Goal: Information Seeking & Learning: Learn about a topic

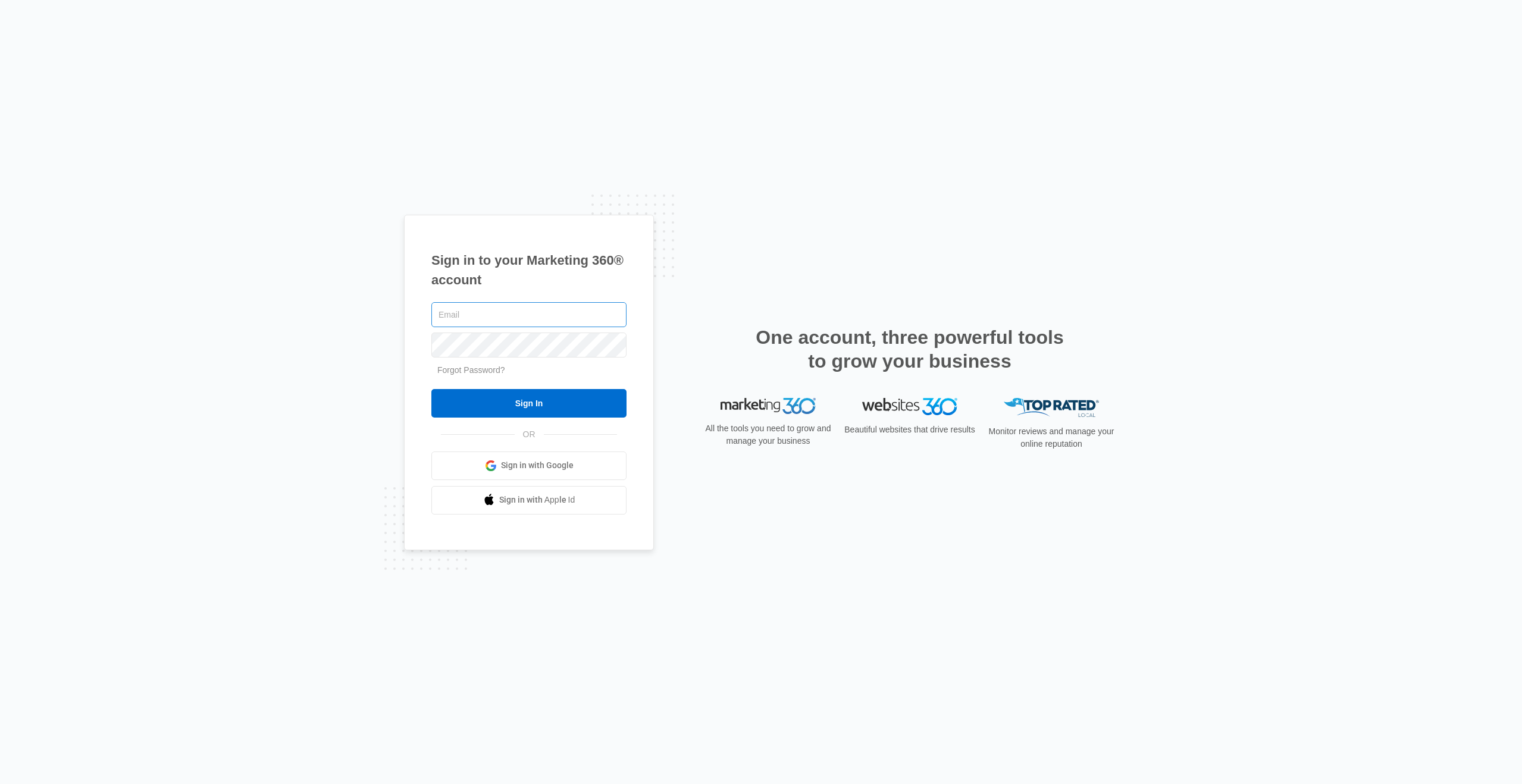
click at [580, 311] on input "text" at bounding box center [529, 314] width 195 height 25
click at [0, 783] on nordpass-autofill-portal at bounding box center [0, 784] width 0 height 0
type input "[PERSON_NAME][EMAIL_ADDRESS][PERSON_NAME][DOMAIN_NAME]"
click at [525, 401] on input "Sign In" at bounding box center [529, 403] width 195 height 29
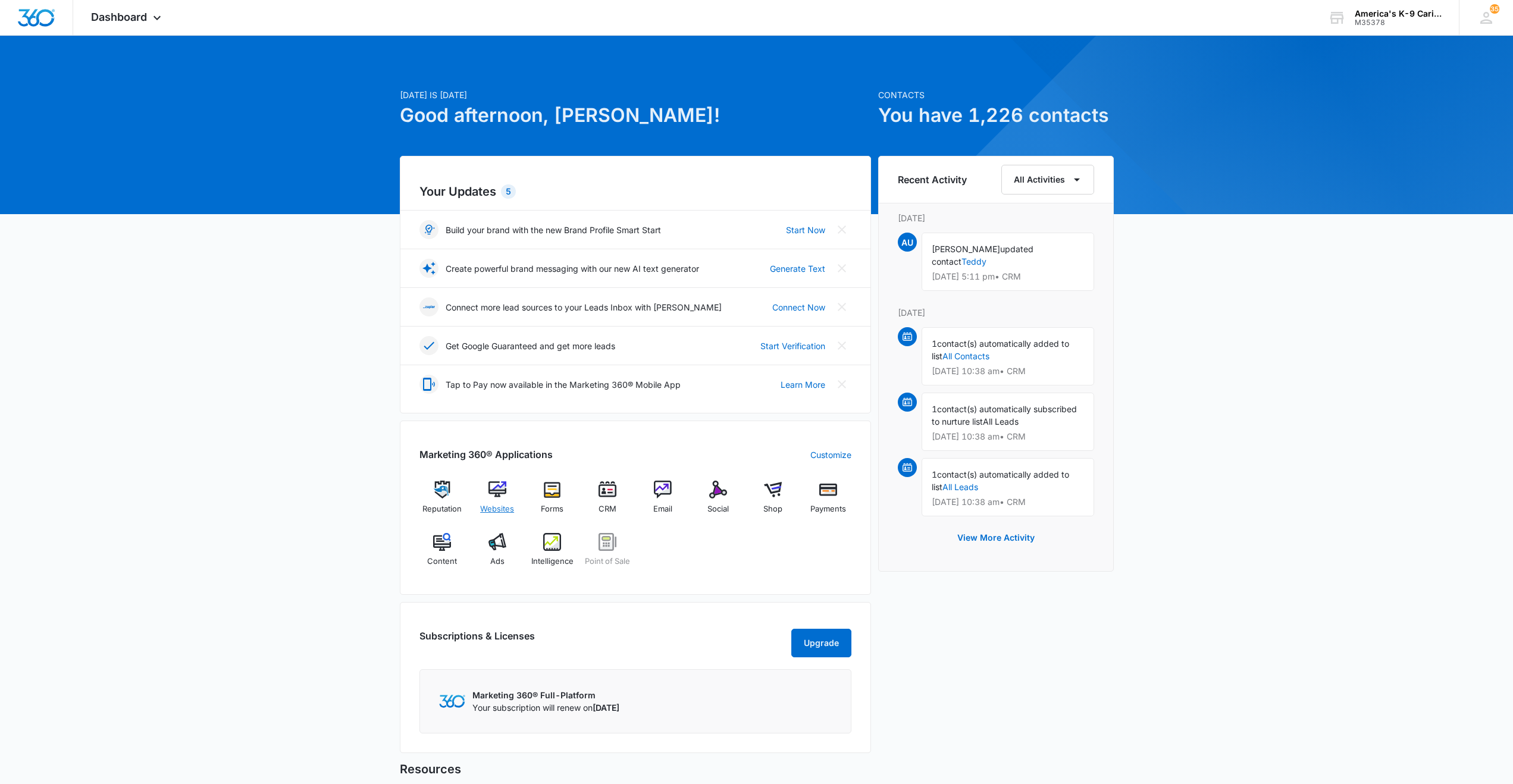
click at [499, 486] on img at bounding box center [498, 490] width 18 height 18
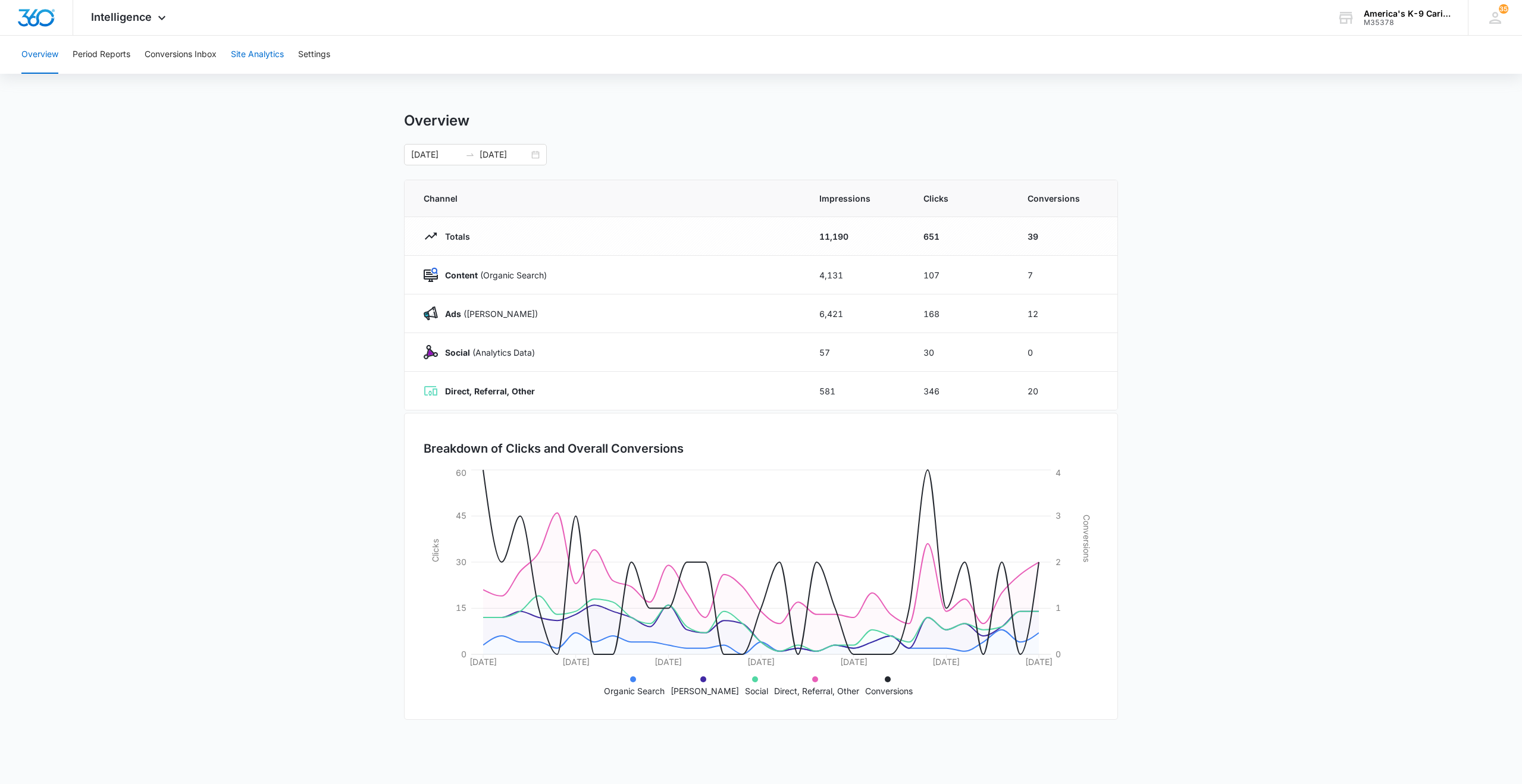
click at [250, 60] on button "Site Analytics" at bounding box center [257, 54] width 53 height 38
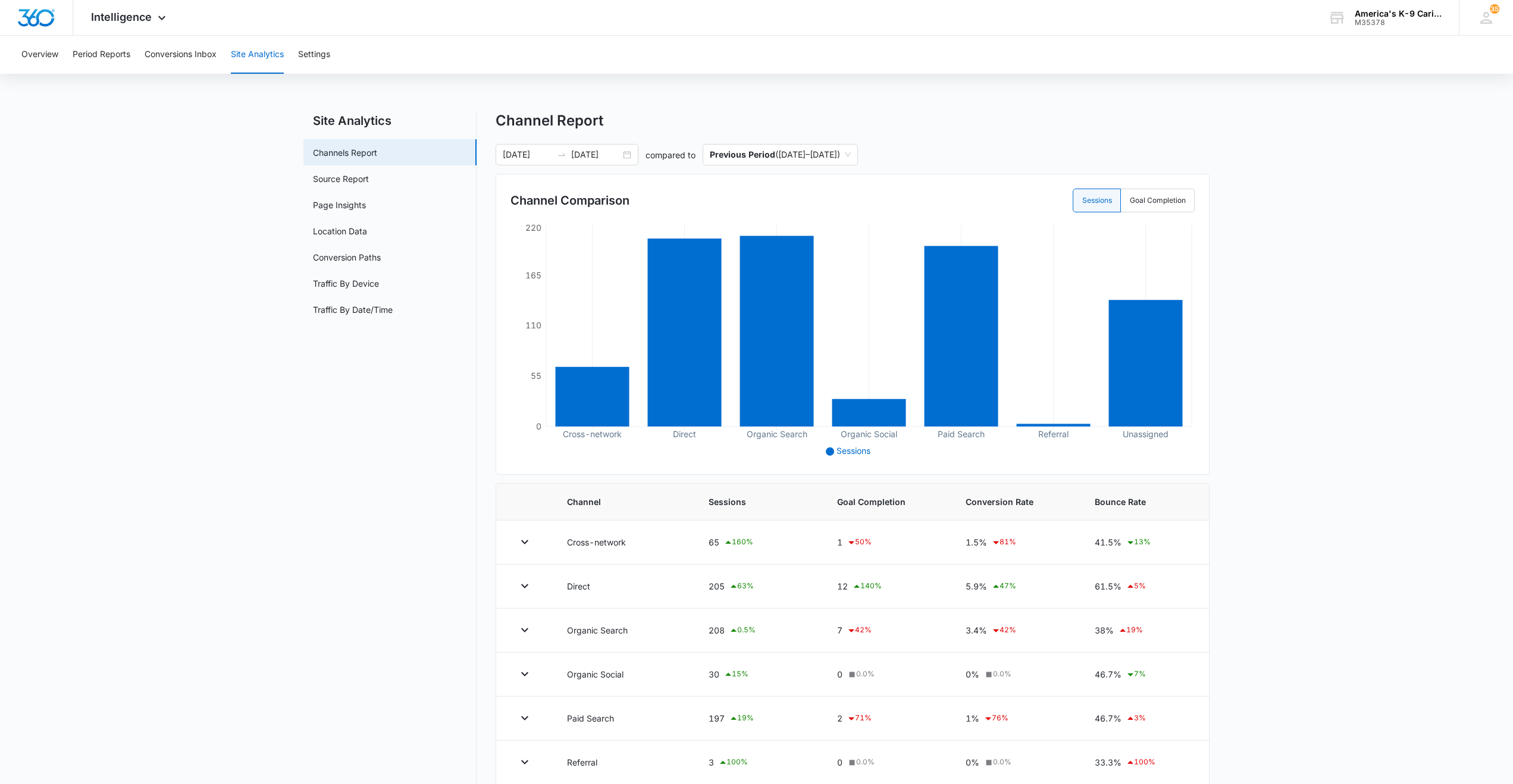
drag, startPoint x: 250, startPoint y: 60, endPoint x: 159, endPoint y: 180, distance: 150.6
click at [159, 180] on main "Site Analytics Channels Report Source Report Page Insights Location Data Conver…" at bounding box center [756, 477] width 1513 height 731
click at [318, 182] on link "Source Report" at bounding box center [341, 179] width 56 height 13
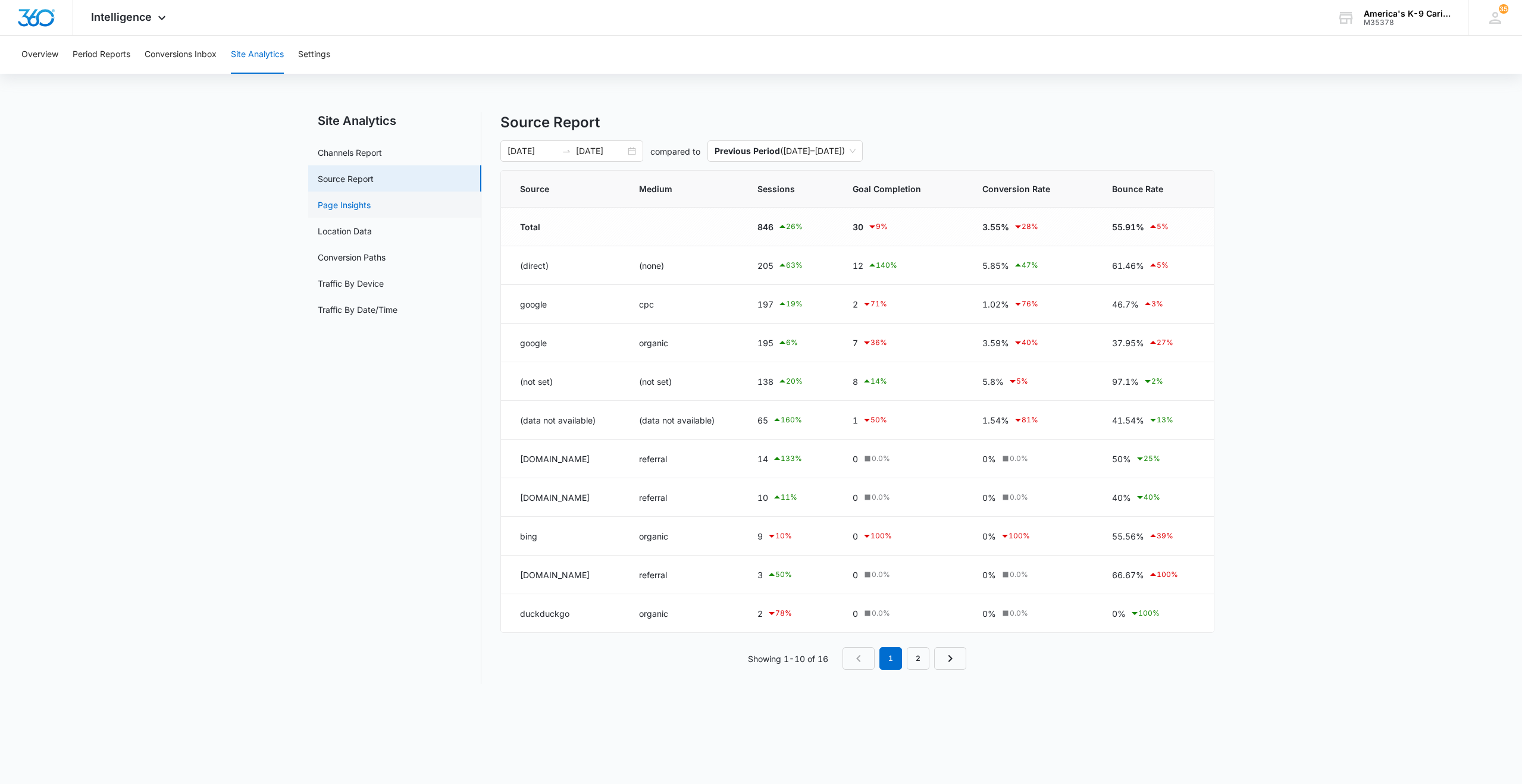
click at [338, 205] on link "Page Insights" at bounding box center [344, 205] width 53 height 13
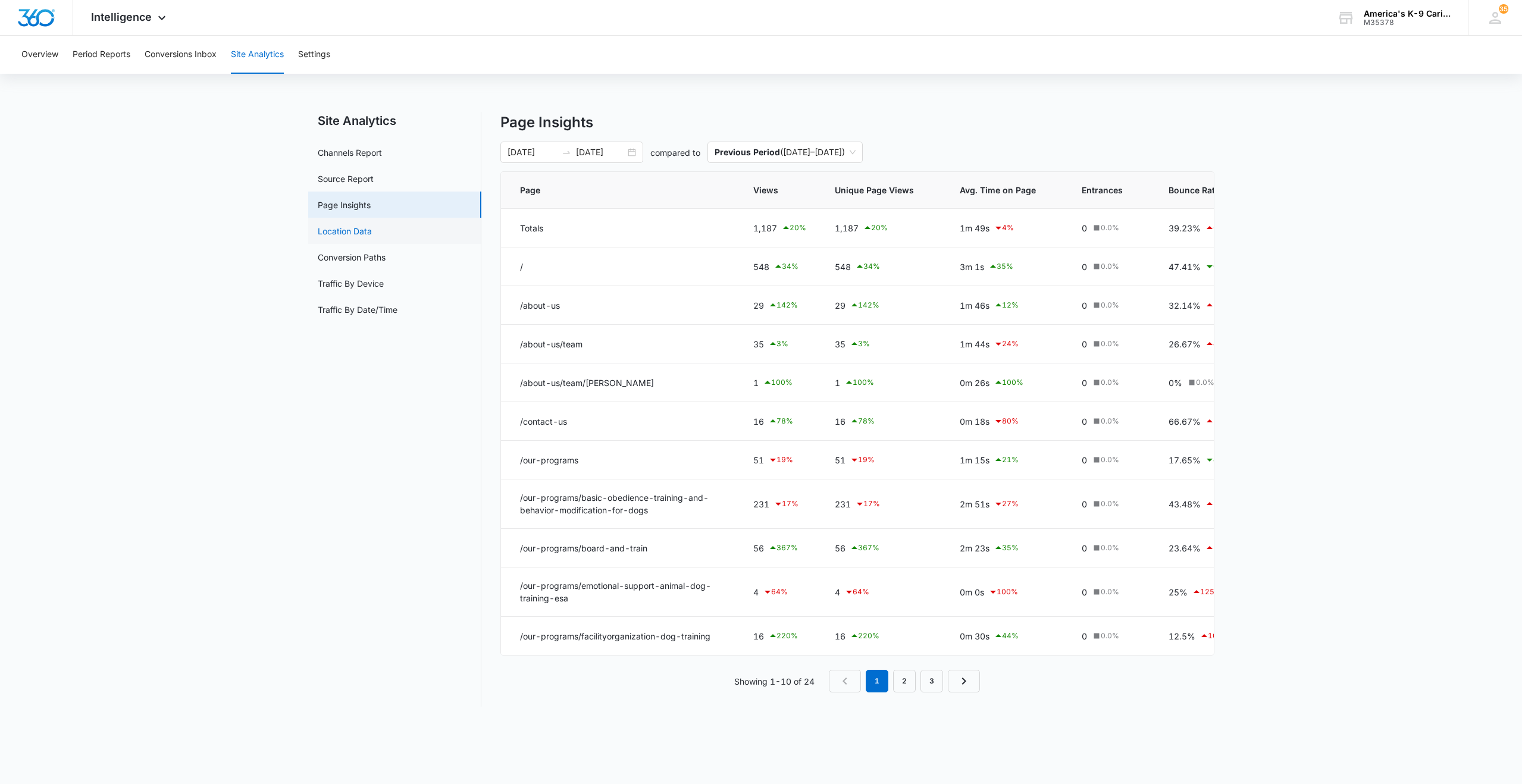
click at [341, 232] on link "Location Data" at bounding box center [344, 231] width 54 height 13
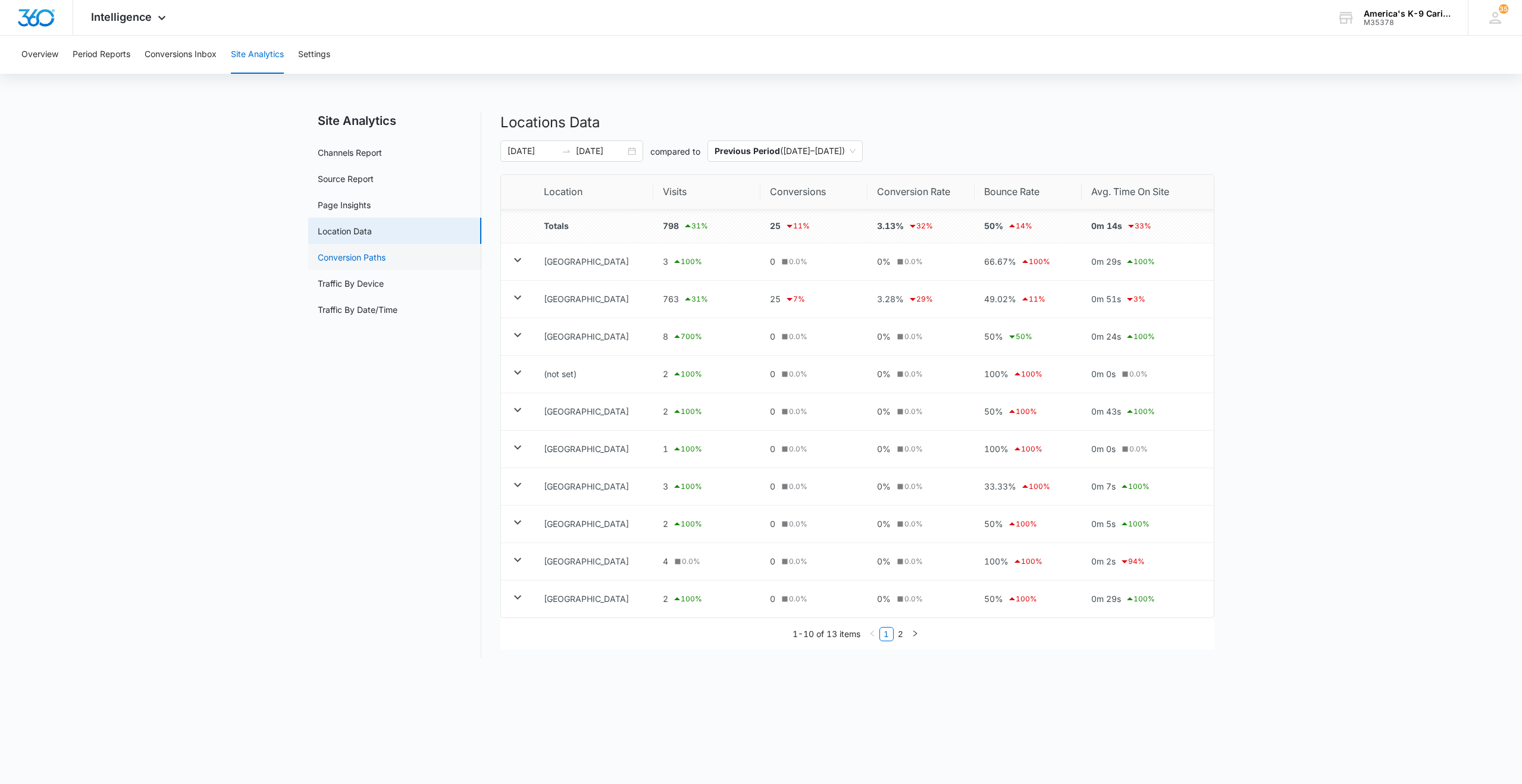
click at [354, 262] on link "Conversion Paths" at bounding box center [352, 257] width 68 height 13
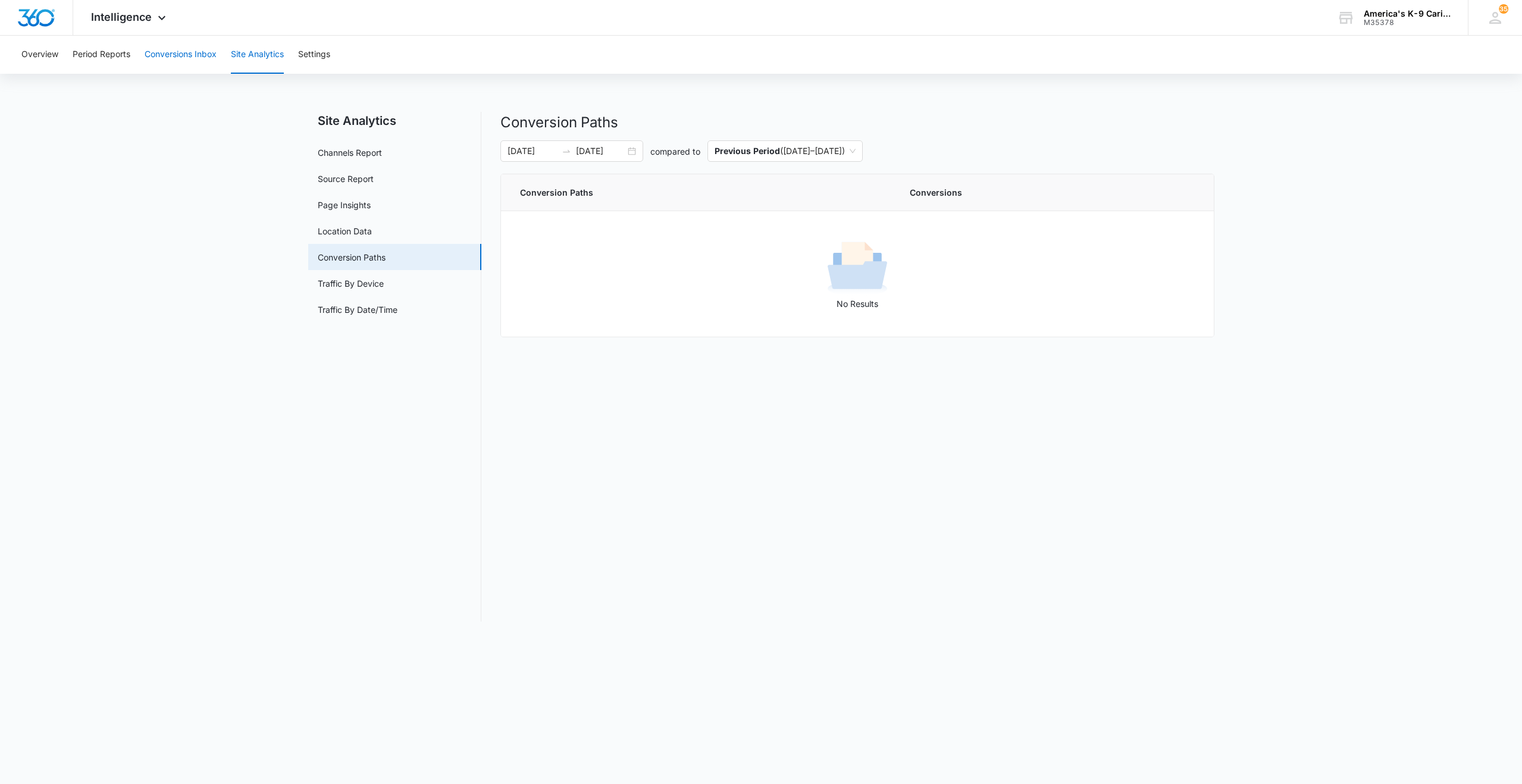
click at [196, 56] on button "Conversions Inbox" at bounding box center [181, 54] width 72 height 38
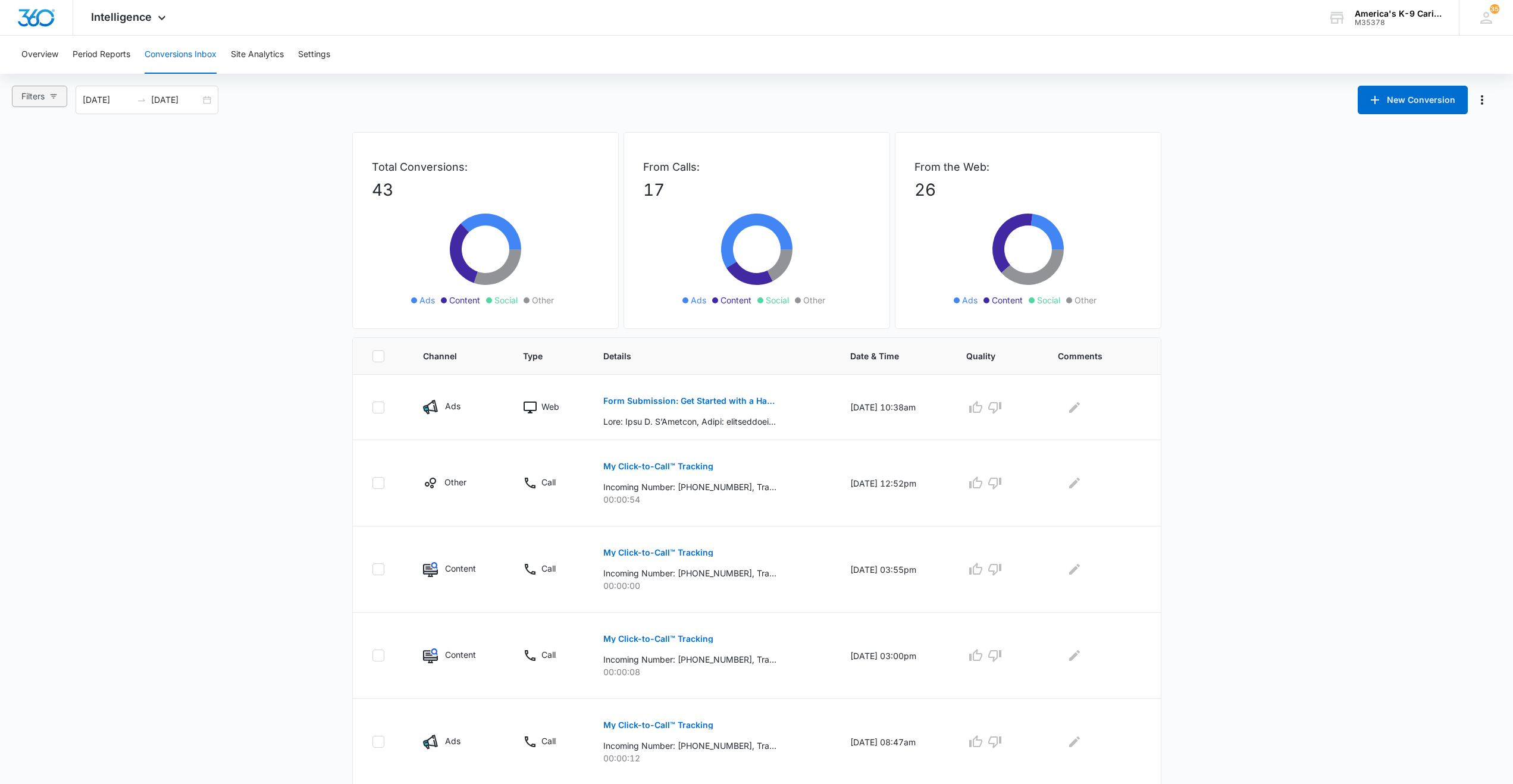
drag, startPoint x: 196, startPoint y: 56, endPoint x: 51, endPoint y: 92, distance: 149.4
click at [51, 92] on button "Filters" at bounding box center [40, 96] width 55 height 21
click at [55, 93] on icon "button" at bounding box center [53, 96] width 8 height 8
click at [584, 188] on p "43" at bounding box center [485, 189] width 227 height 25
click at [569, 188] on p "43" at bounding box center [485, 189] width 227 height 25
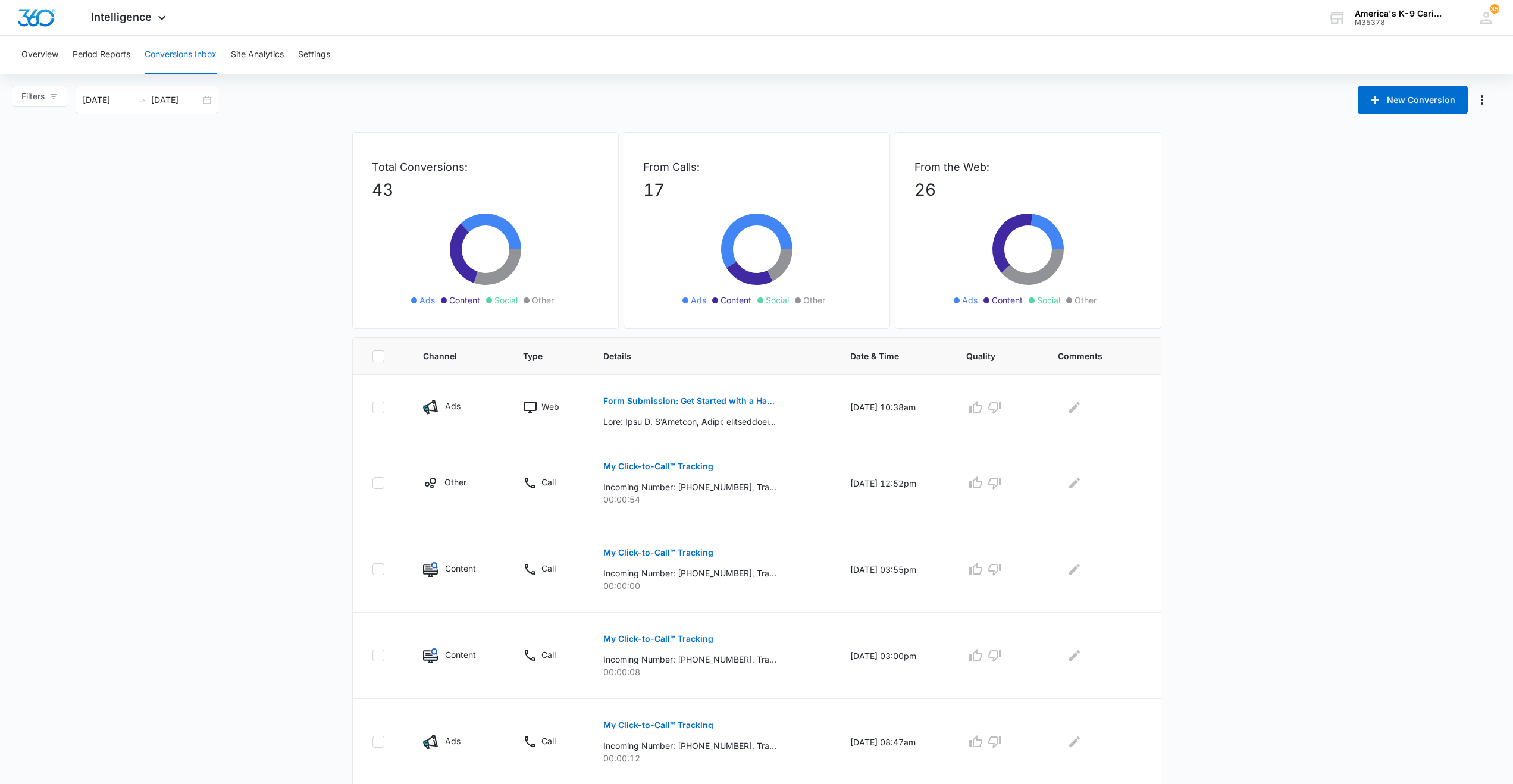
click at [569, 188] on p "43" at bounding box center [485, 189] width 227 height 25
click at [100, 53] on button "Period Reports" at bounding box center [101, 54] width 58 height 38
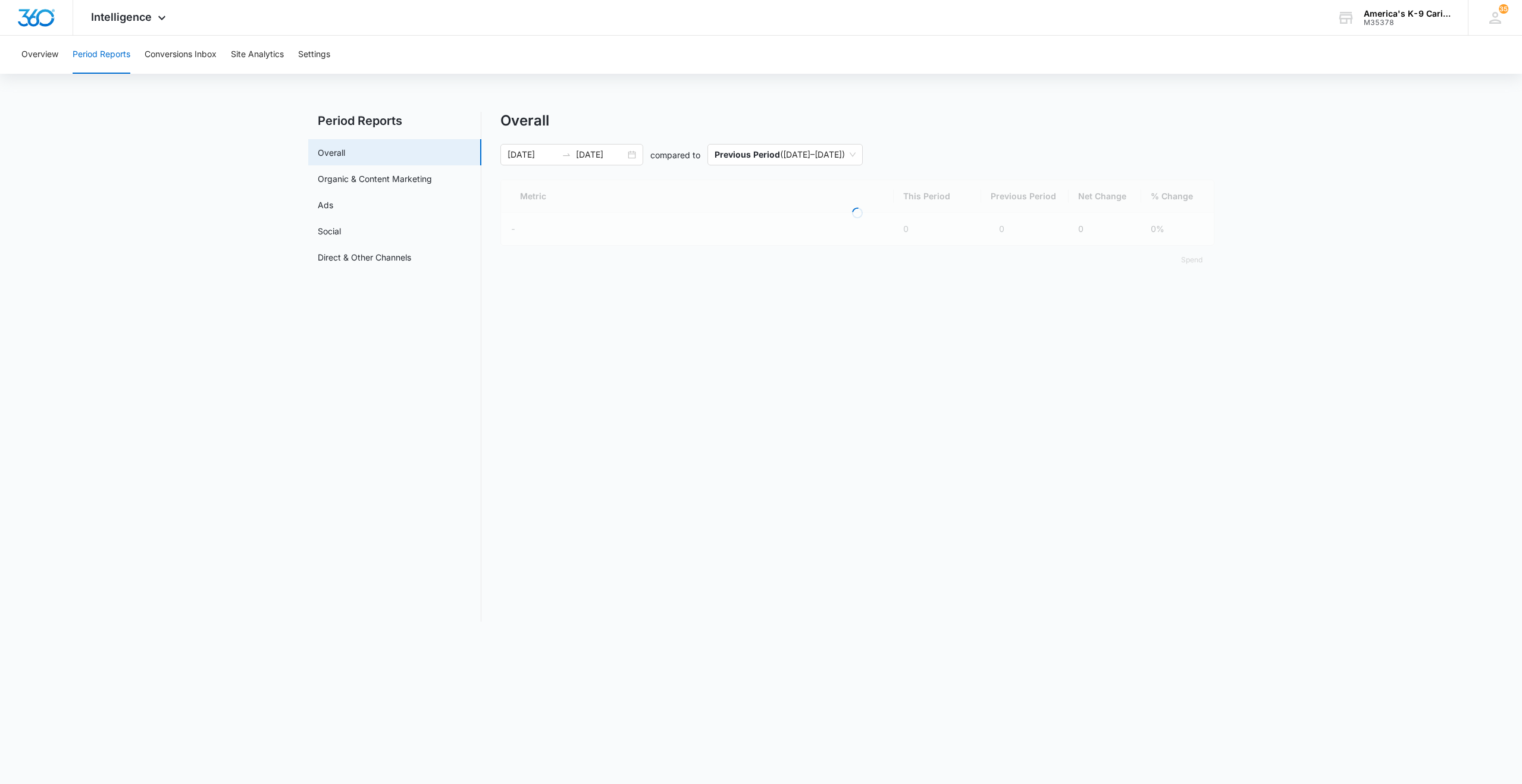
click at [100, 53] on button "Period Reports" at bounding box center [101, 54] width 58 height 38
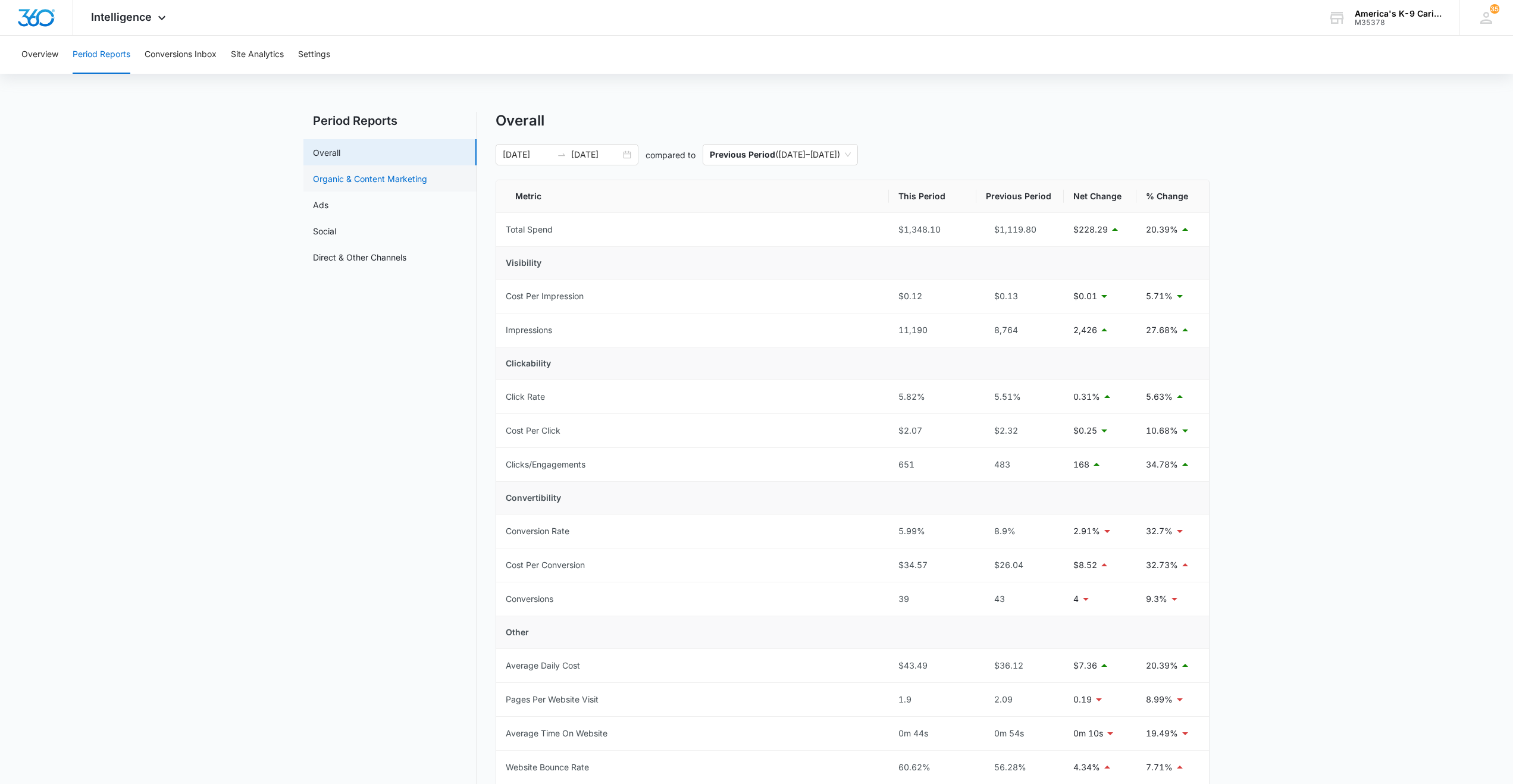
click at [362, 180] on link "Organic & Content Marketing" at bounding box center [370, 179] width 114 height 13
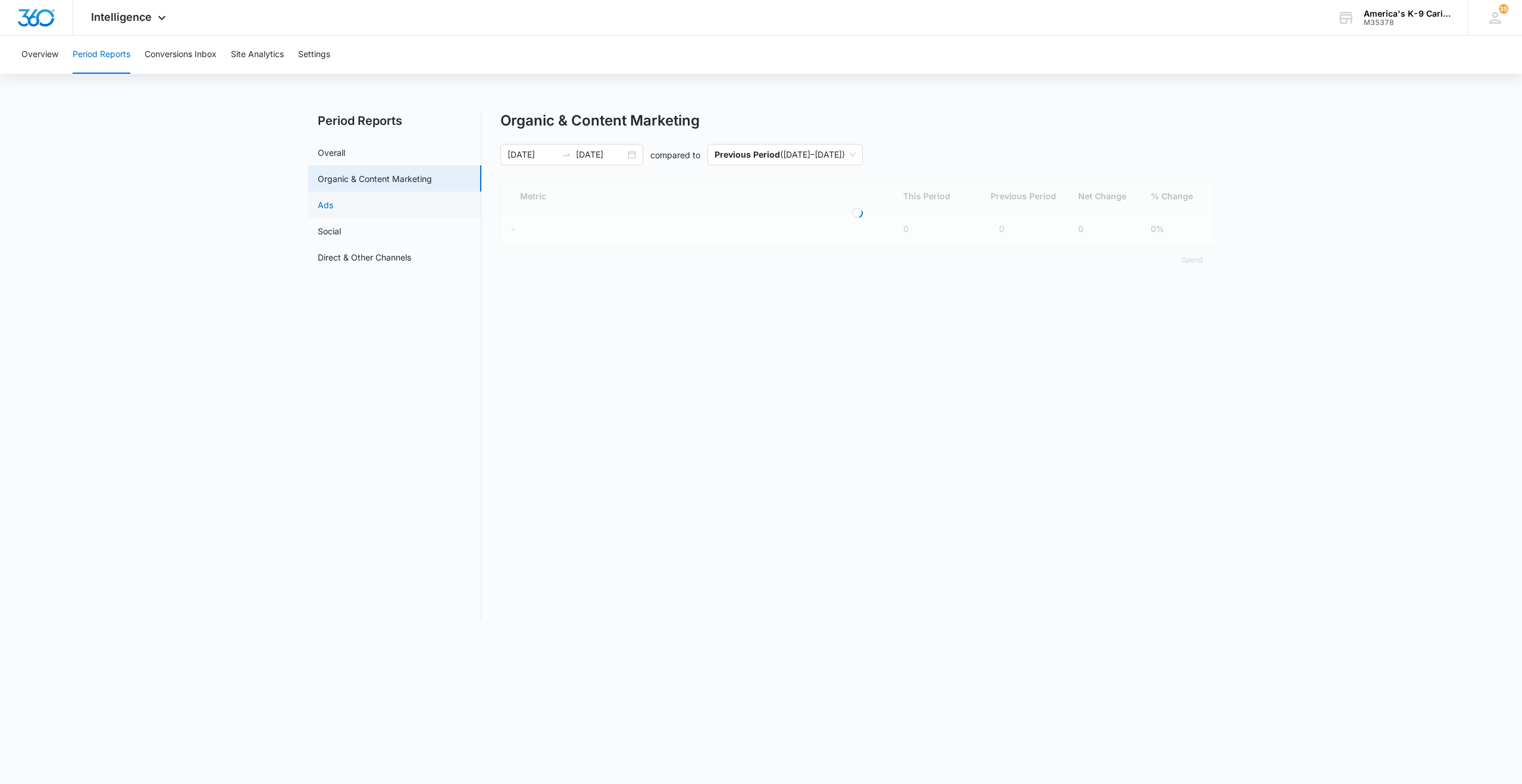
click at [329, 205] on link "Ads" at bounding box center [325, 205] width 15 height 13
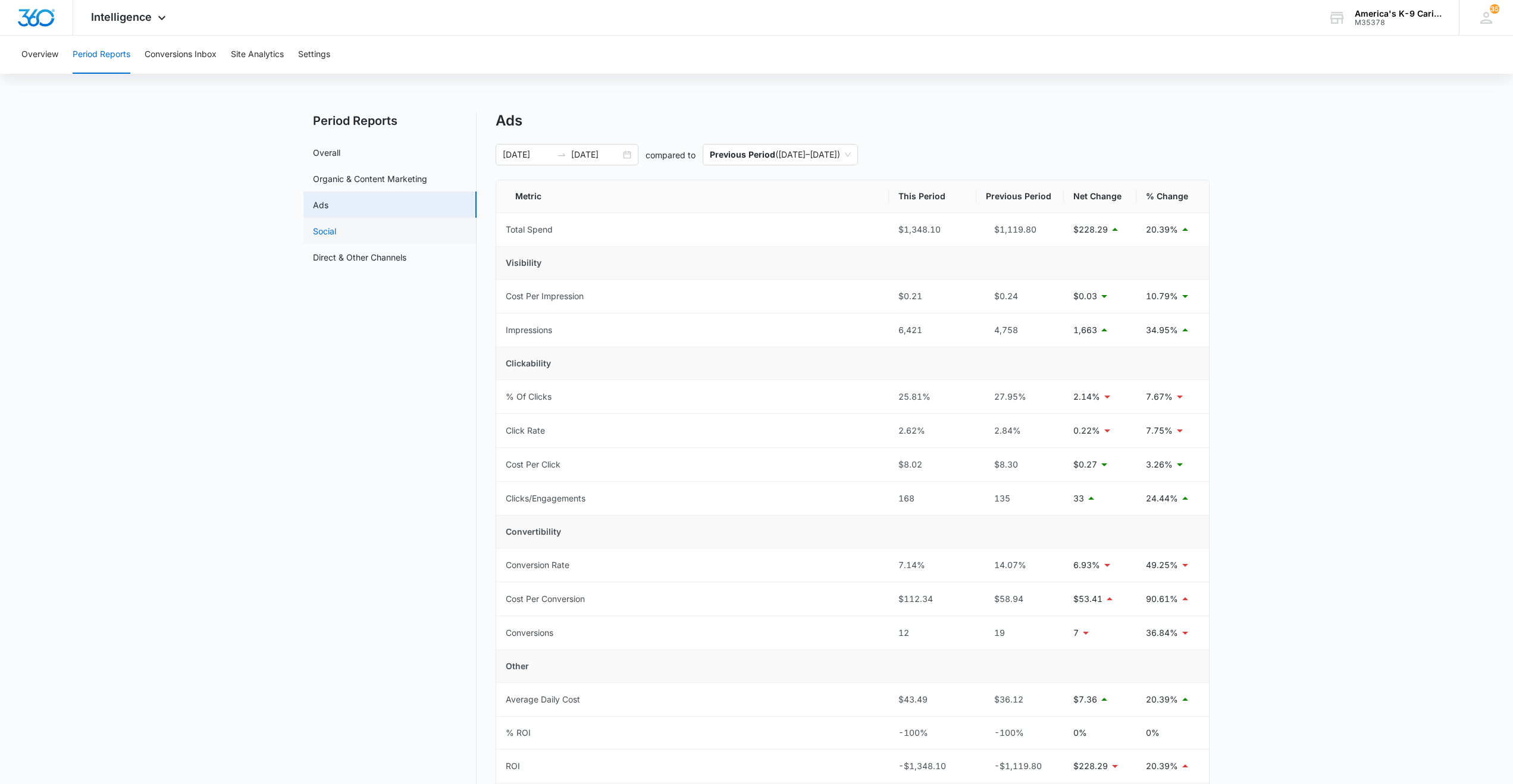
click at [330, 234] on link "Social" at bounding box center [325, 231] width 23 height 13
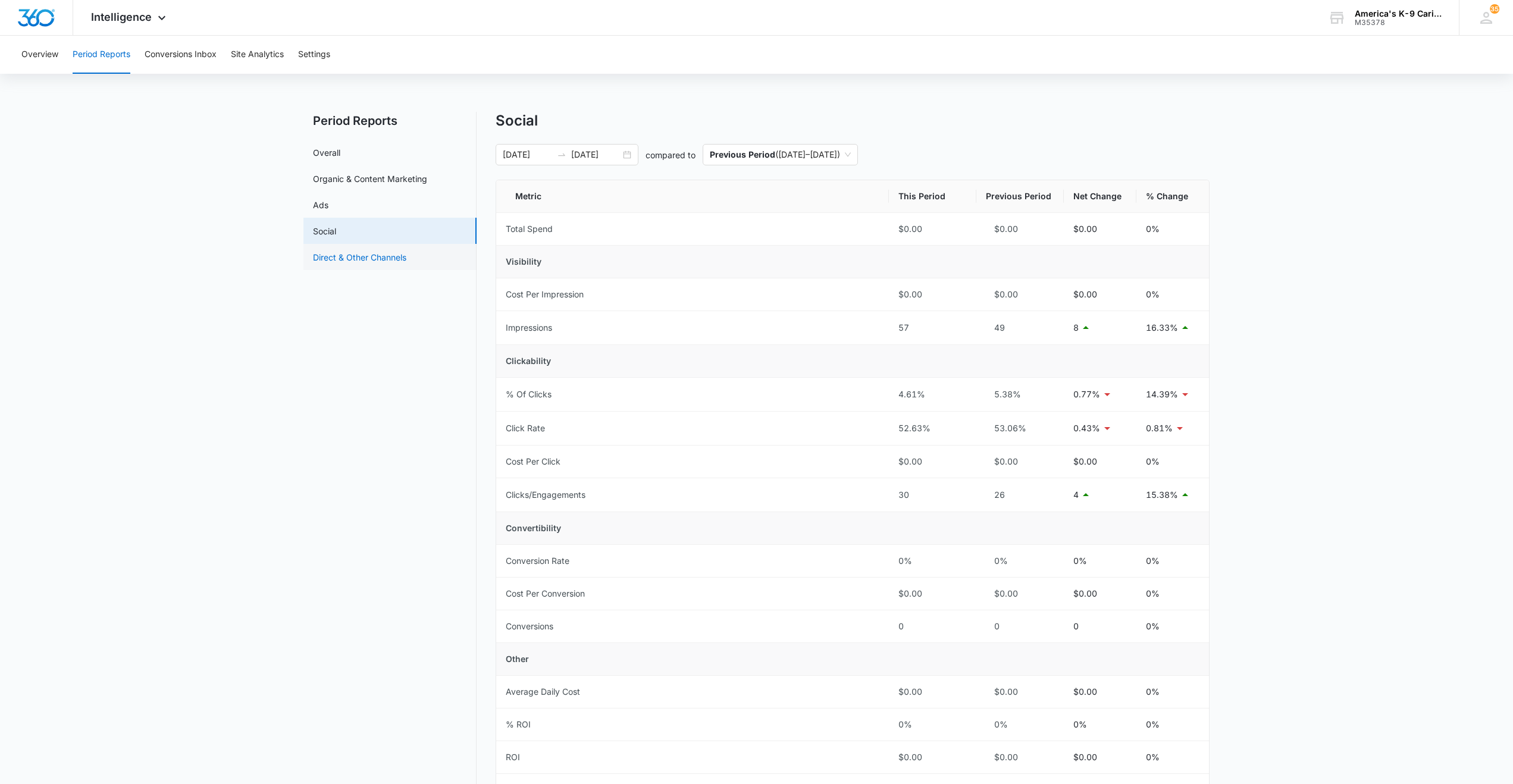
click at [336, 257] on link "Direct & Other Channels" at bounding box center [360, 257] width 93 height 13
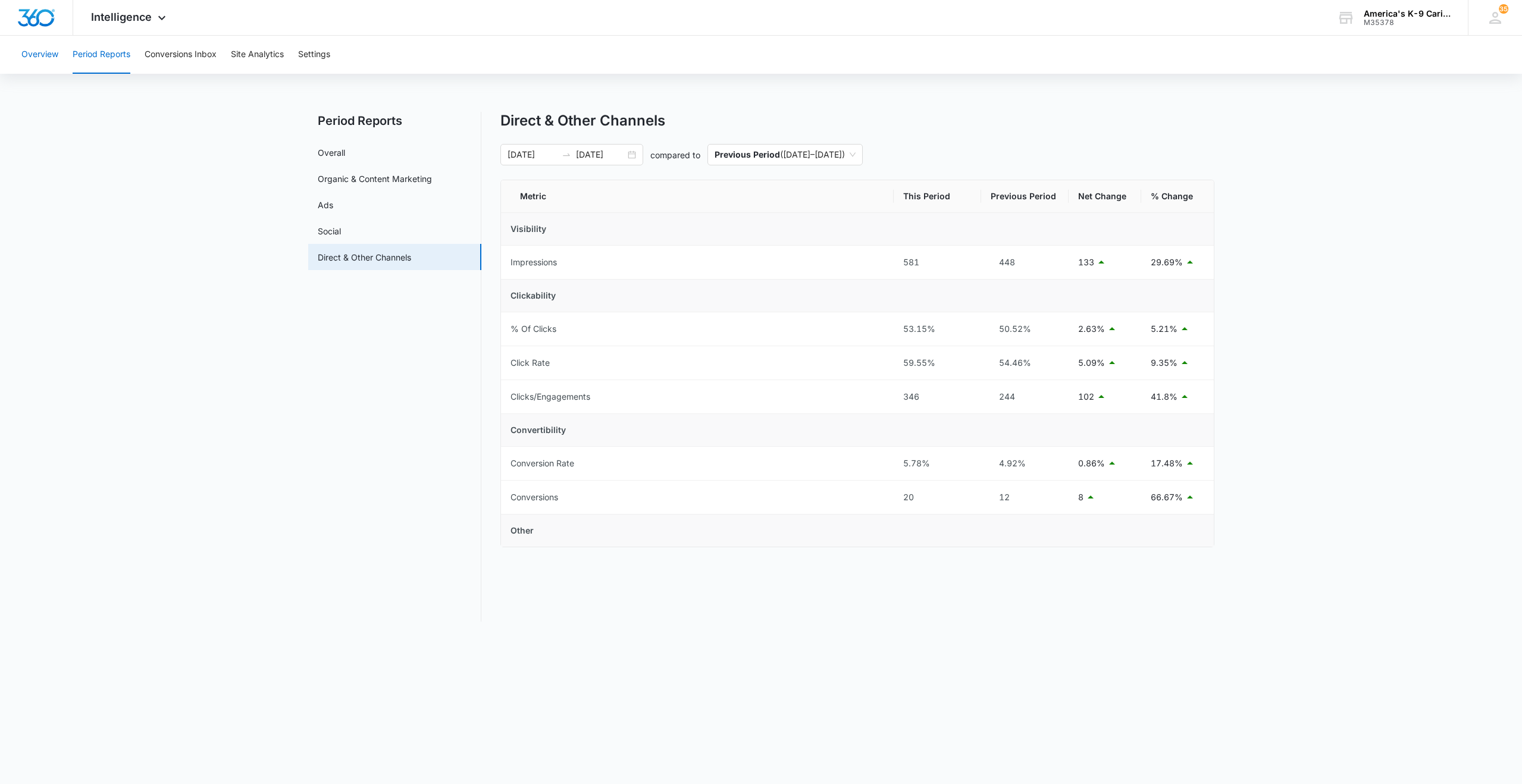
click at [33, 54] on button "Overview" at bounding box center [40, 54] width 37 height 38
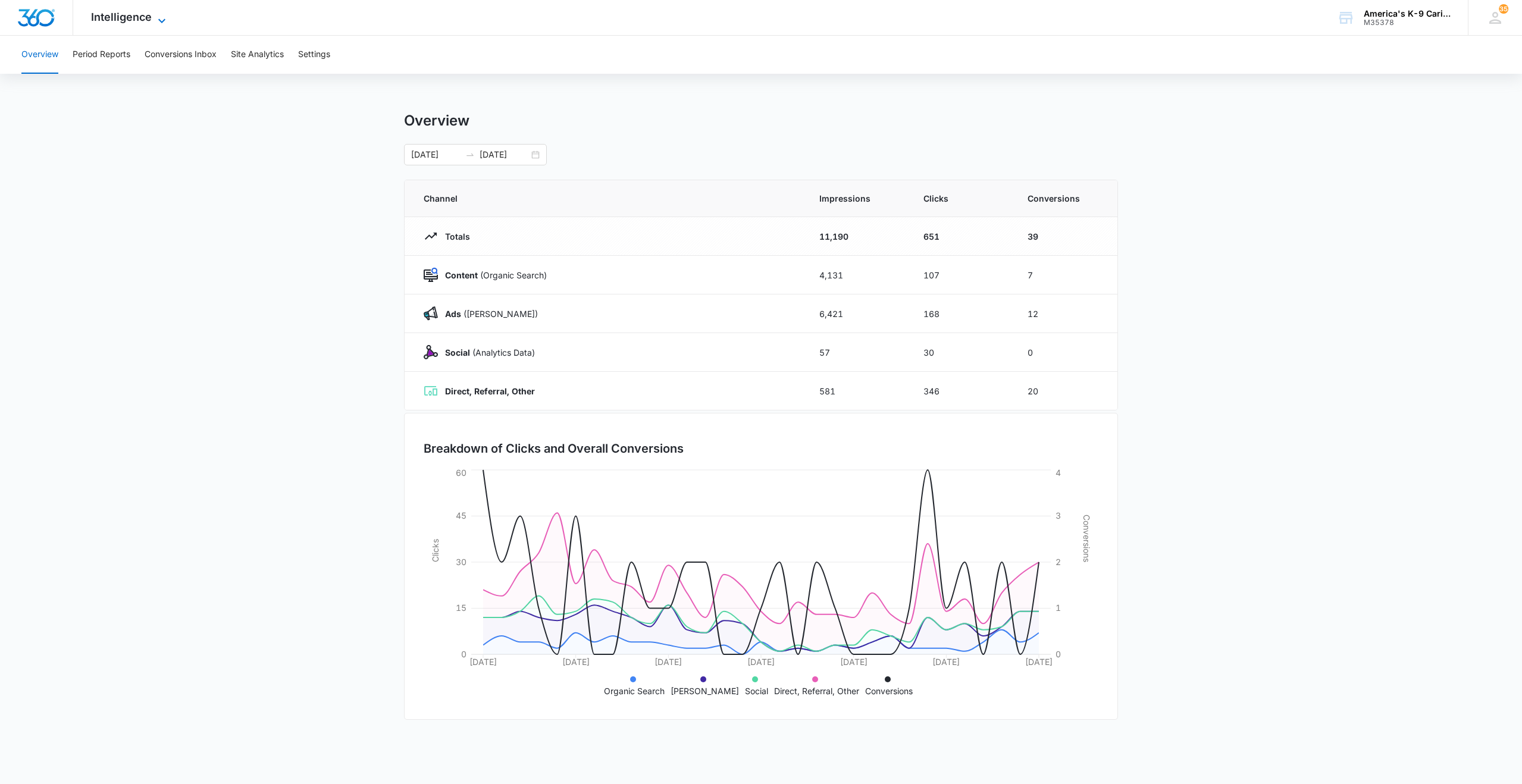
click at [136, 21] on span "Intelligence" at bounding box center [121, 17] width 61 height 13
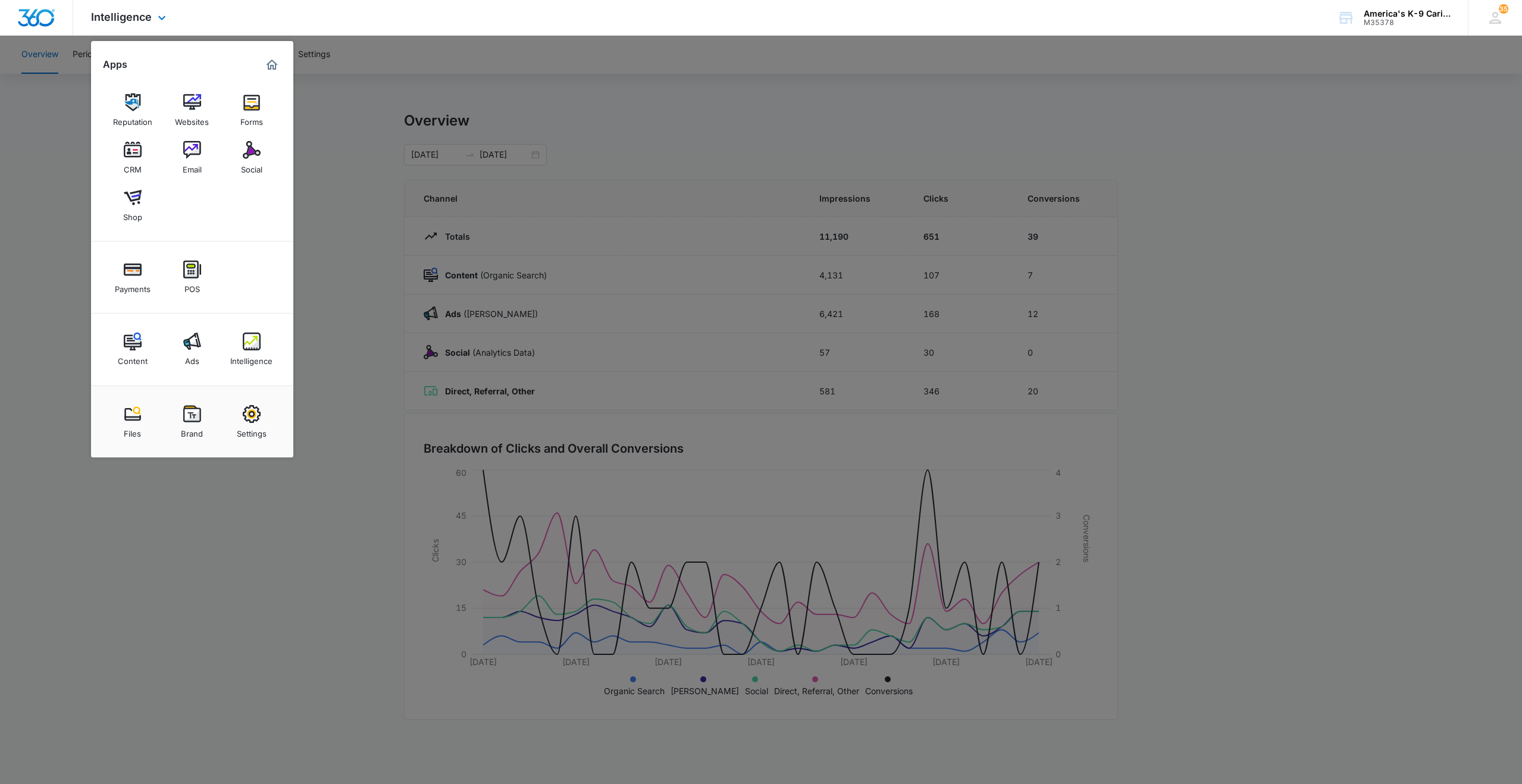
drag, startPoint x: 136, startPoint y: 21, endPoint x: 158, endPoint y: 9, distance: 25.1
click at [158, 9] on div "Intelligence Apps Reputation Websites Forms CRM Email Social Shop Payments POS …" at bounding box center [129, 17] width 113 height 35
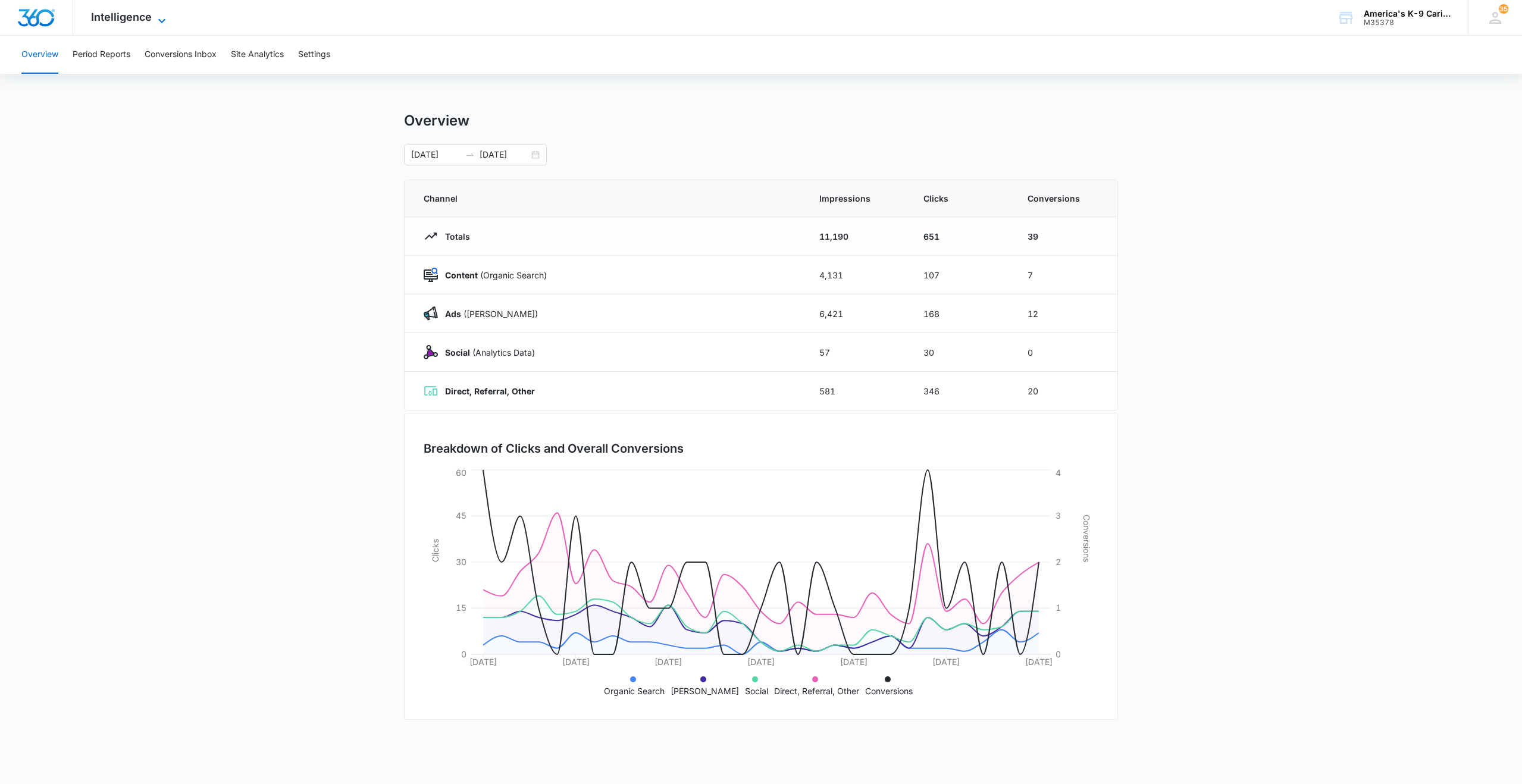
click at [138, 17] on span "Intelligence" at bounding box center [121, 17] width 61 height 13
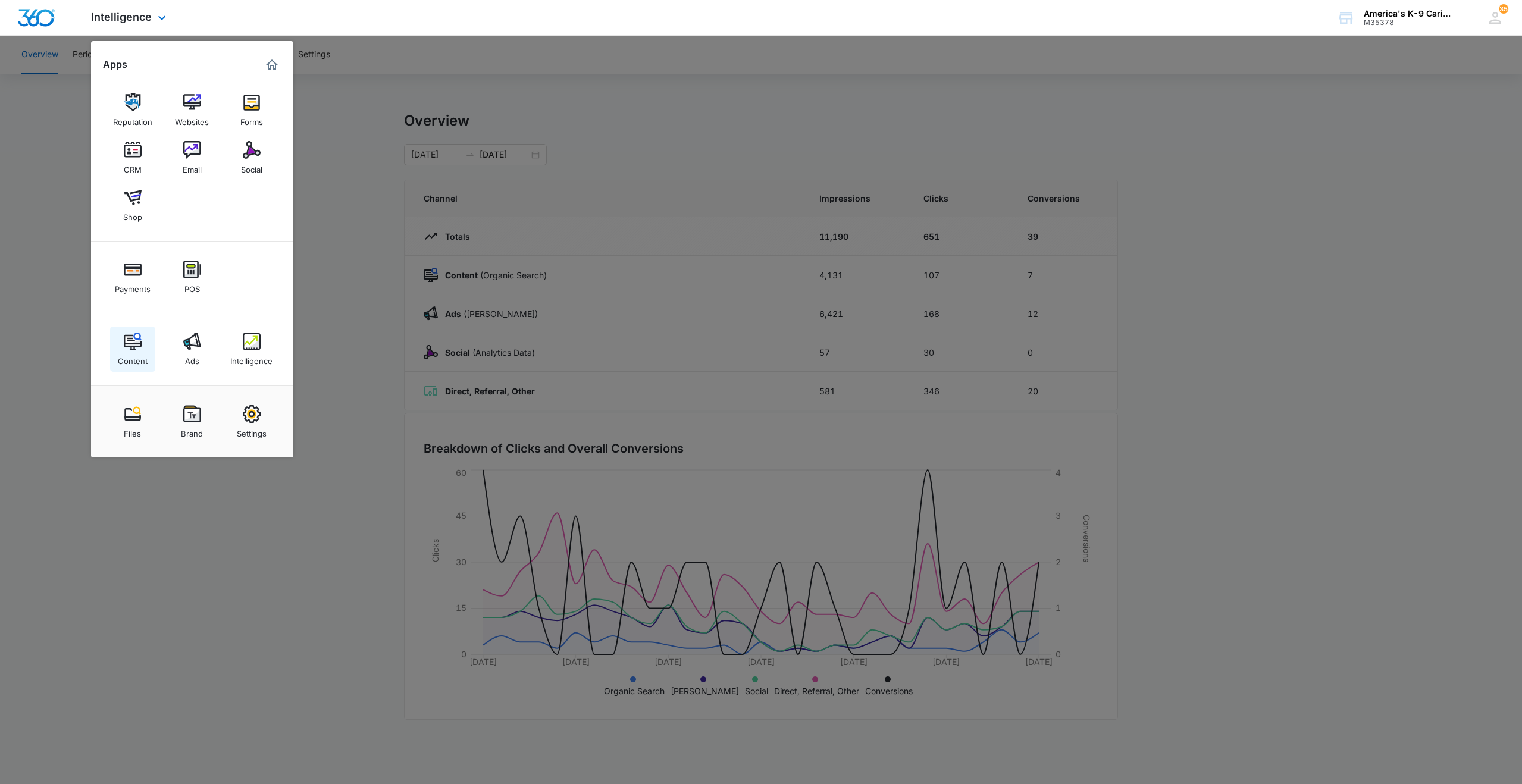
click at [136, 349] on img at bounding box center [133, 341] width 18 height 18
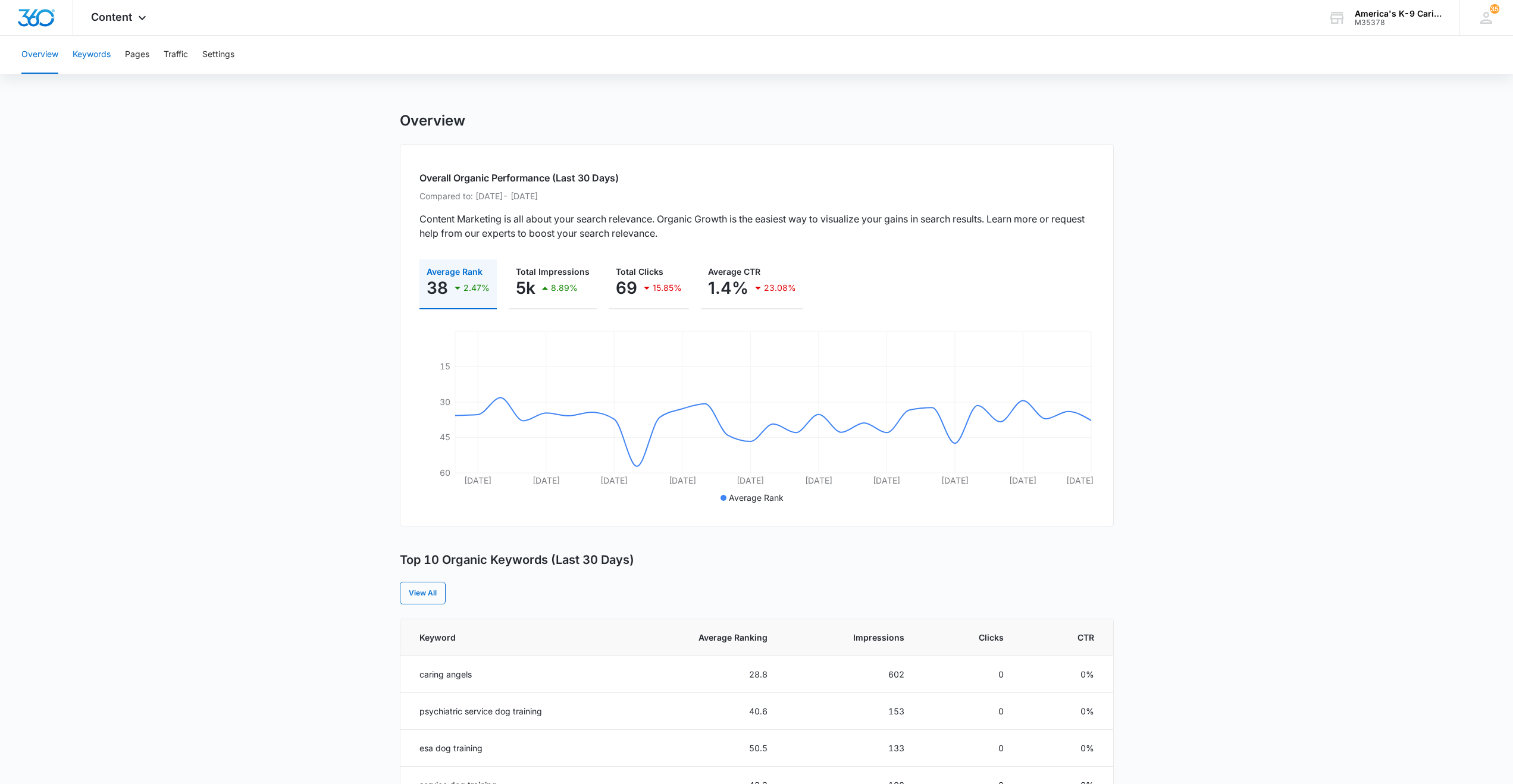
click at [92, 54] on button "Keywords" at bounding box center [91, 54] width 38 height 38
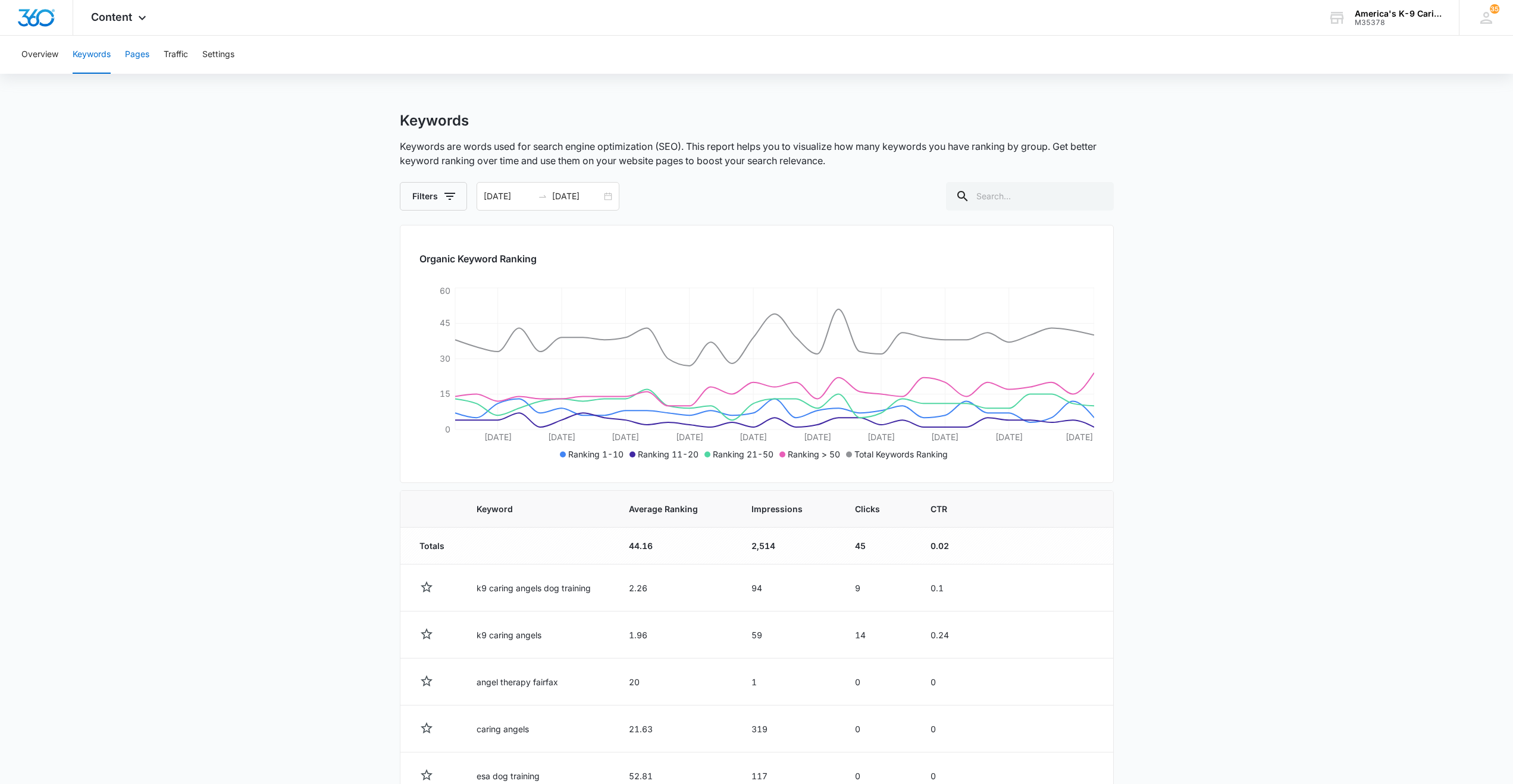
click at [138, 55] on button "Pages" at bounding box center [137, 54] width 24 height 38
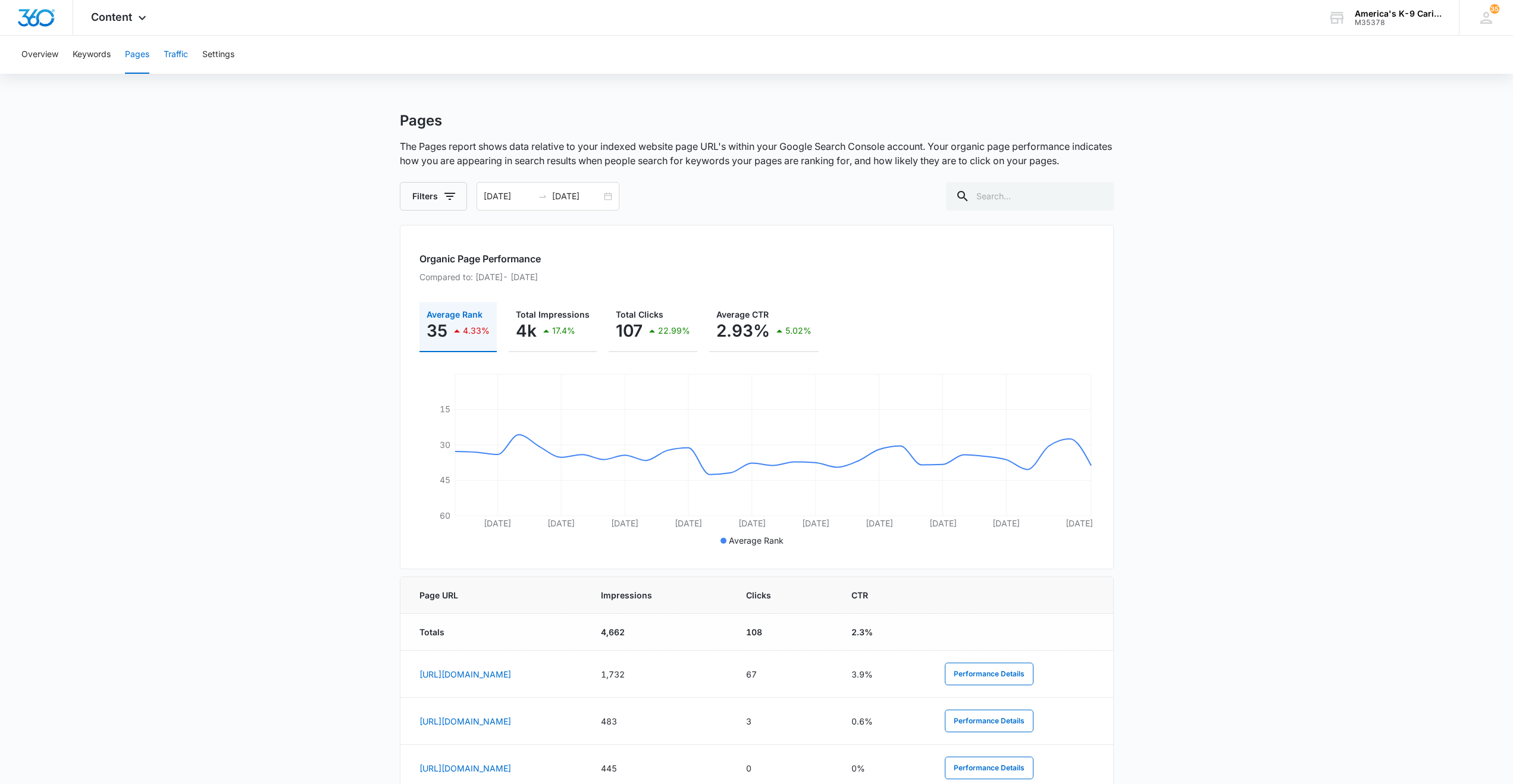
click at [179, 56] on button "Traffic" at bounding box center [176, 54] width 24 height 38
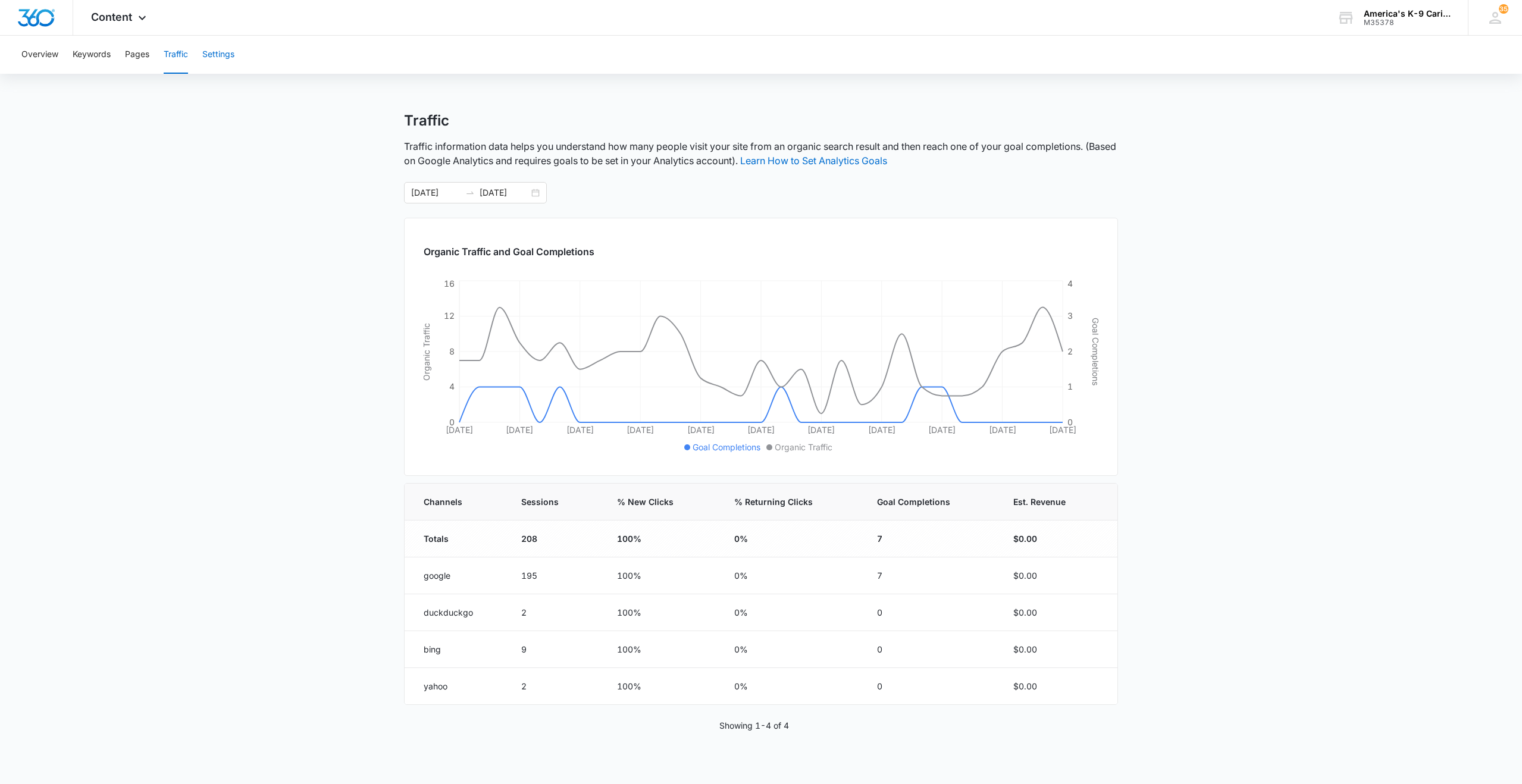
click at [213, 59] on button "Settings" at bounding box center [218, 54] width 32 height 38
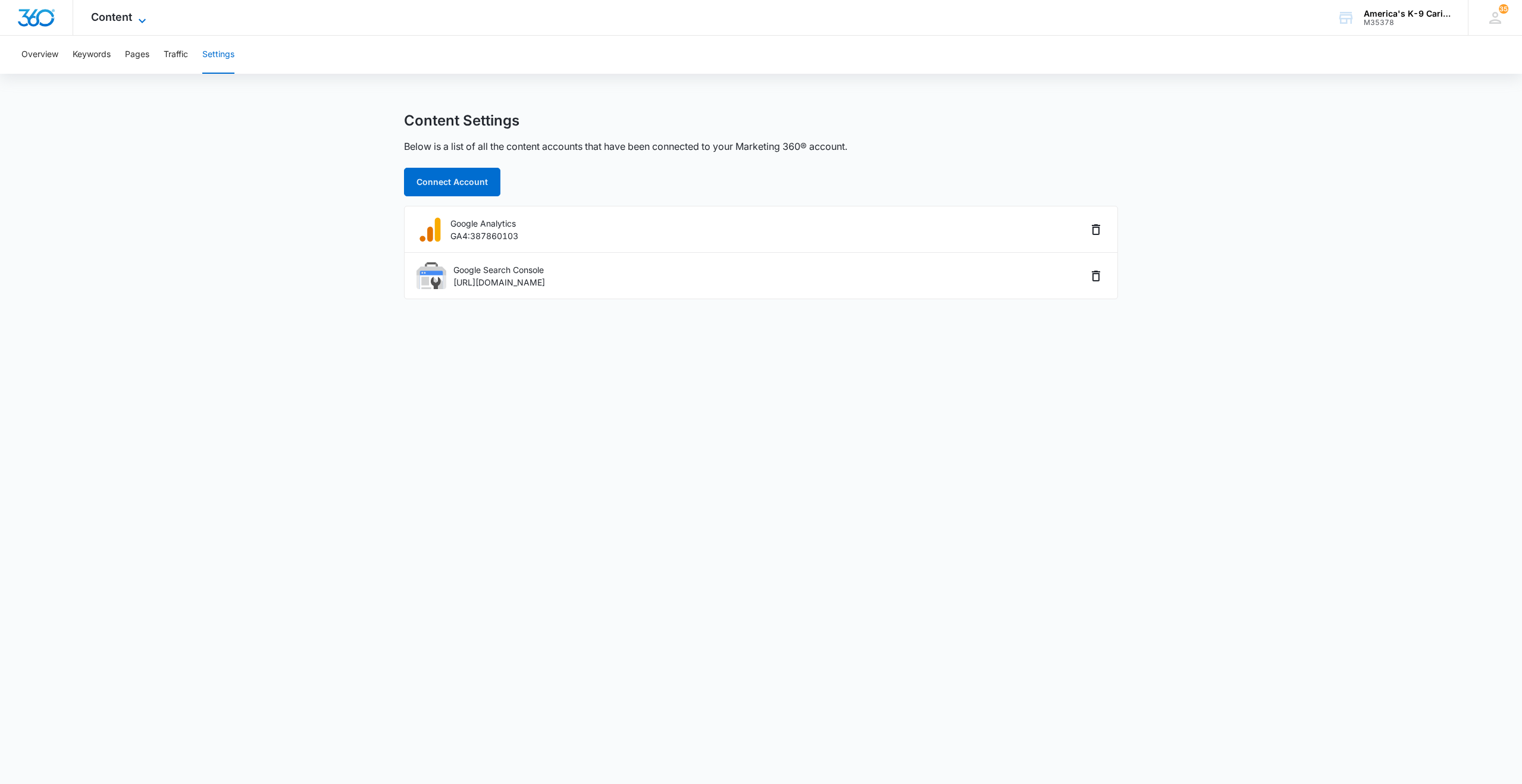
click at [124, 19] on span "Content" at bounding box center [111, 17] width 41 height 13
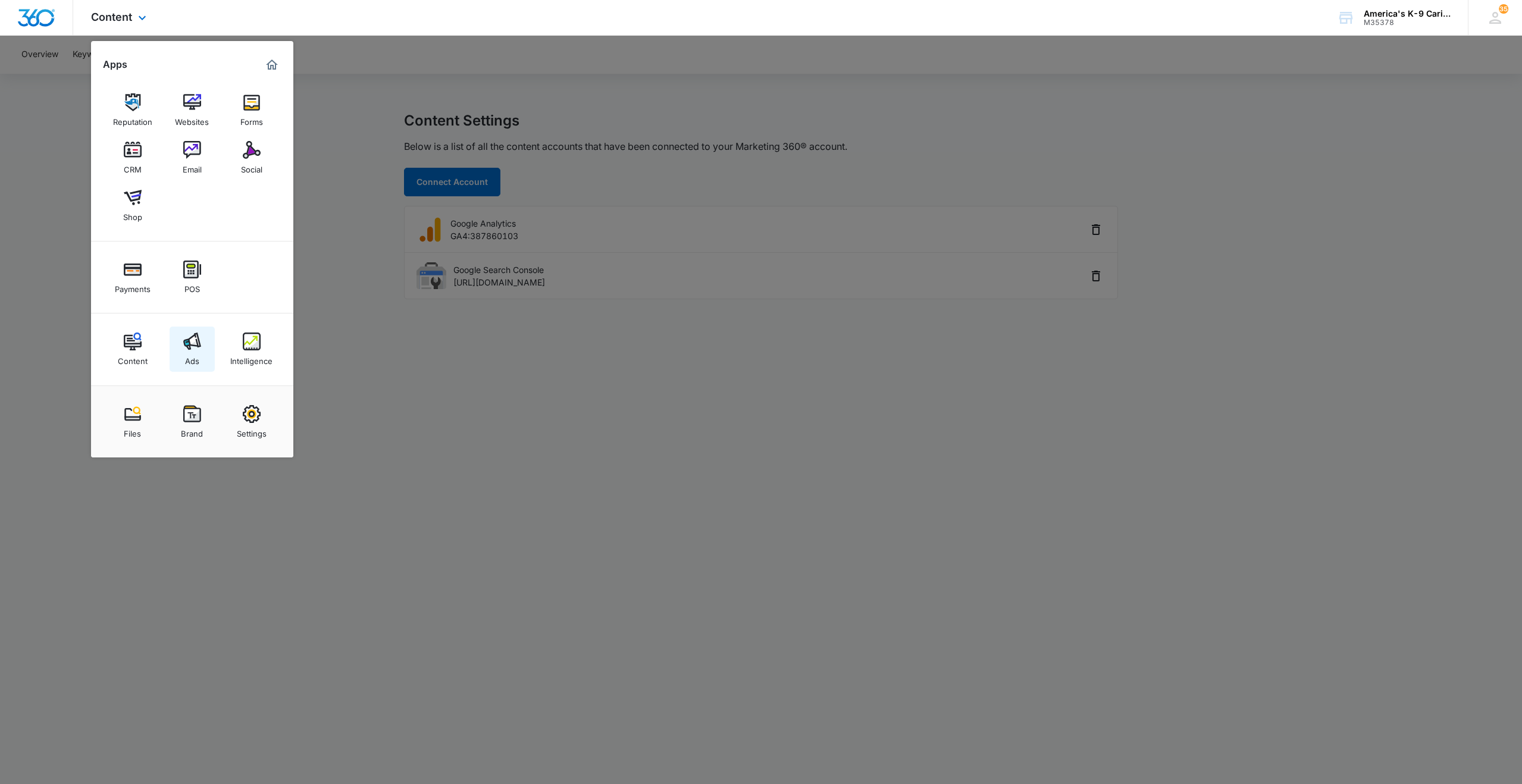
click at [183, 351] on link "Ads" at bounding box center [192, 349] width 45 height 45
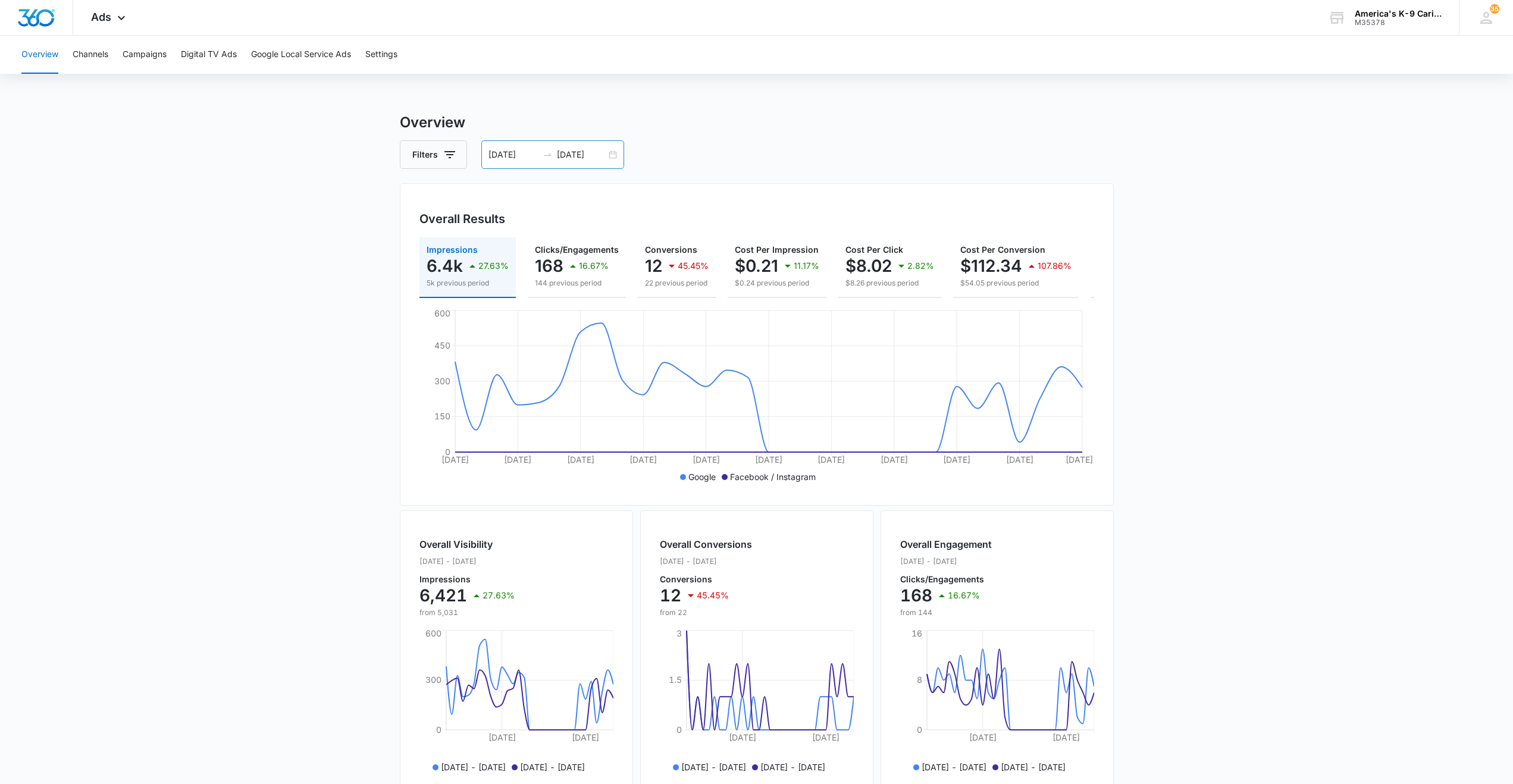
click at [613, 152] on div "04/21/2025 05/21/2025" at bounding box center [553, 154] width 143 height 29
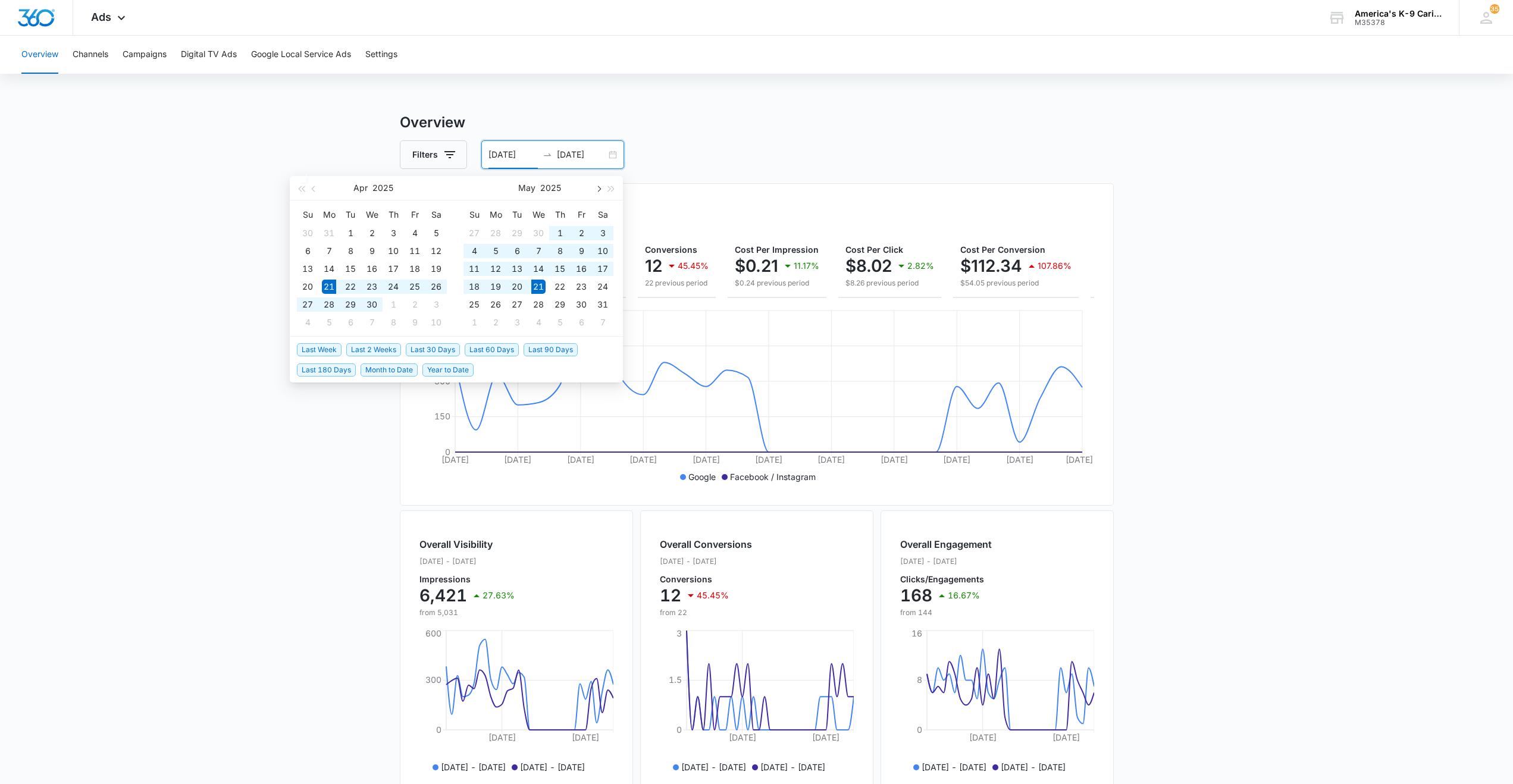
click at [600, 189] on button "button" at bounding box center [598, 188] width 13 height 24
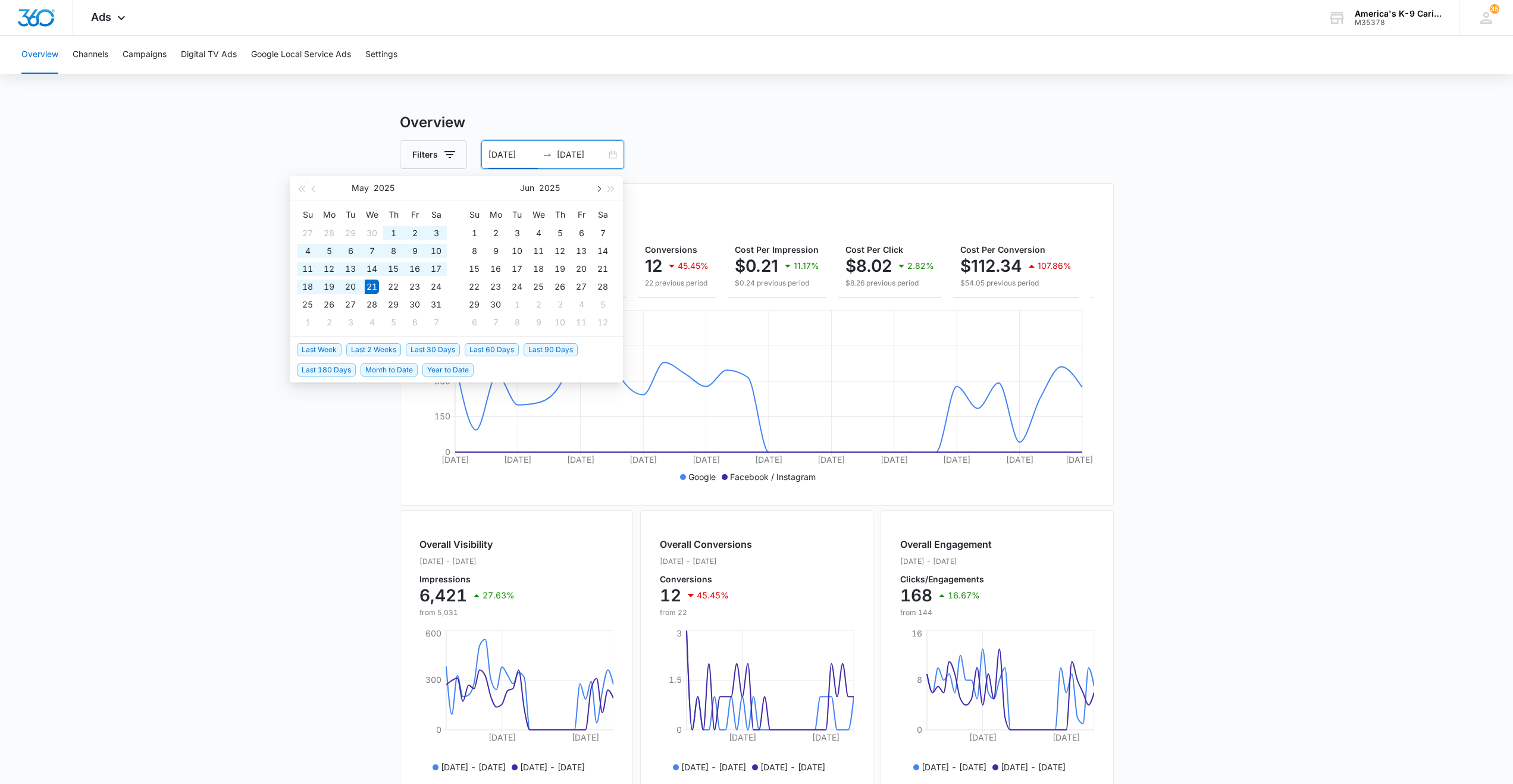
click at [600, 189] on button "button" at bounding box center [598, 188] width 13 height 24
type input "07/01/2025"
click at [345, 236] on div "1" at bounding box center [350, 233] width 14 height 14
click at [597, 189] on span "button" at bounding box center [597, 188] width 6 height 6
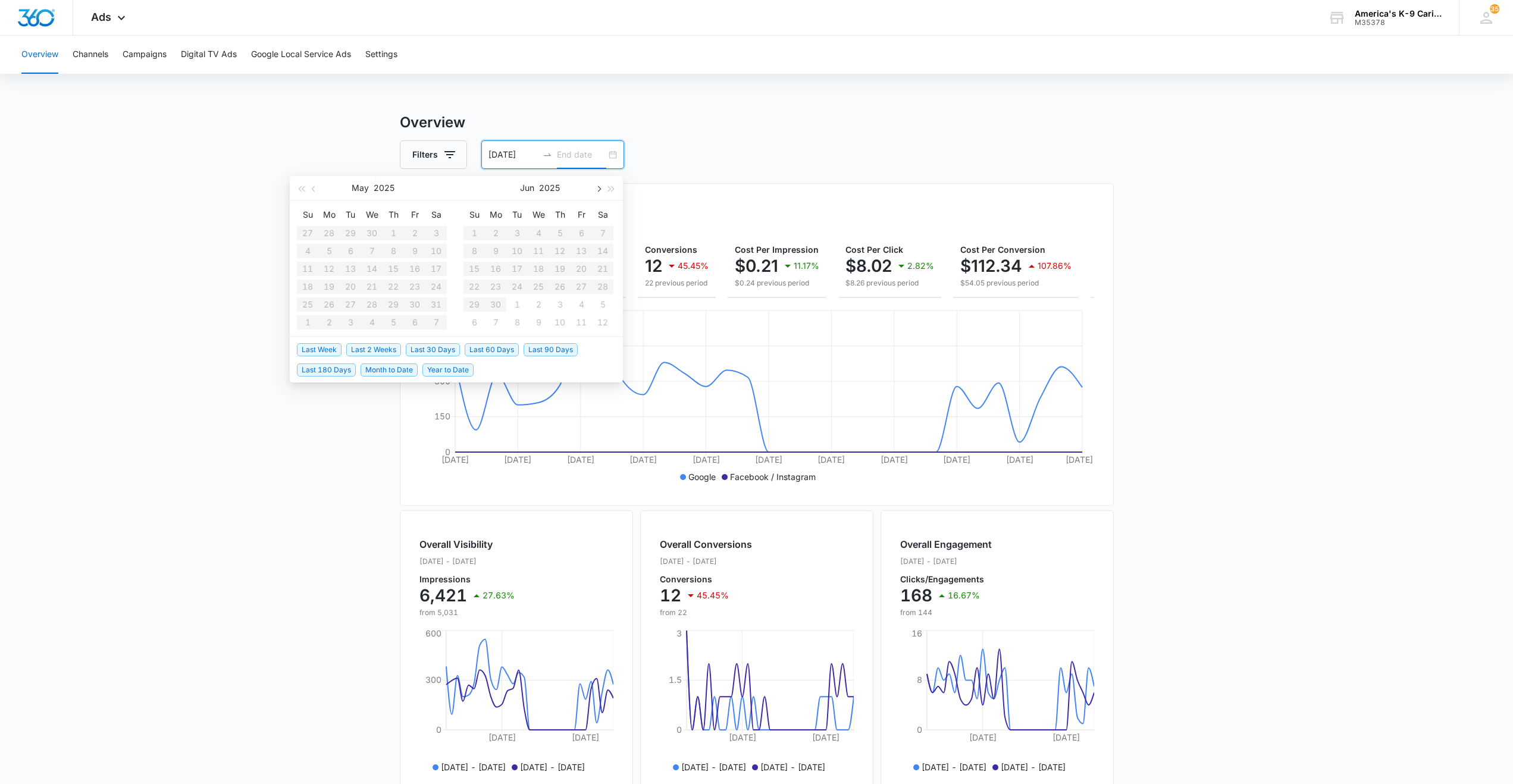
click at [597, 189] on span "button" at bounding box center [597, 188] width 6 height 6
type input "[DATE]"
click at [562, 271] on div "14" at bounding box center [560, 269] width 14 height 14
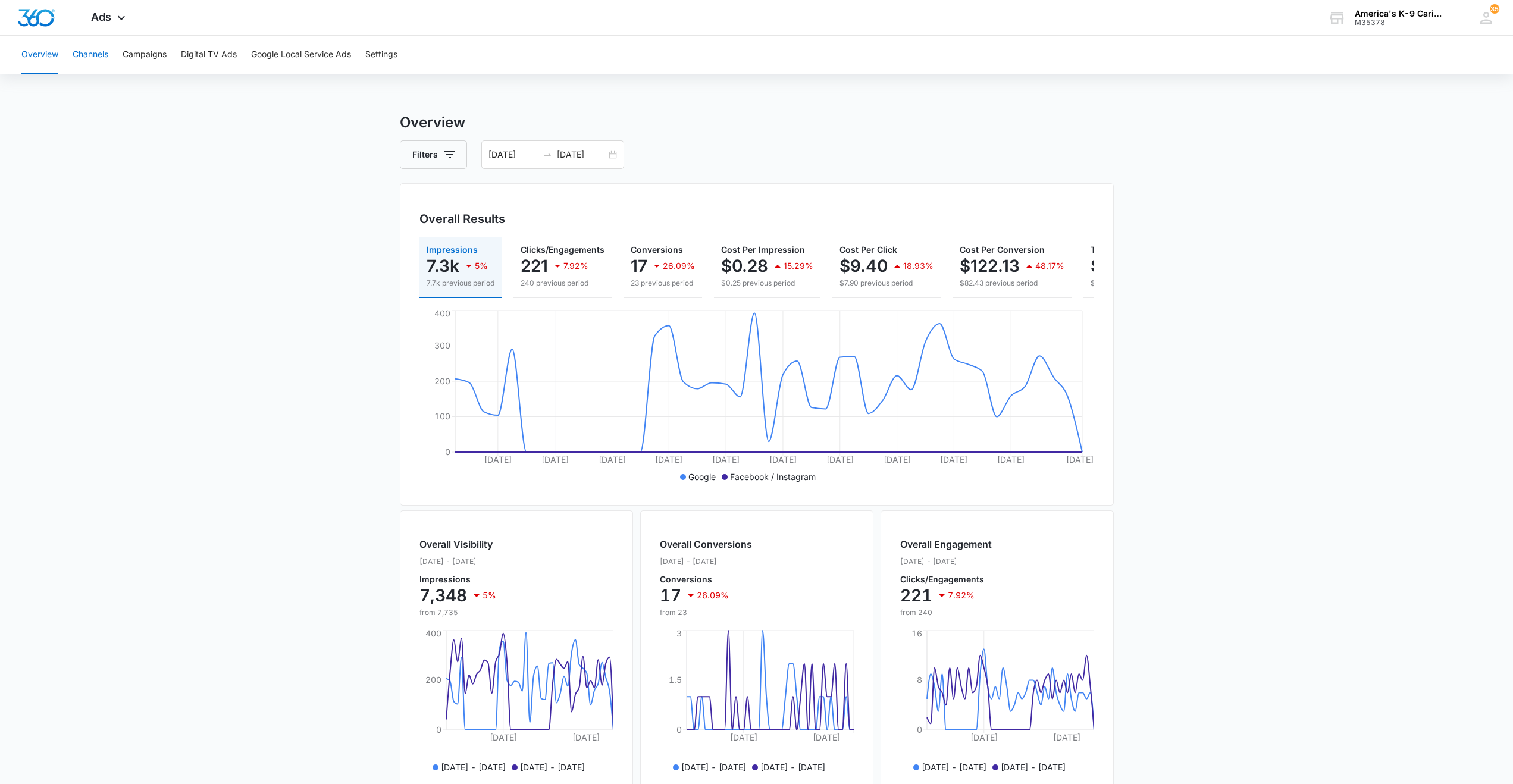
click at [88, 60] on button "Channels" at bounding box center [90, 54] width 36 height 38
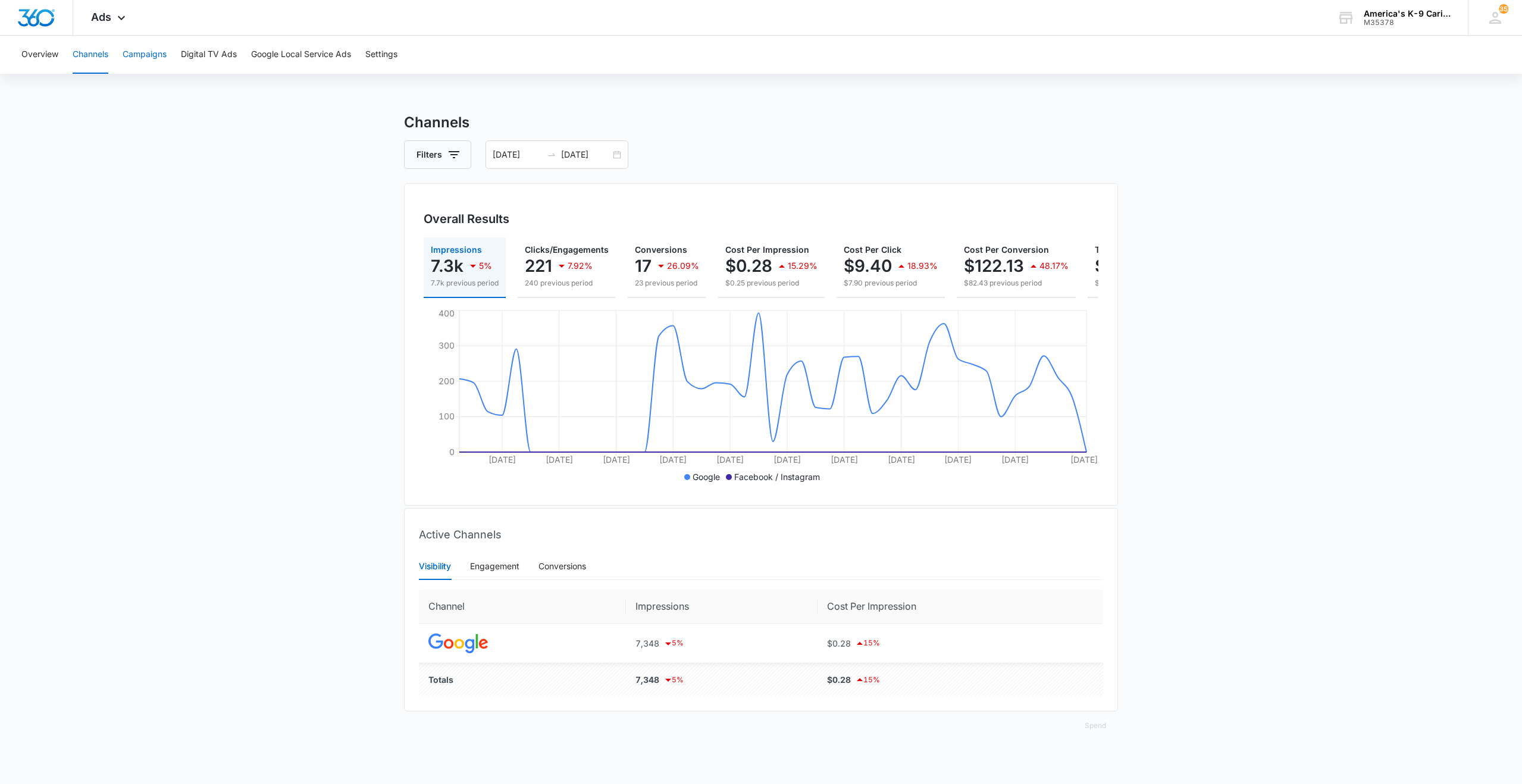
click at [144, 53] on button "Campaigns" at bounding box center [144, 54] width 44 height 38
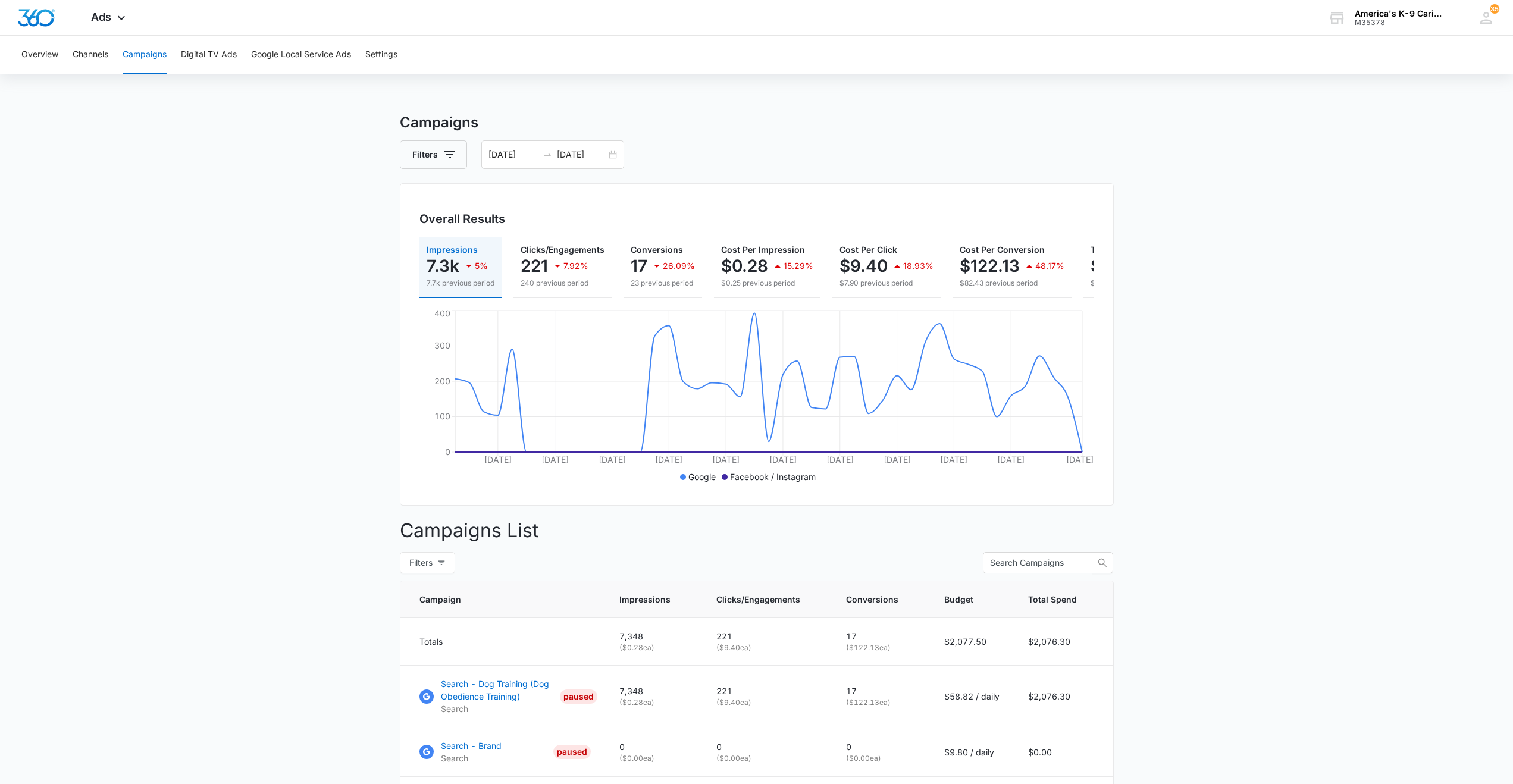
drag, startPoint x: 144, startPoint y: 53, endPoint x: 137, endPoint y: 493, distance: 440.1
click at [137, 495] on main "Campaigns Filters 07/01/2025 08/14/2025 Overall Results Impressions 7.3k 5% 7.7…" at bounding box center [756, 517] width 1513 height 810
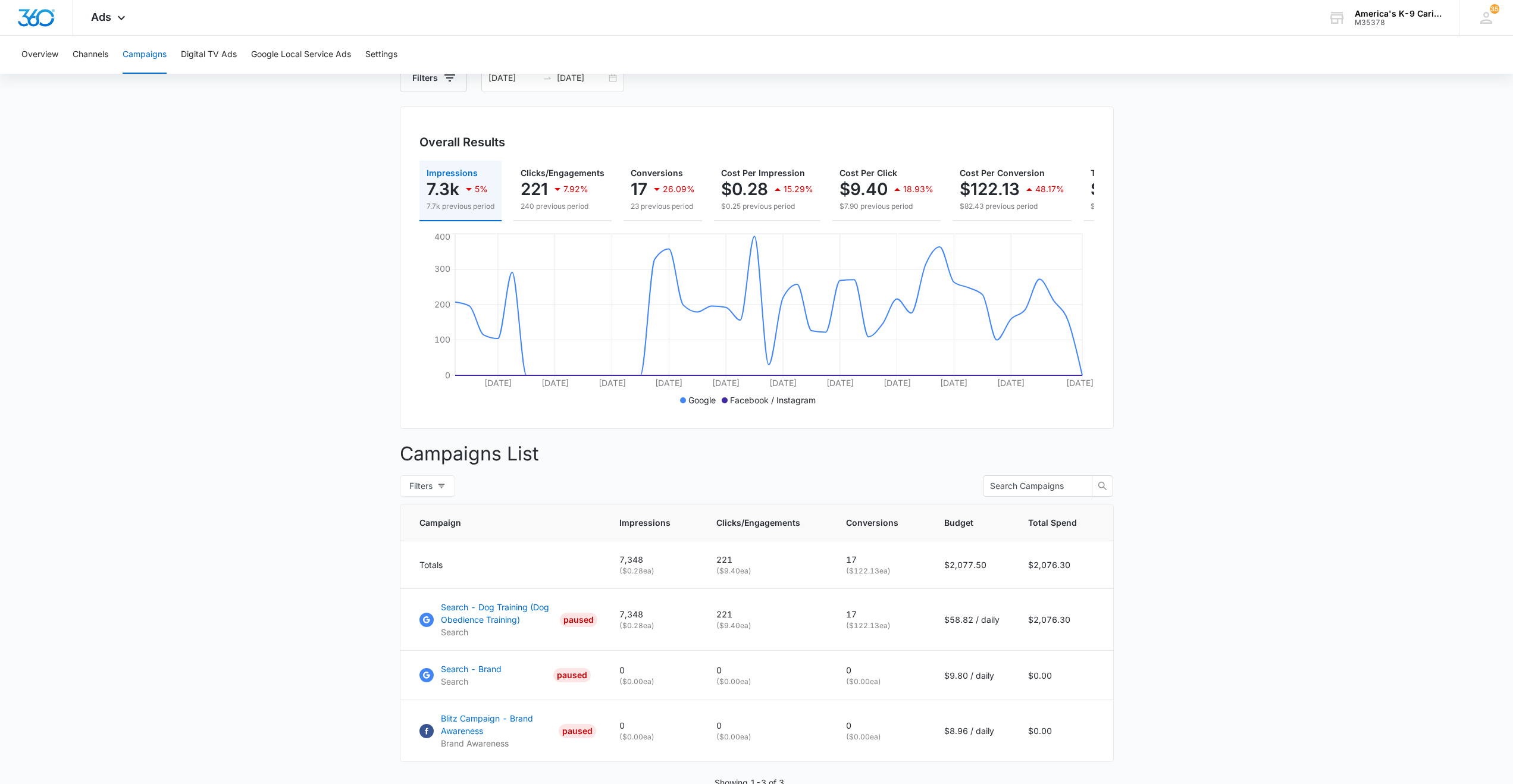
scroll to position [147, 0]
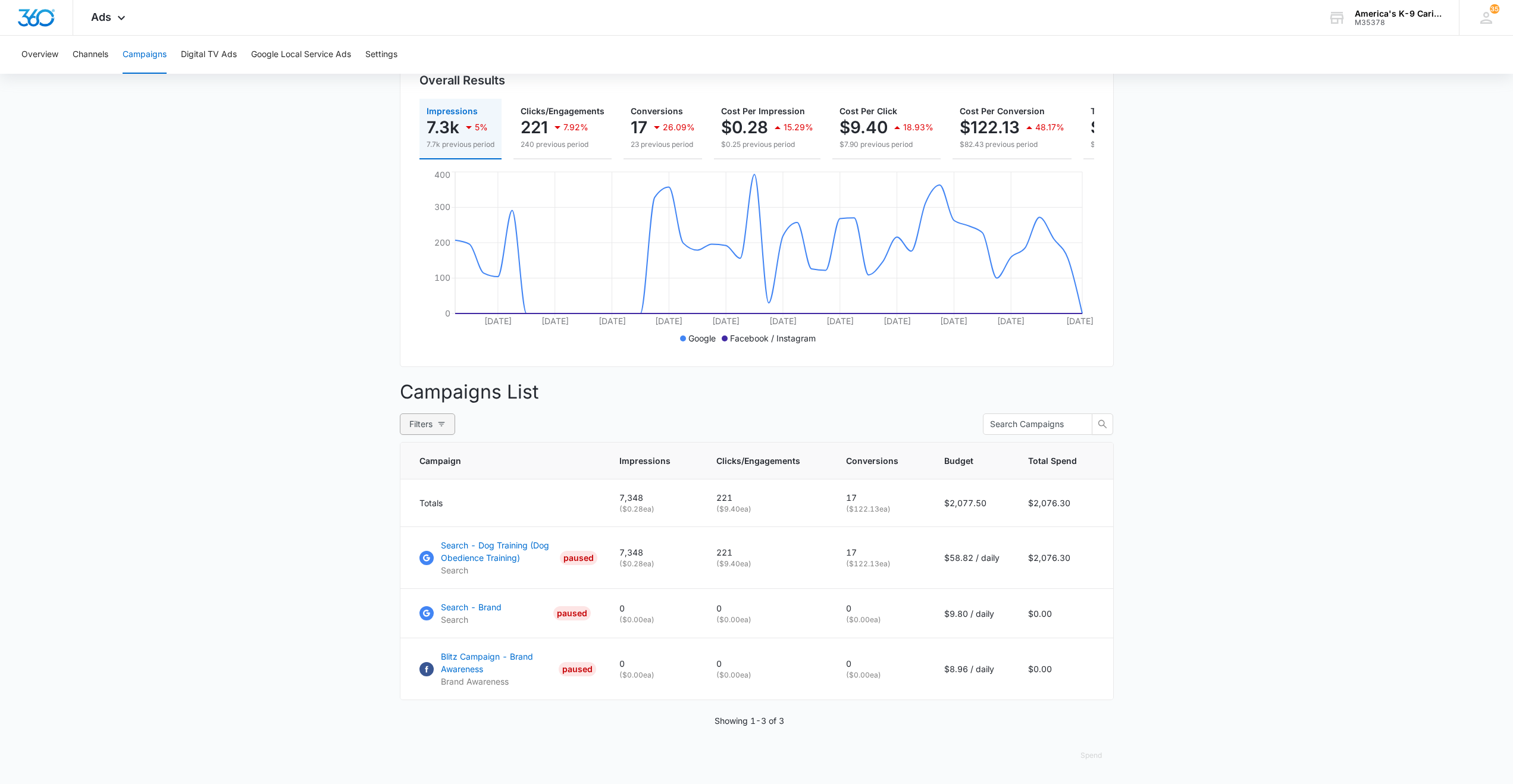
click at [436, 421] on button "Filters" at bounding box center [427, 424] width 55 height 21
click at [303, 474] on input "All" at bounding box center [302, 479] width 10 height 10
radio input "true"
click at [208, 226] on main "Campaigns Filters 07/01/2025 08/14/2025 Overall Results Impressions 7.3k 5% 7.7…" at bounding box center [756, 378] width 1513 height 810
click at [590, 560] on div "PAUSED" at bounding box center [578, 557] width 38 height 14
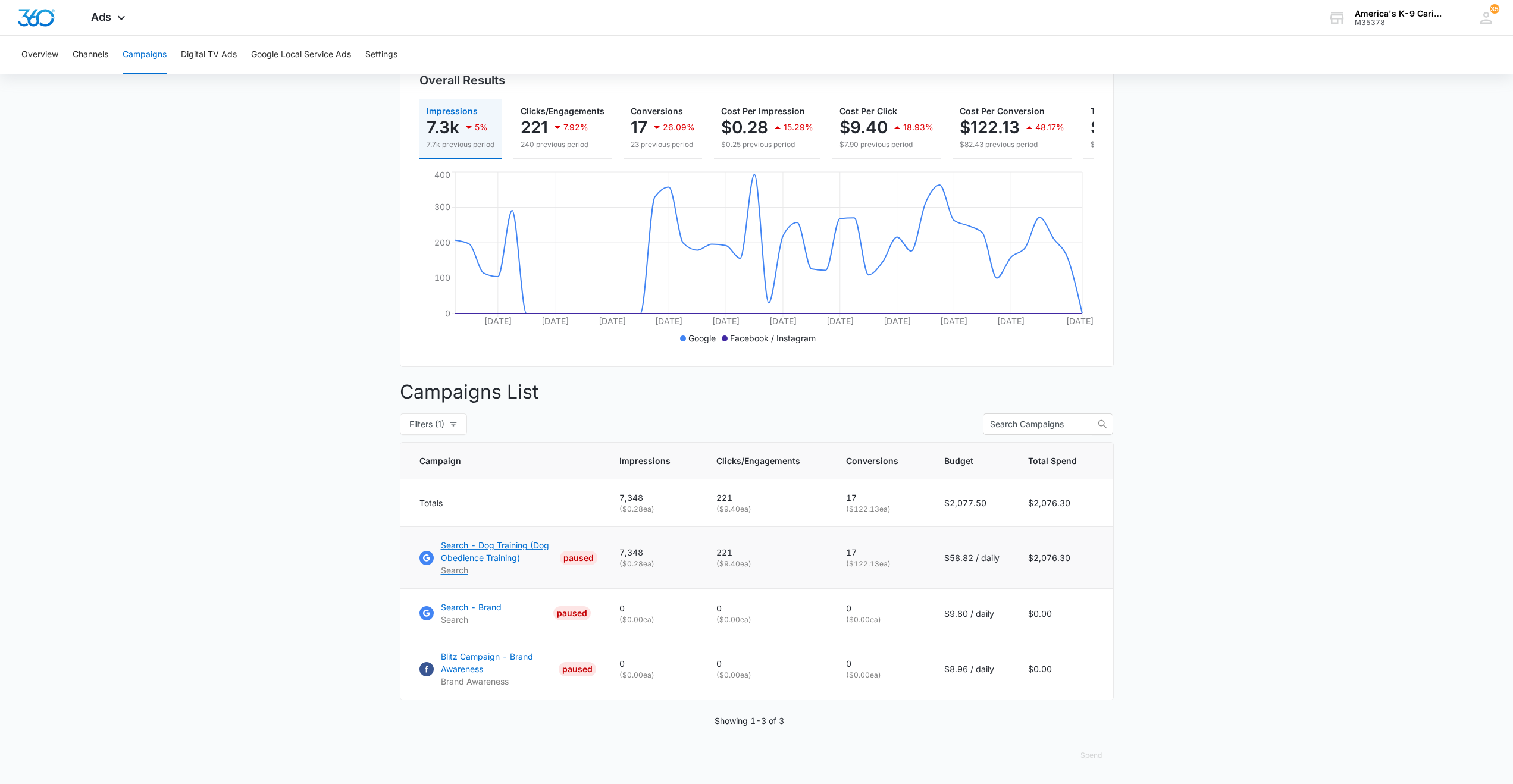
click at [587, 557] on div "PAUSED" at bounding box center [578, 557] width 38 height 14
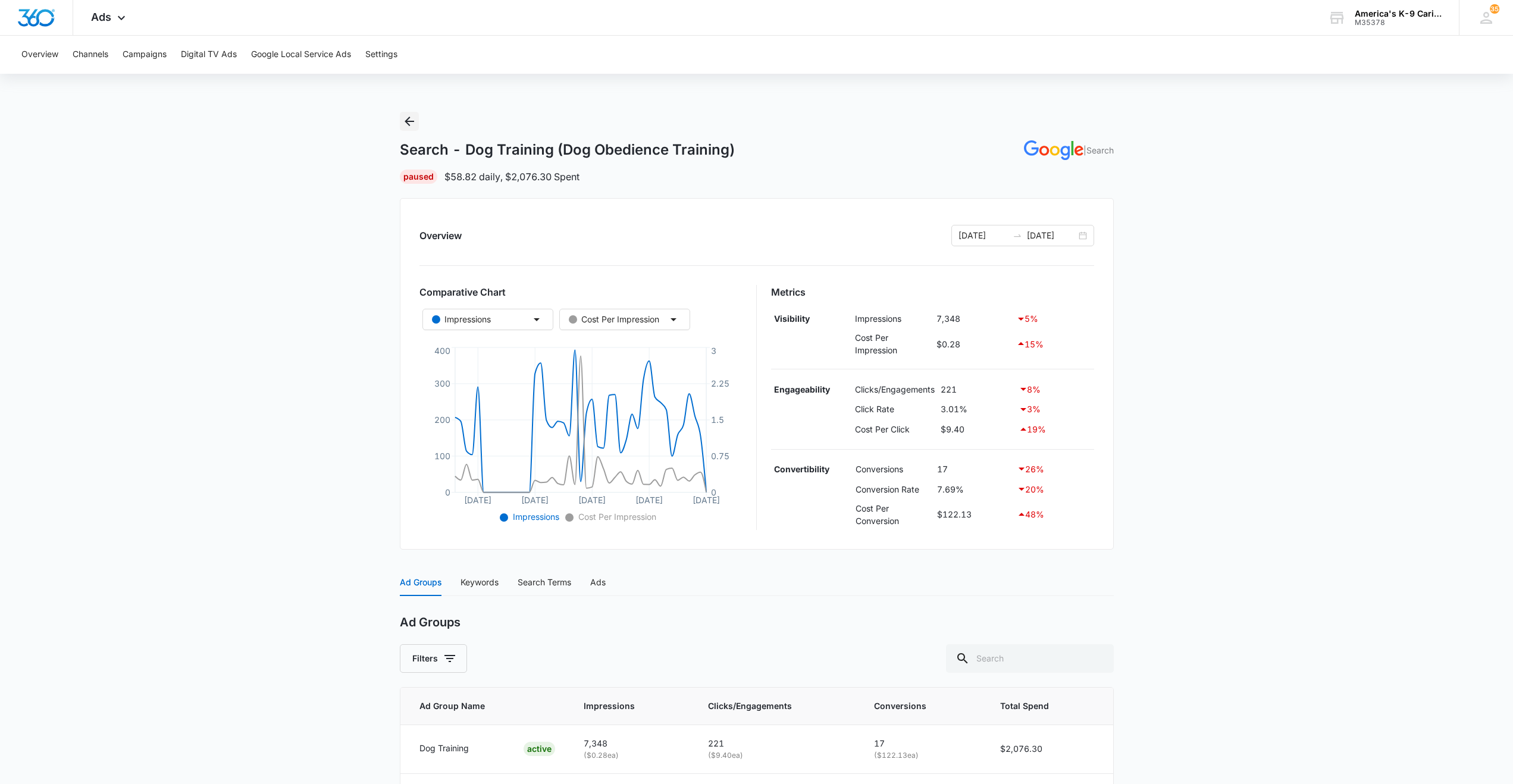
click at [410, 124] on icon "Back" at bounding box center [409, 121] width 14 height 14
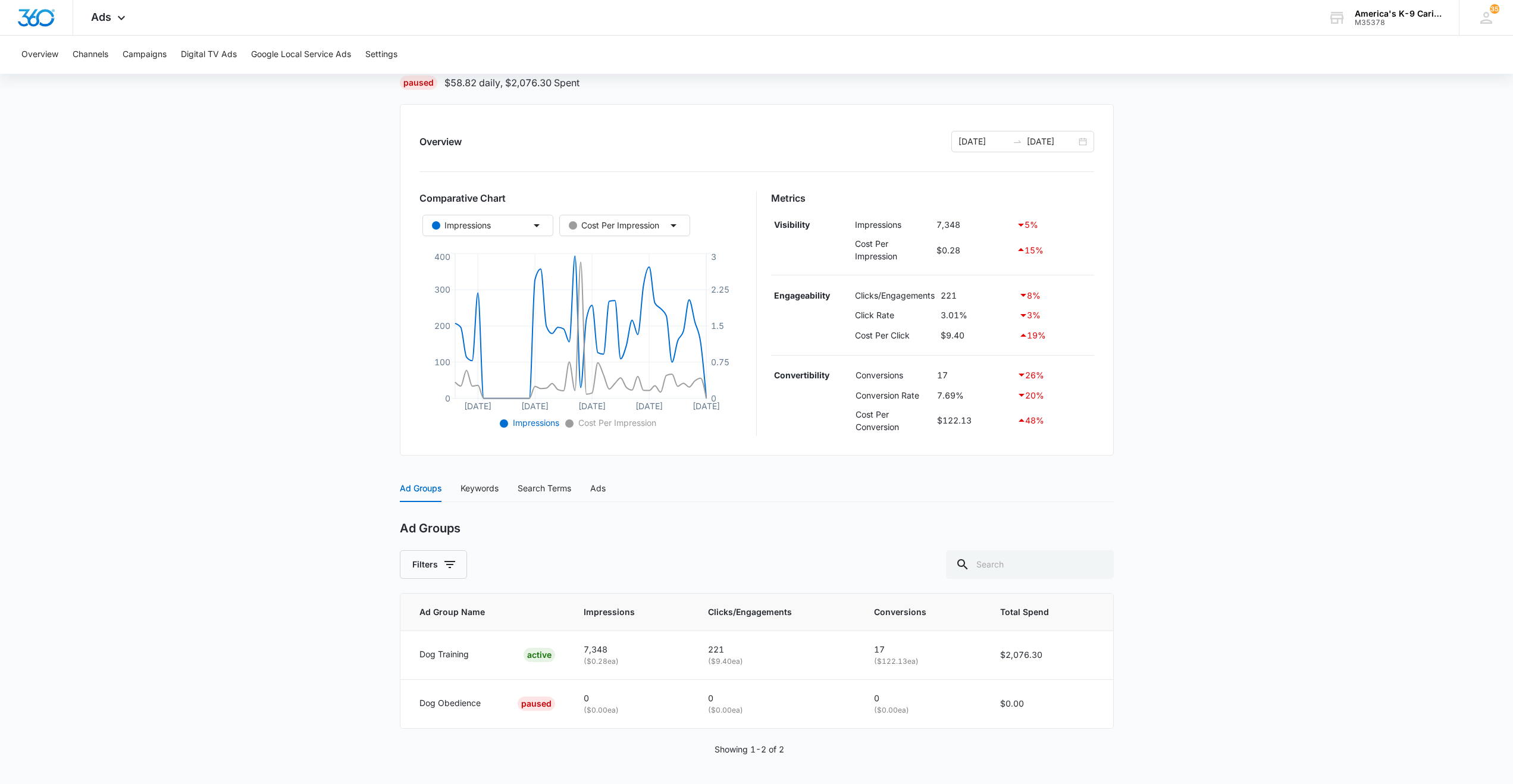
scroll to position [95, 0]
click at [544, 652] on div "ACTIVE" at bounding box center [539, 654] width 31 height 14
click at [441, 650] on p "Dog Training" at bounding box center [444, 653] width 49 height 13
click at [441, 656] on p "Dog Training" at bounding box center [444, 653] width 49 height 13
click at [441, 656] on p "Dog Training" at bounding box center [444, 653] width 49 height 13
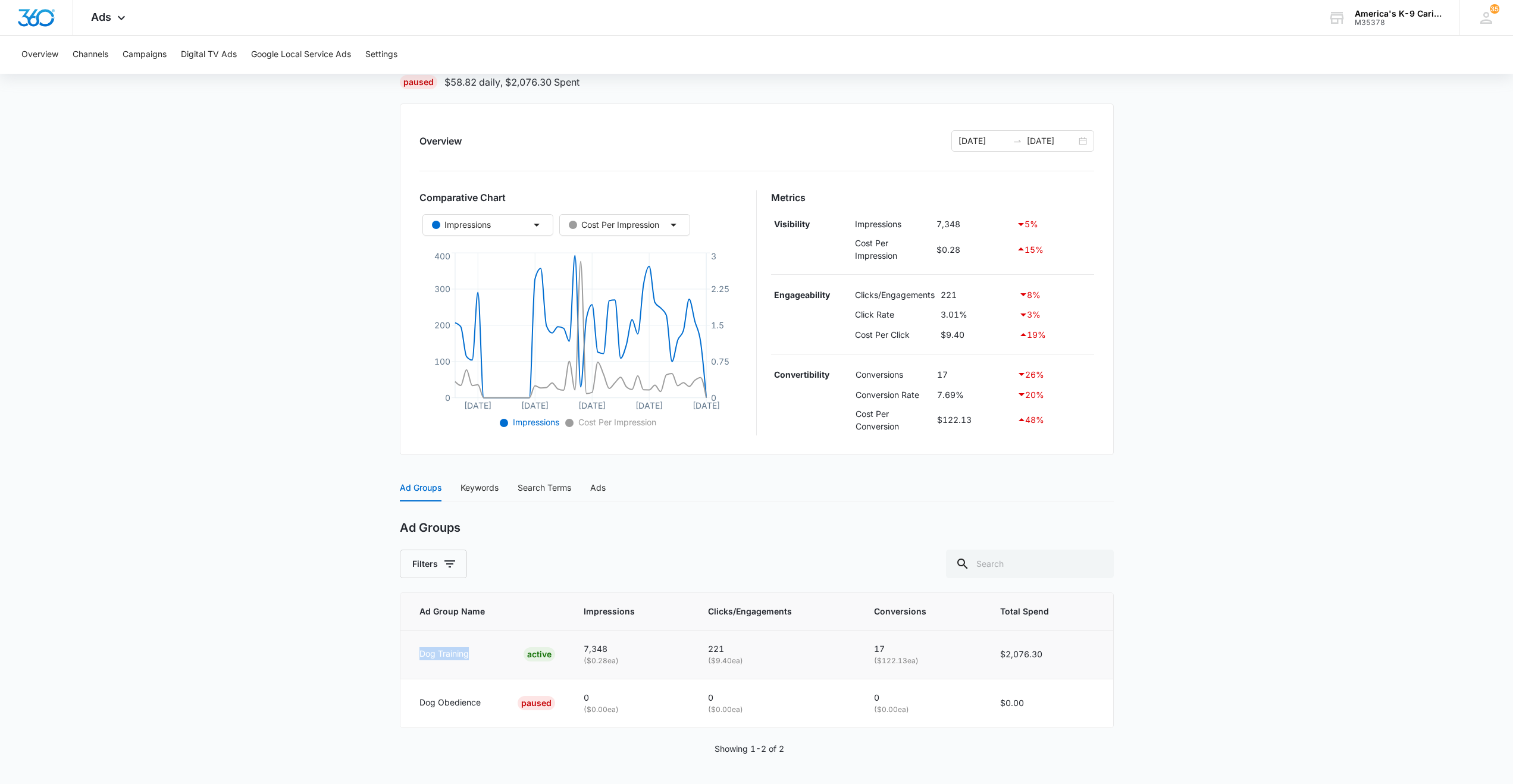
click at [441, 656] on p "Dog Training" at bounding box center [444, 653] width 49 height 13
click at [601, 489] on div "Ads" at bounding box center [598, 488] width 15 height 13
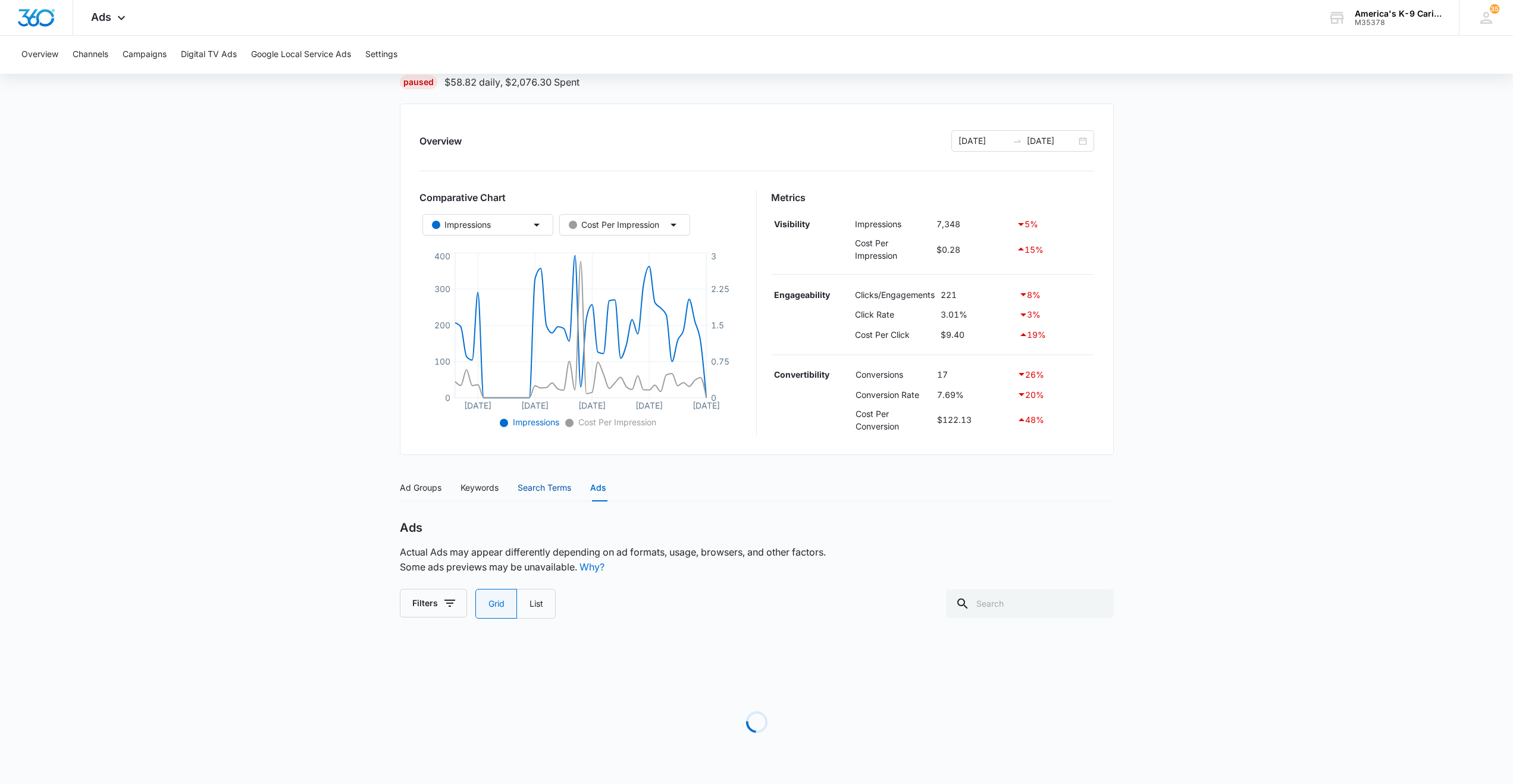
click at [560, 489] on div "Search Terms" at bounding box center [544, 488] width 54 height 13
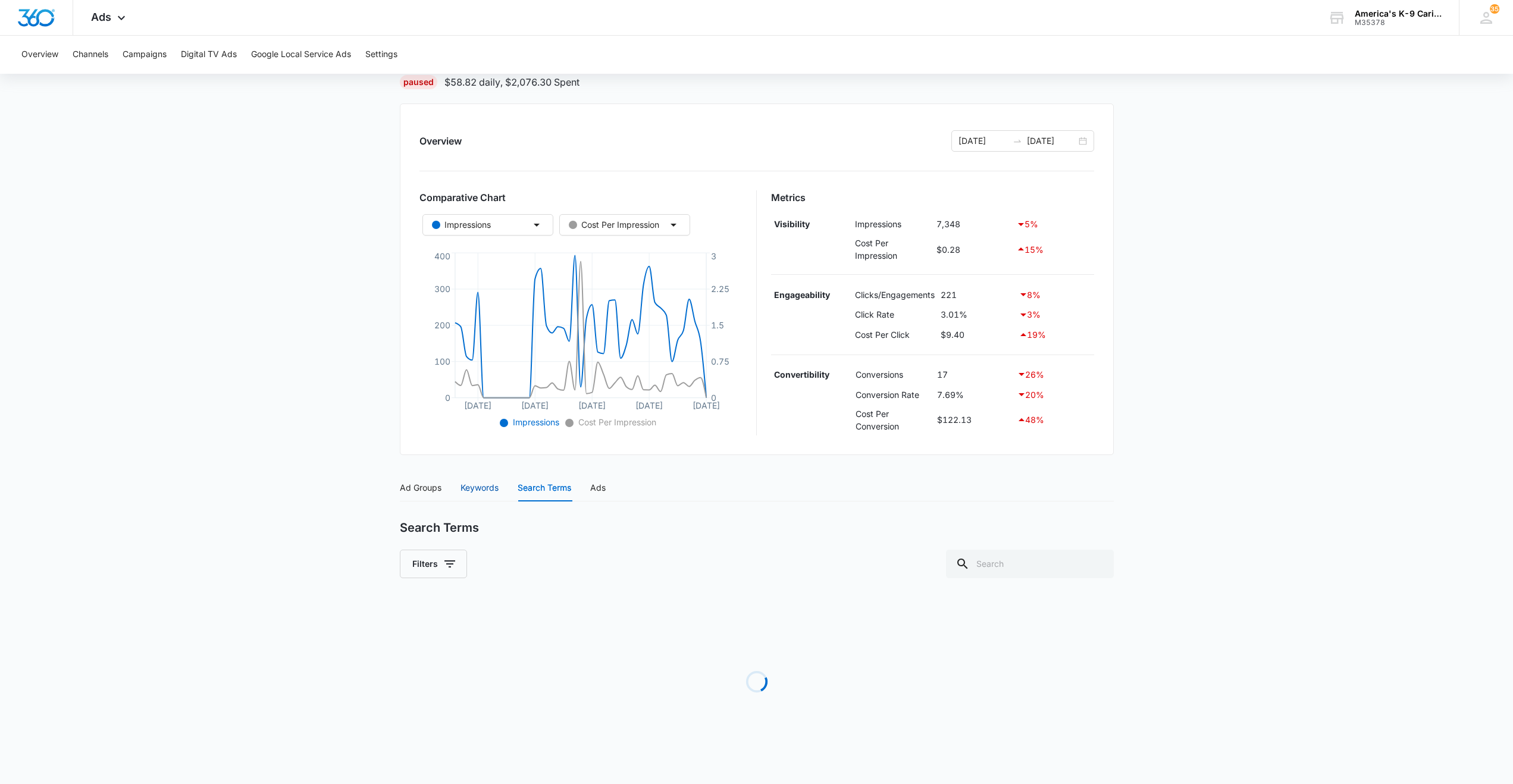
click at [489, 488] on div "Keywords" at bounding box center [479, 488] width 38 height 13
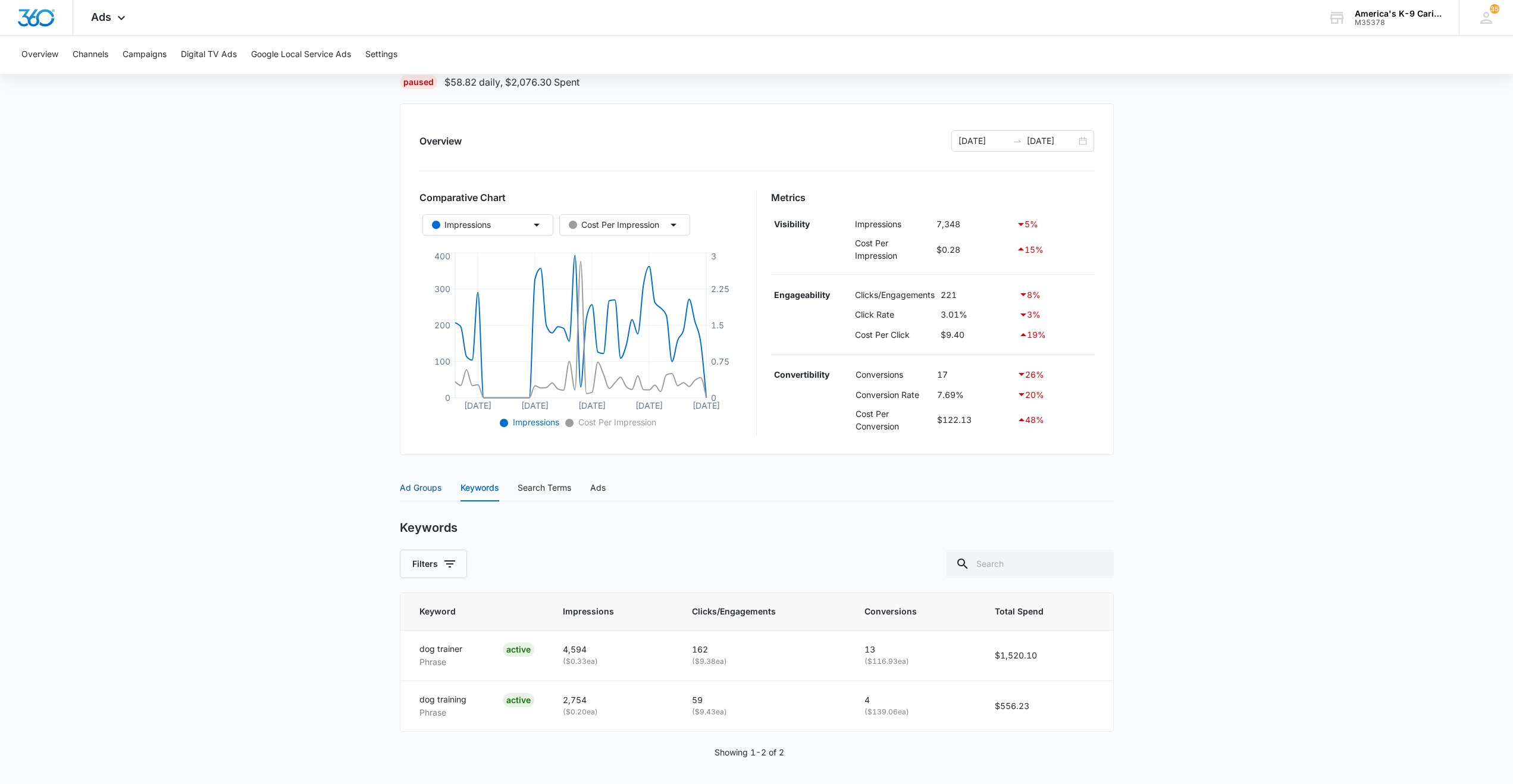
click at [421, 486] on div "Ad Groups" at bounding box center [420, 488] width 42 height 13
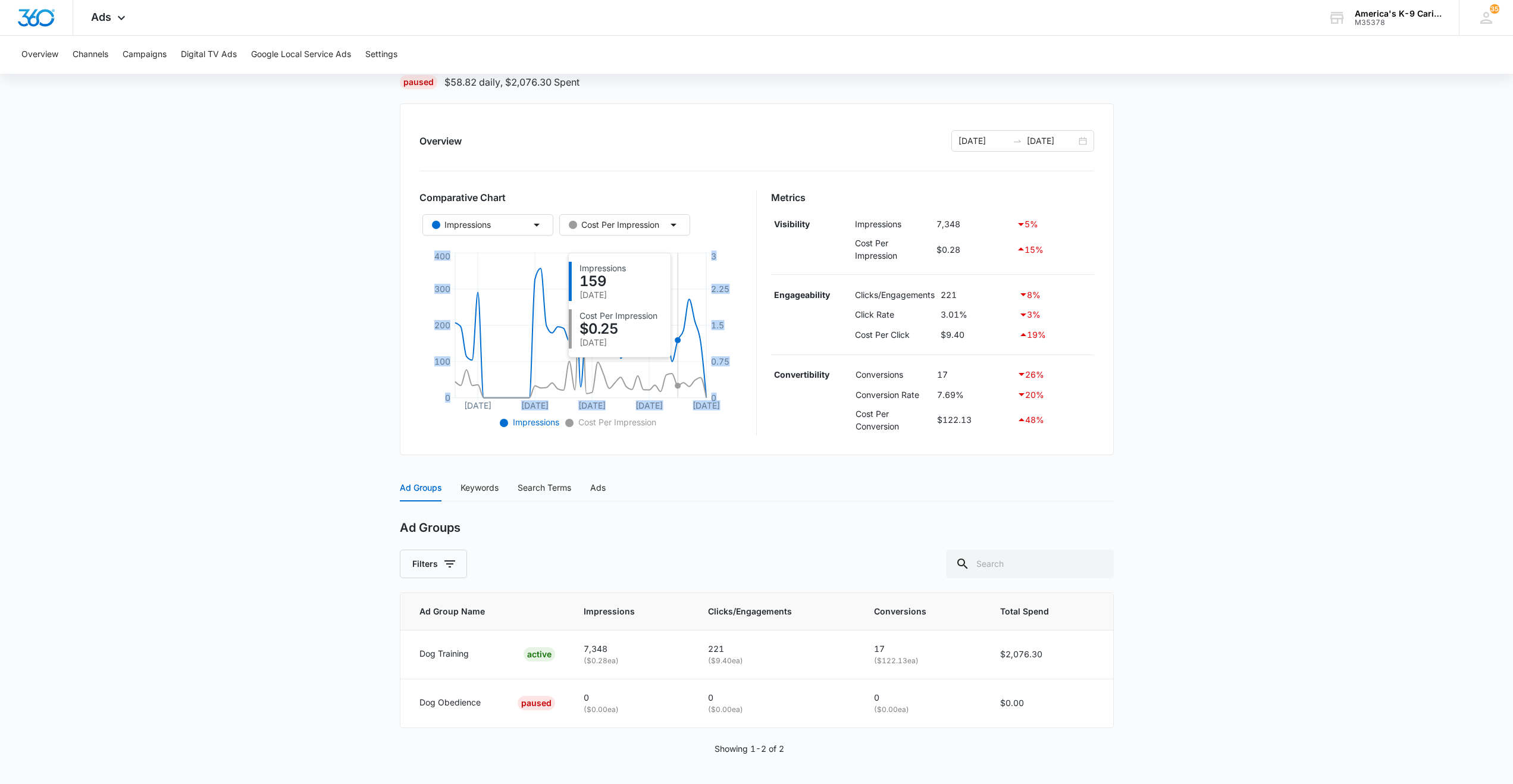
drag, startPoint x: 515, startPoint y: 360, endPoint x: 680, endPoint y: 362, distance: 165.0
click at [680, 362] on icon "Jul 5 Jul 15 Jul 25 Aug 4 Aug 14 0 100 200 300 400 0 0.75 1.5 2.25 3" at bounding box center [581, 340] width 323 height 181
click at [289, 337] on main "Search - Dog Training (Dog Obedience Training) | Search Paused $58.82 daily , $…" at bounding box center [756, 401] width 1513 height 767
click at [992, 145] on input "07/01/2025" at bounding box center [983, 141] width 49 height 13
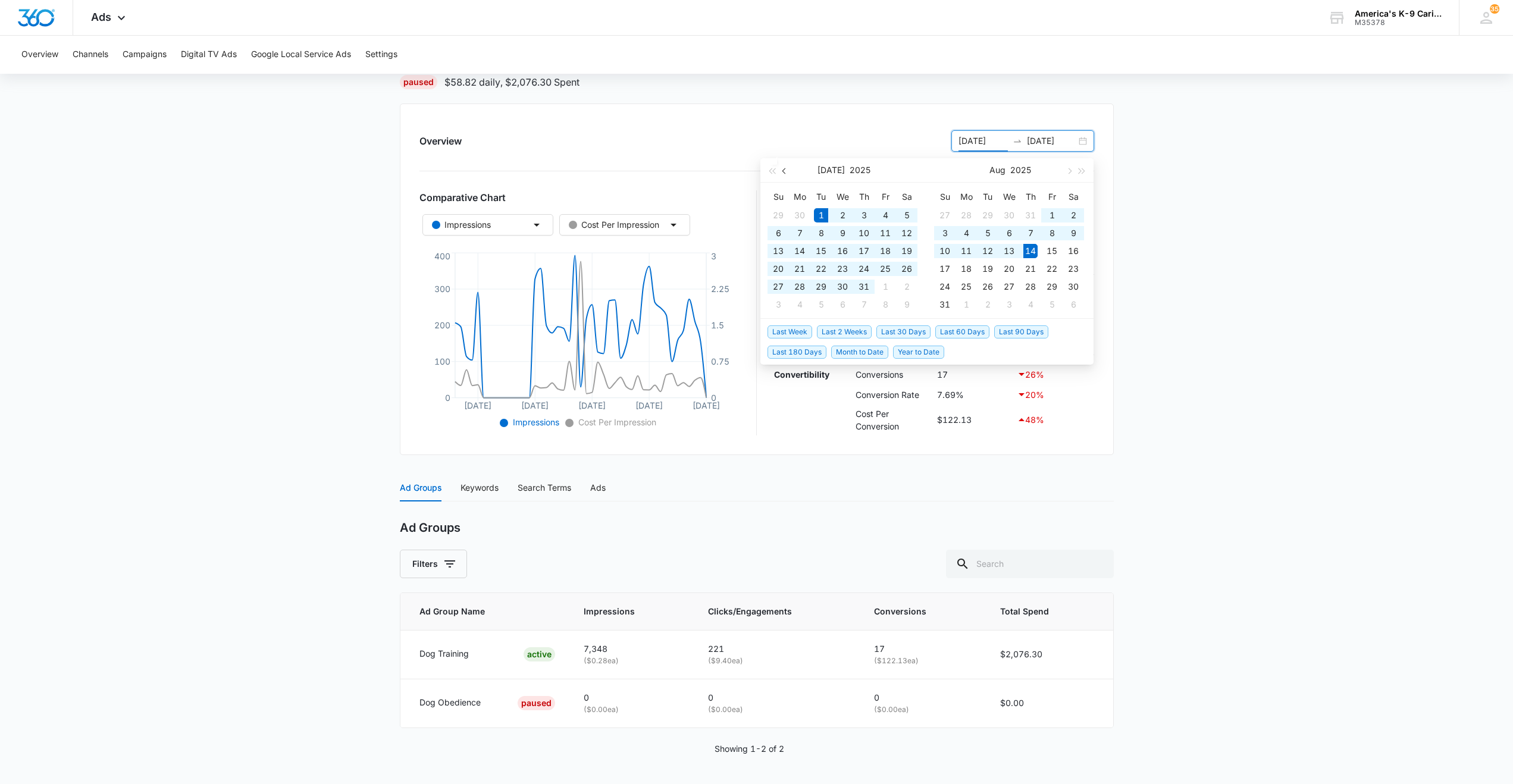
click at [783, 172] on span "button" at bounding box center [785, 170] width 6 height 6
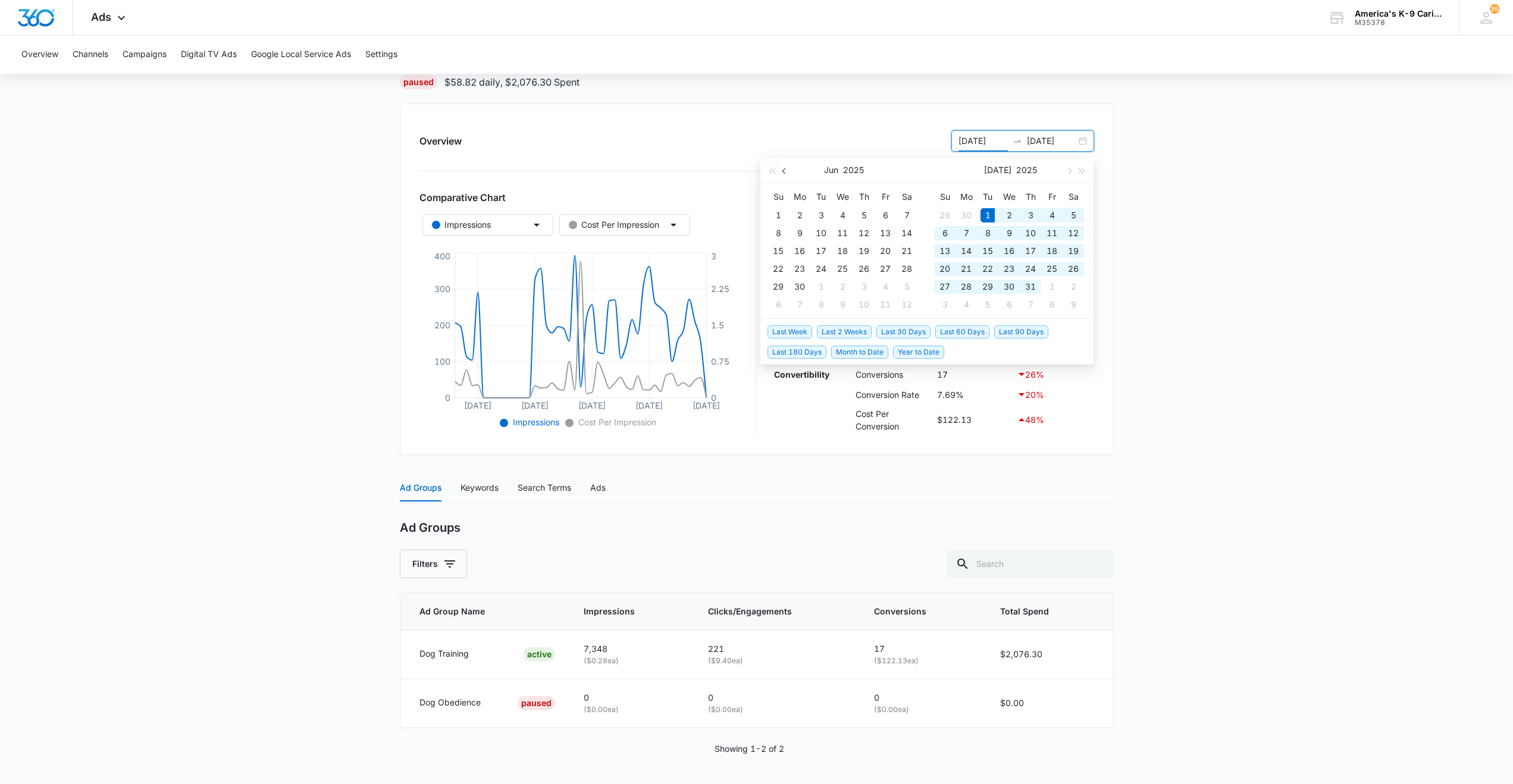
click at [783, 172] on span "button" at bounding box center [785, 170] width 6 height 6
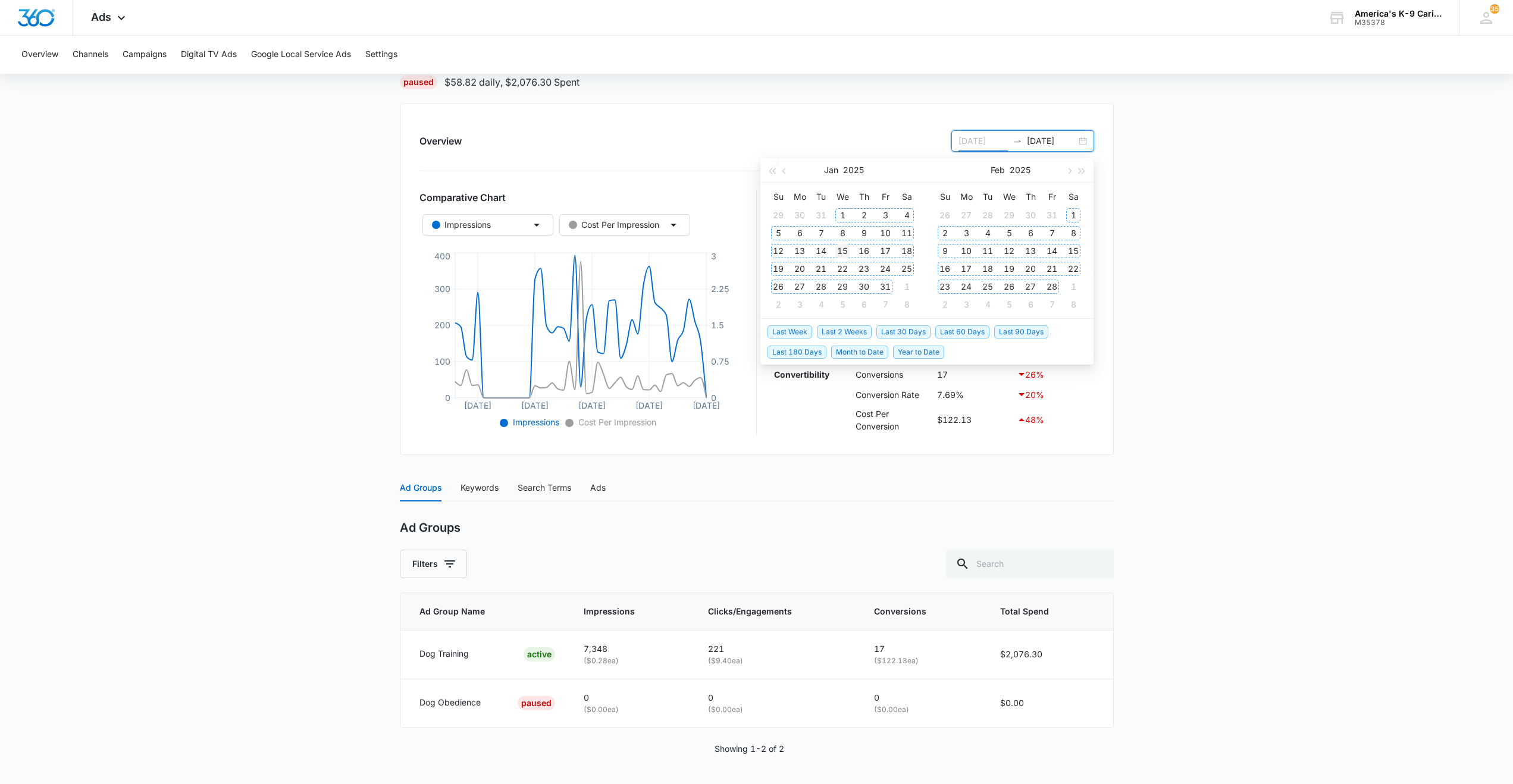
type input "01/15/2025"
click at [843, 254] on div "15" at bounding box center [842, 251] width 14 height 14
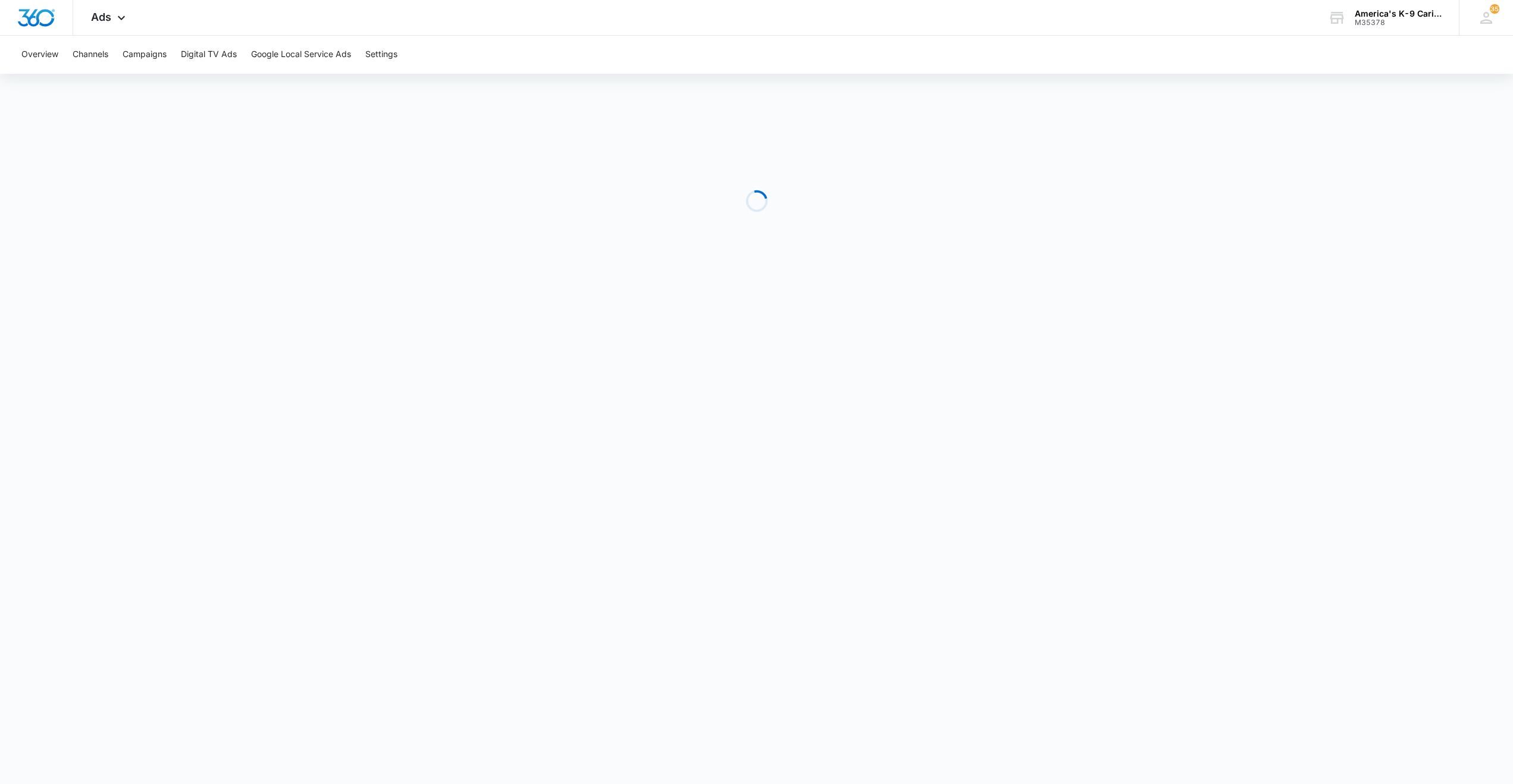
scroll to position [0, 0]
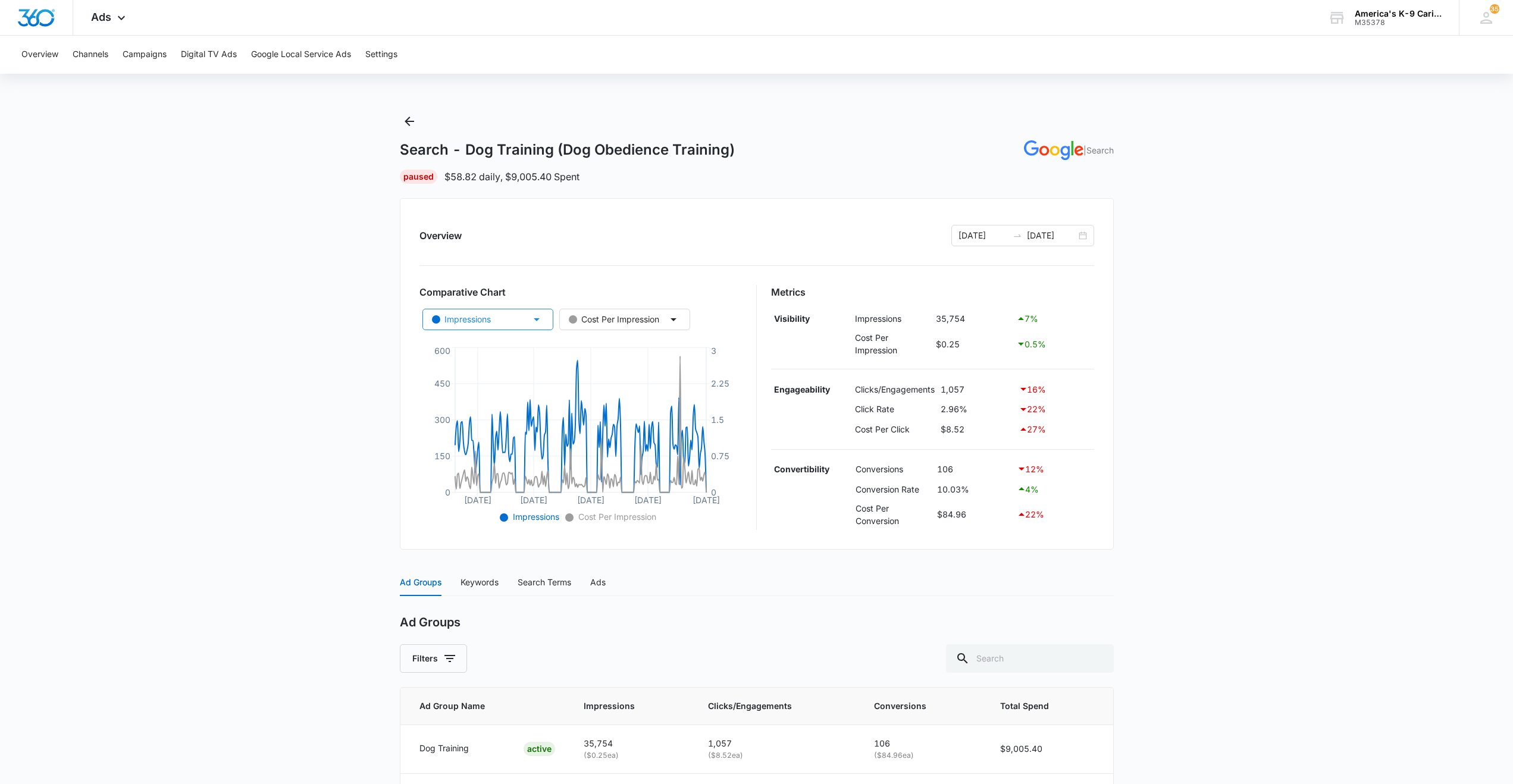
click at [538, 323] on icon "button" at bounding box center [537, 319] width 14 height 14
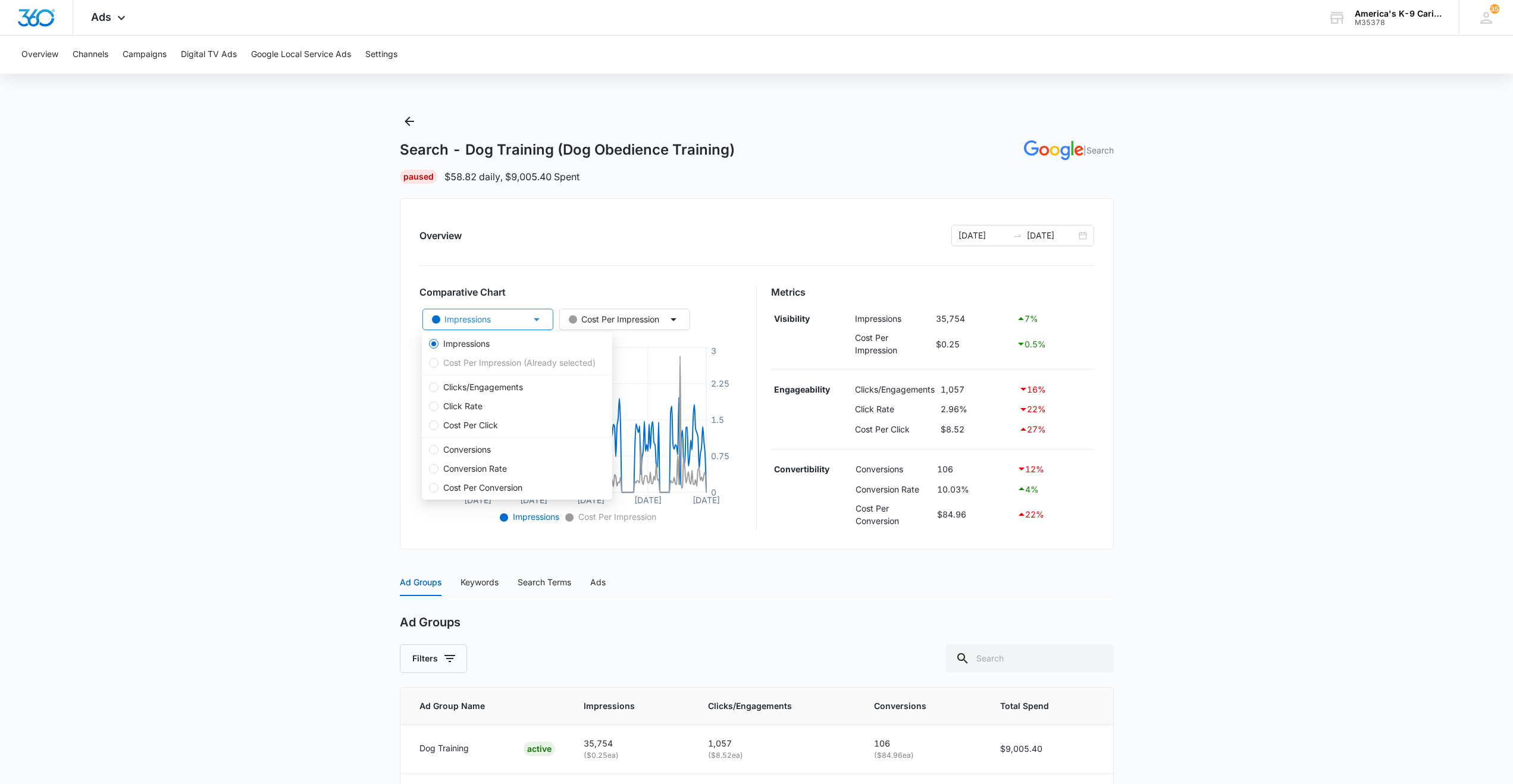
click at [539, 316] on icon "button" at bounding box center [537, 319] width 14 height 14
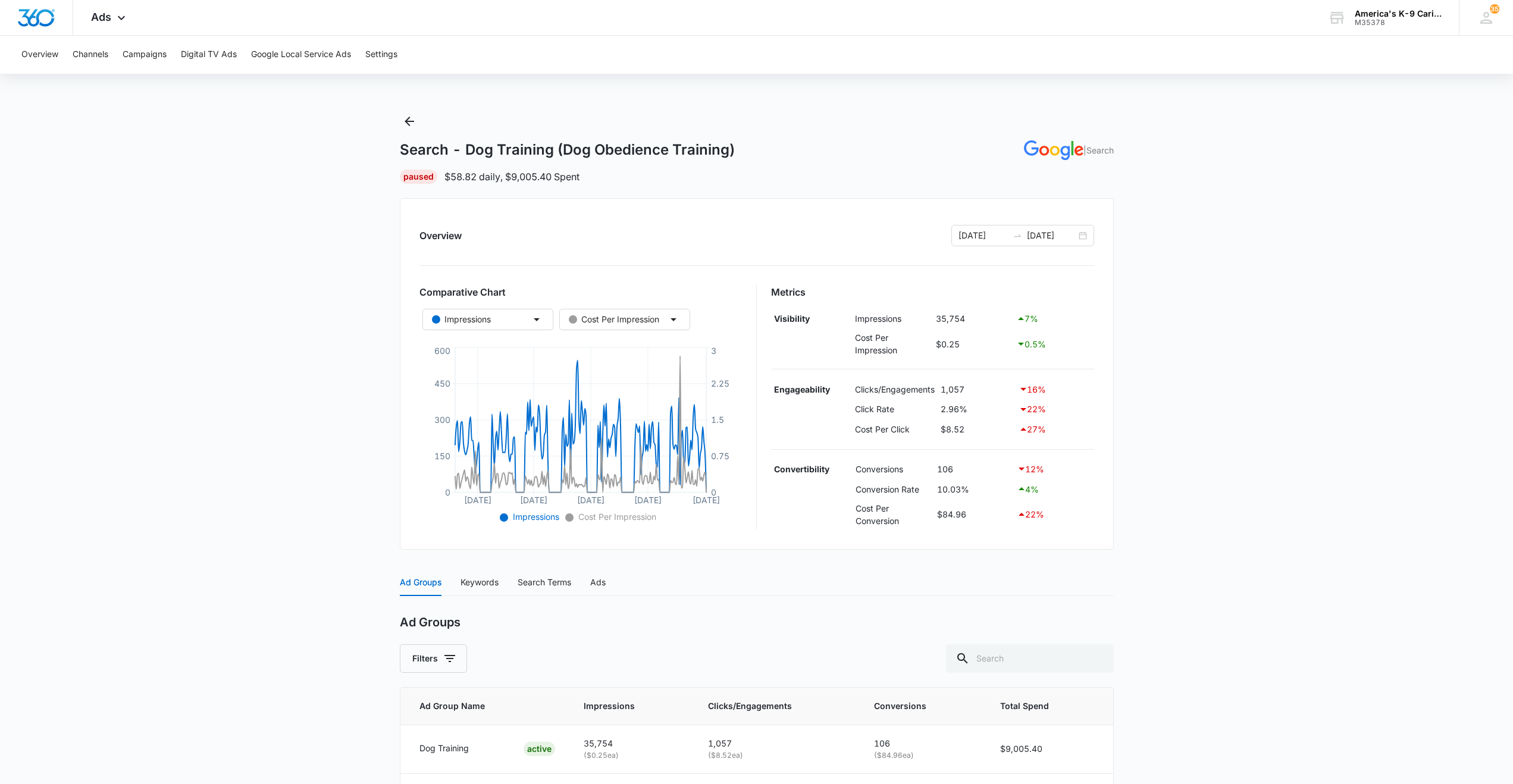
click at [241, 273] on main "Search - Dog Training (Dog Obedience Training) | Search Paused $58.82 daily , $…" at bounding box center [756, 495] width 1513 height 767
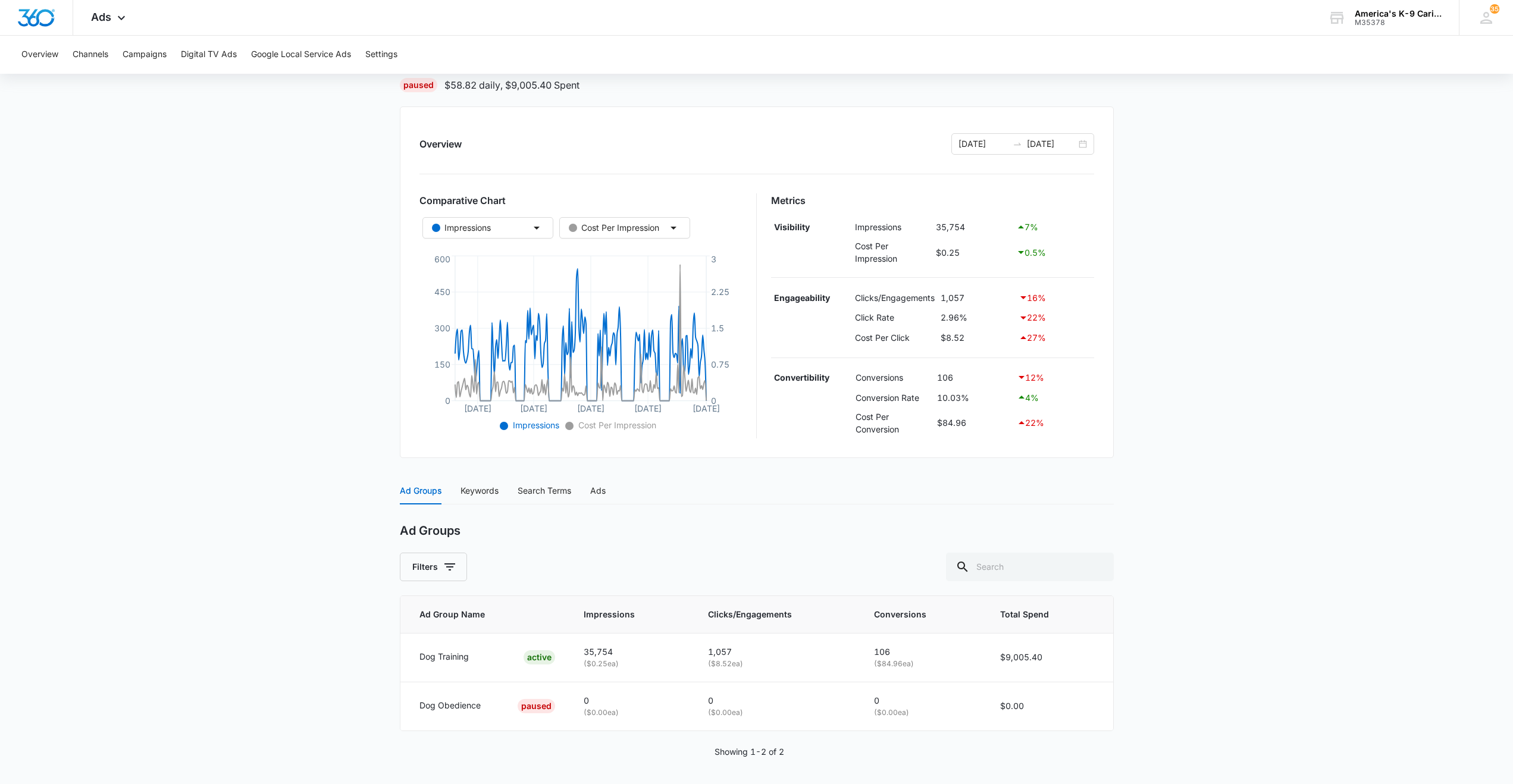
scroll to position [95, 0]
click at [483, 490] on div "Keywords" at bounding box center [479, 488] width 38 height 13
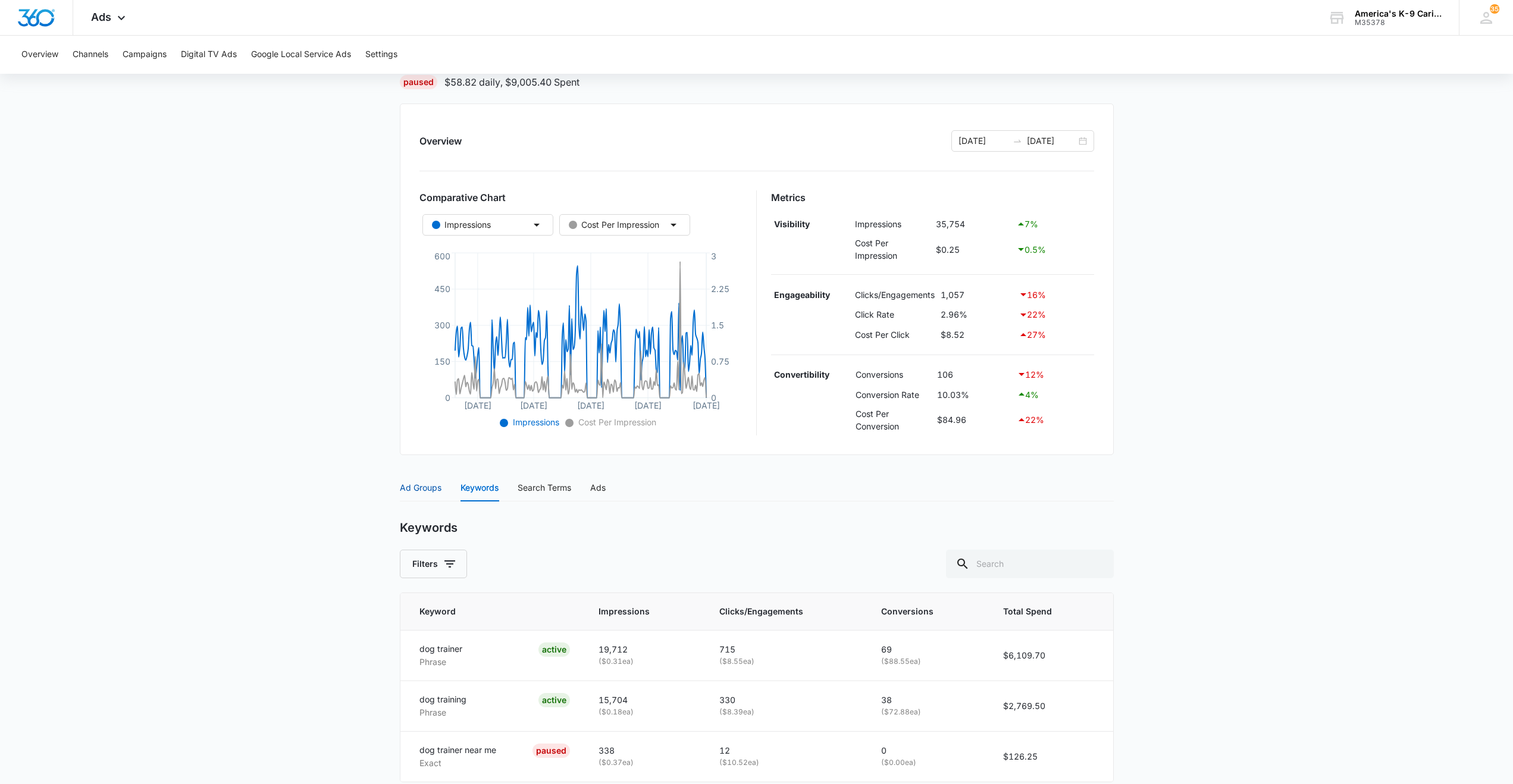
click at [421, 485] on div "Ad Groups" at bounding box center [420, 488] width 42 height 13
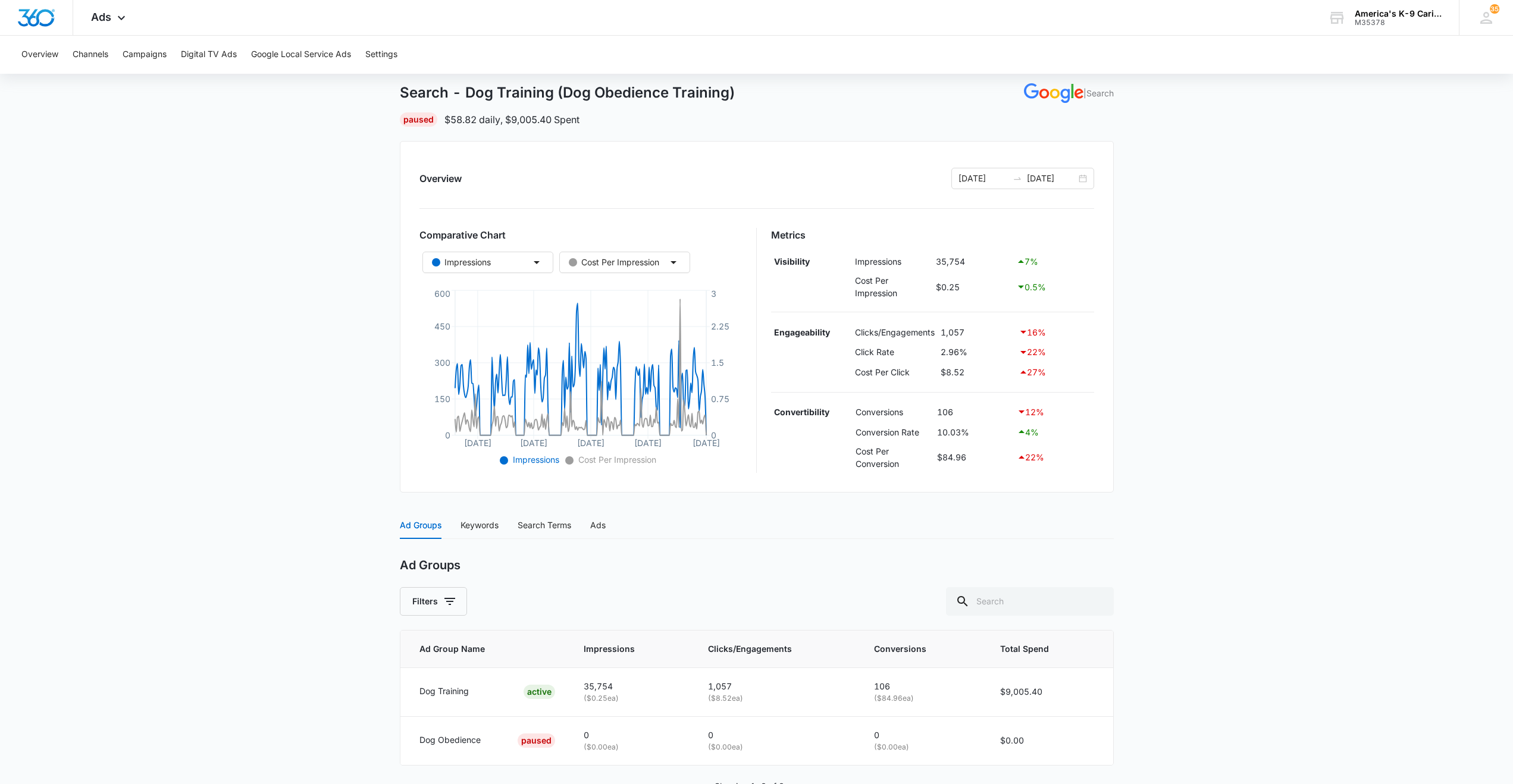
scroll to position [0, 0]
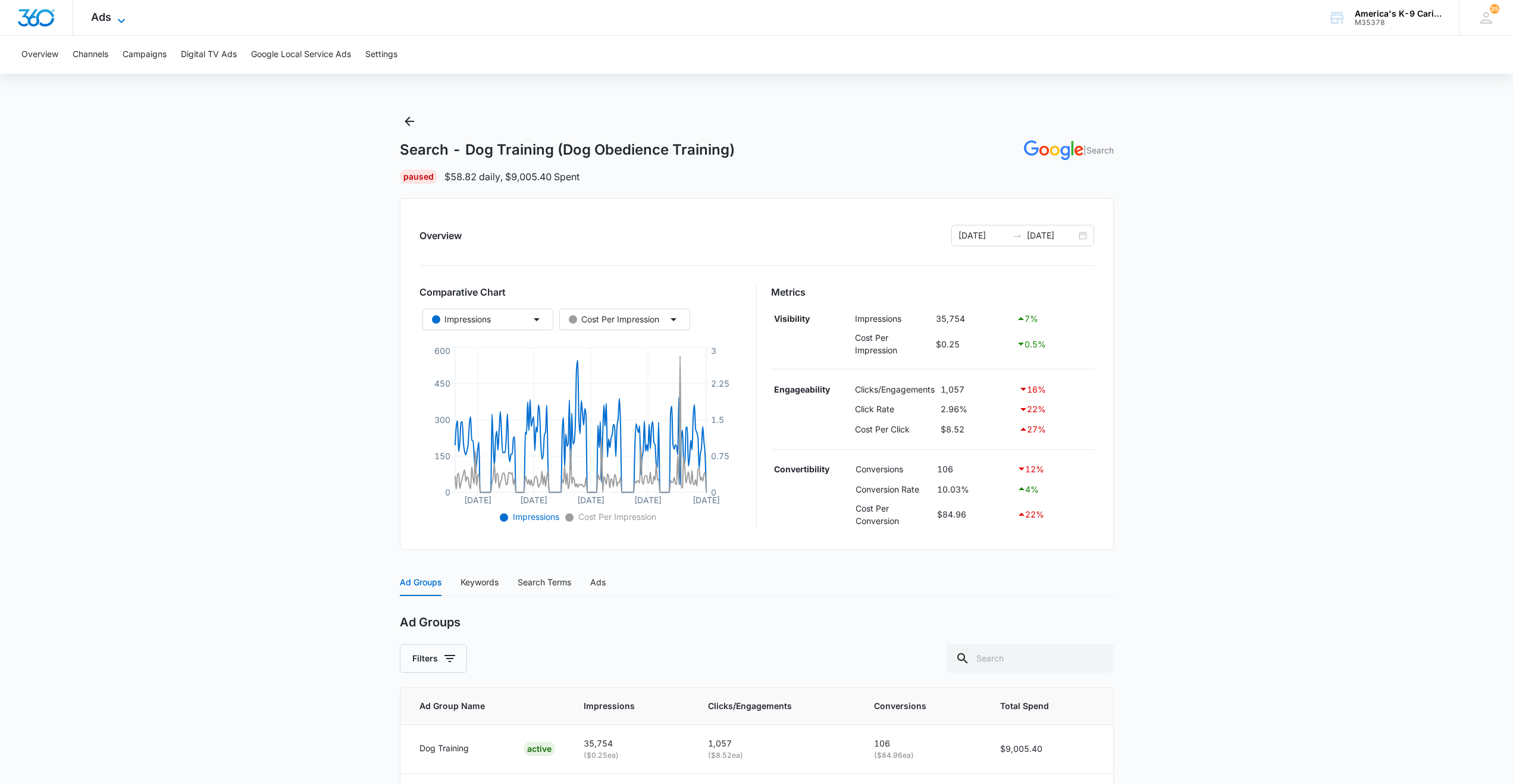
click at [108, 14] on span "Ads" at bounding box center [101, 17] width 20 height 13
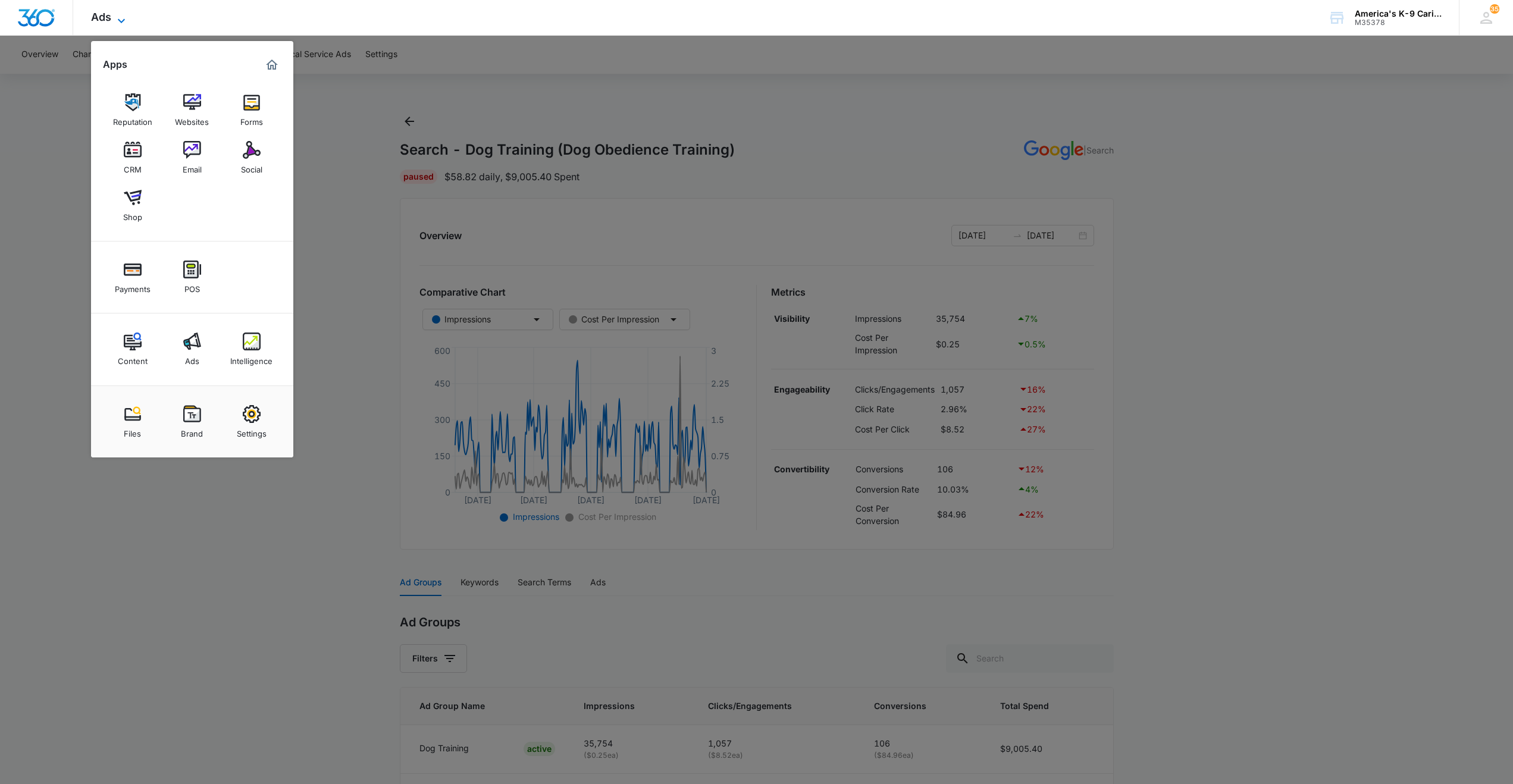
click at [108, 14] on span "Ads" at bounding box center [101, 17] width 20 height 13
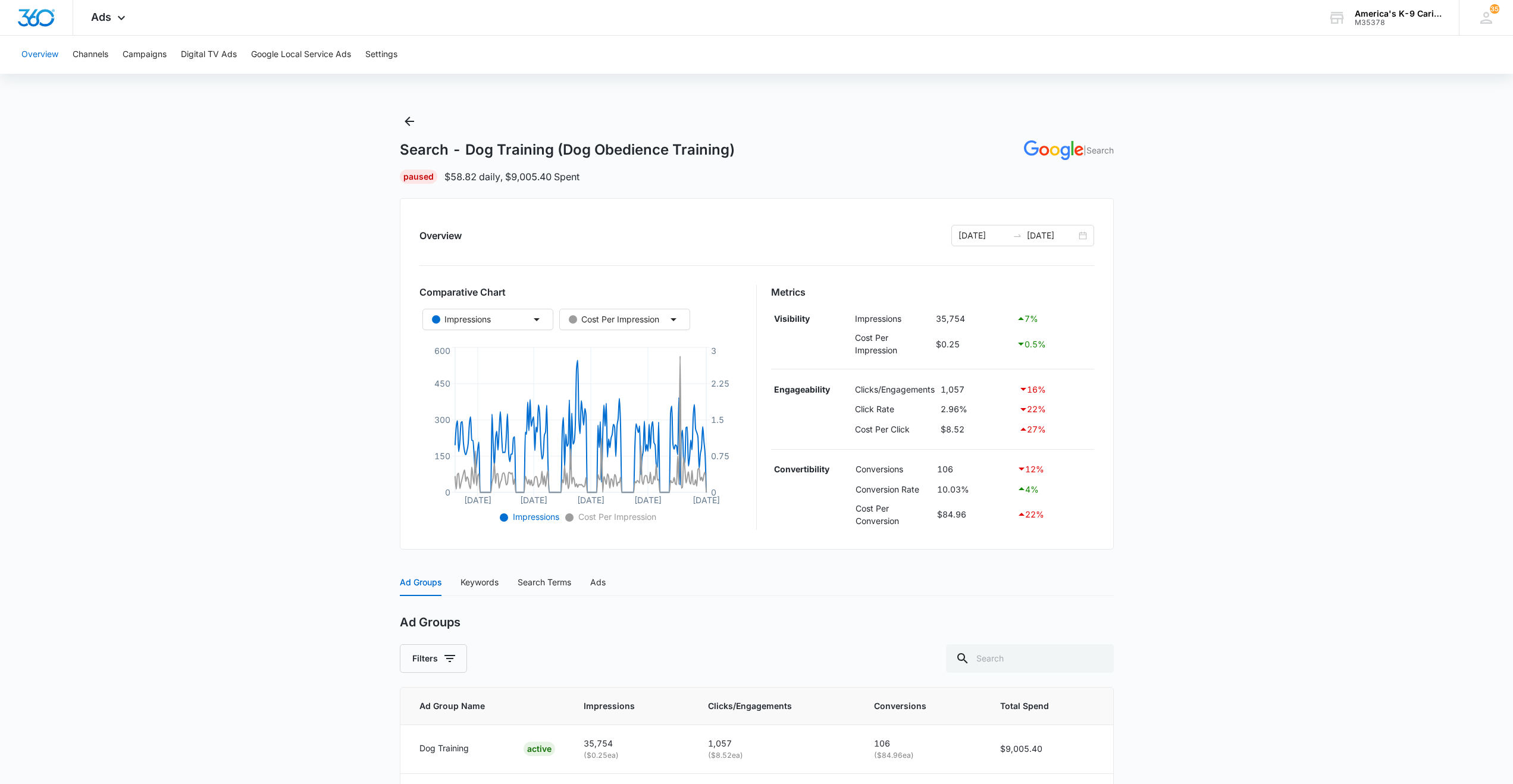
click at [51, 52] on button "Overview" at bounding box center [40, 54] width 37 height 38
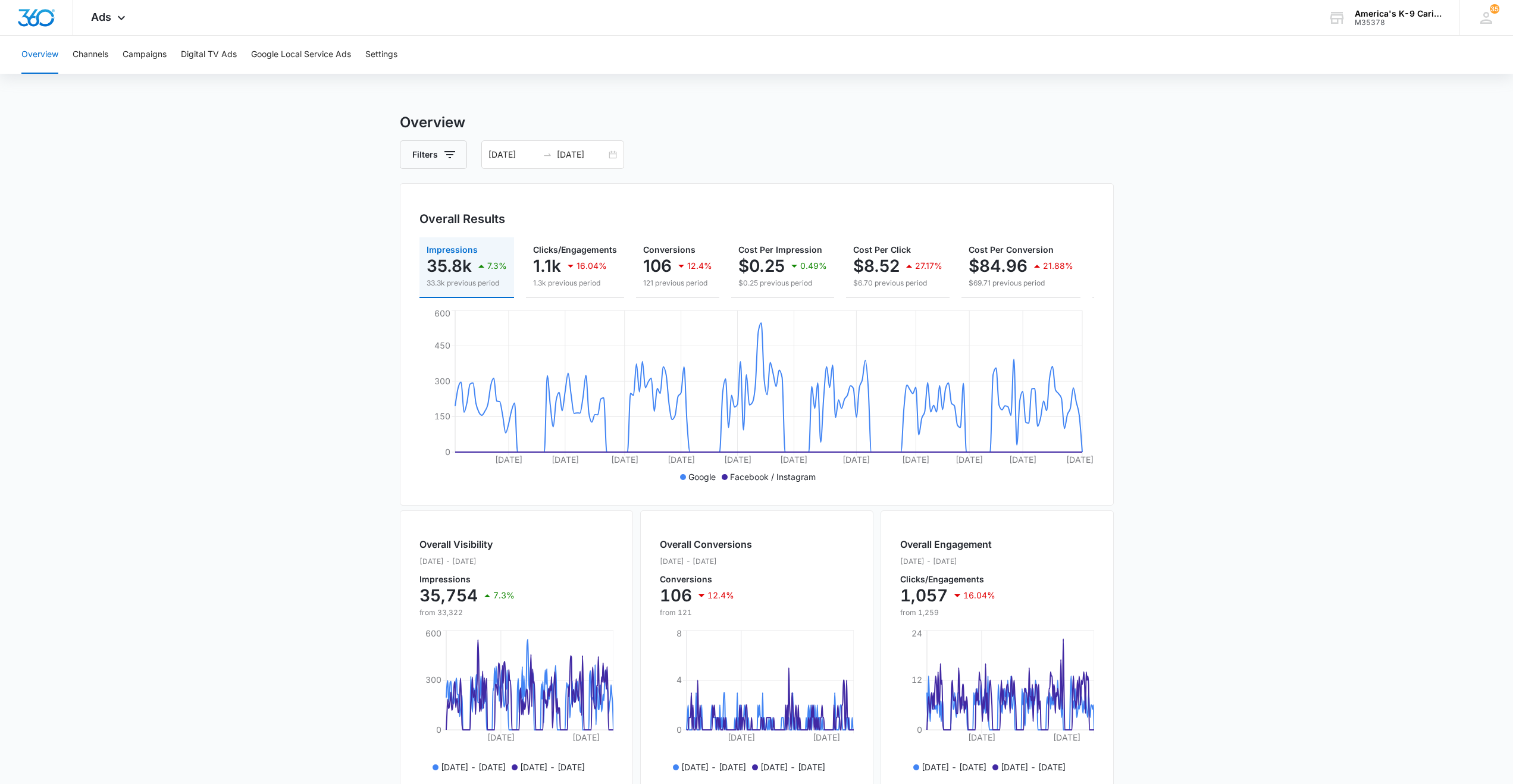
click at [875, 452] on icon at bounding box center [768, 452] width 627 height 0
click at [494, 152] on input "01/15/2025" at bounding box center [513, 154] width 49 height 13
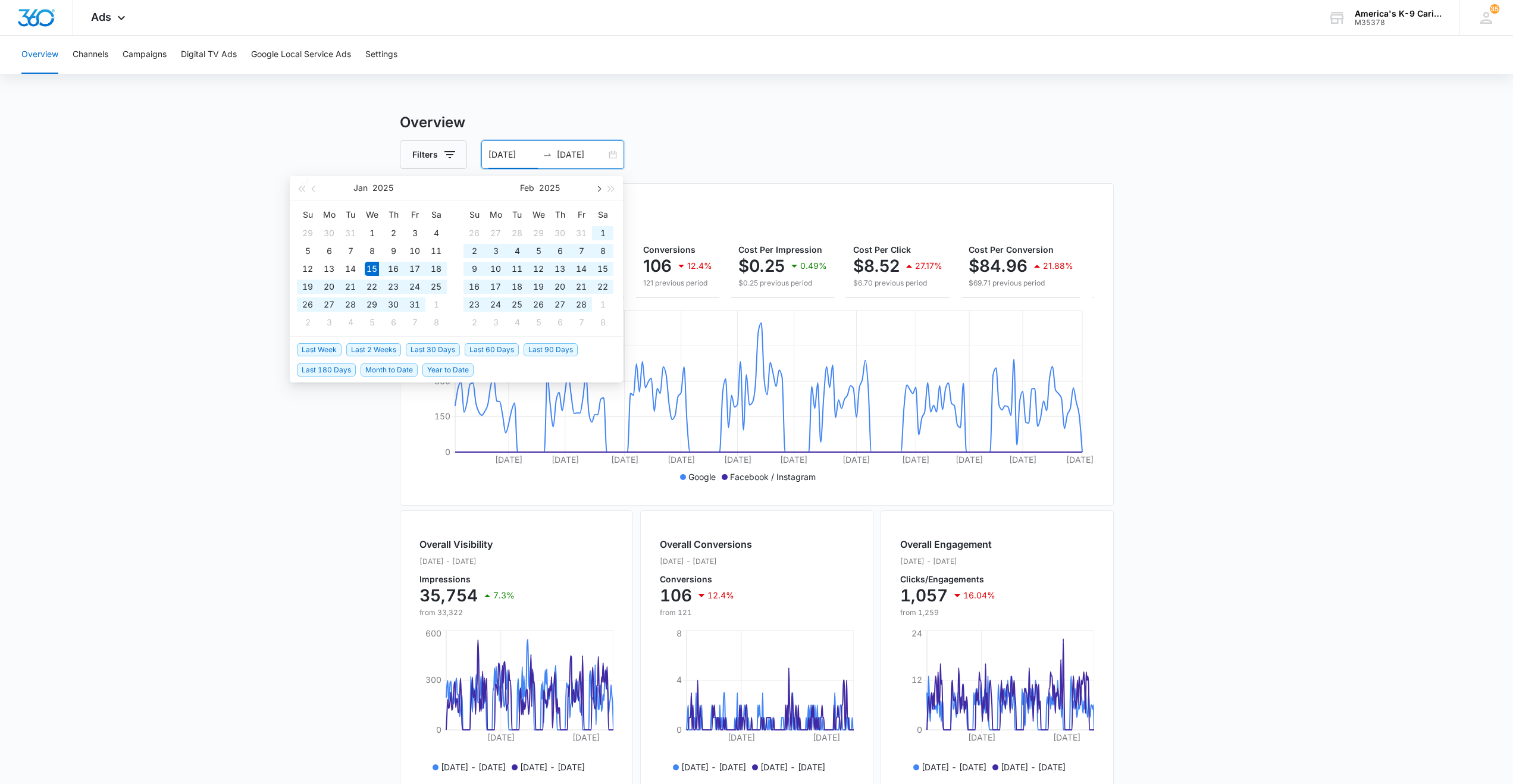
click at [599, 186] on span "button" at bounding box center [597, 188] width 6 height 6
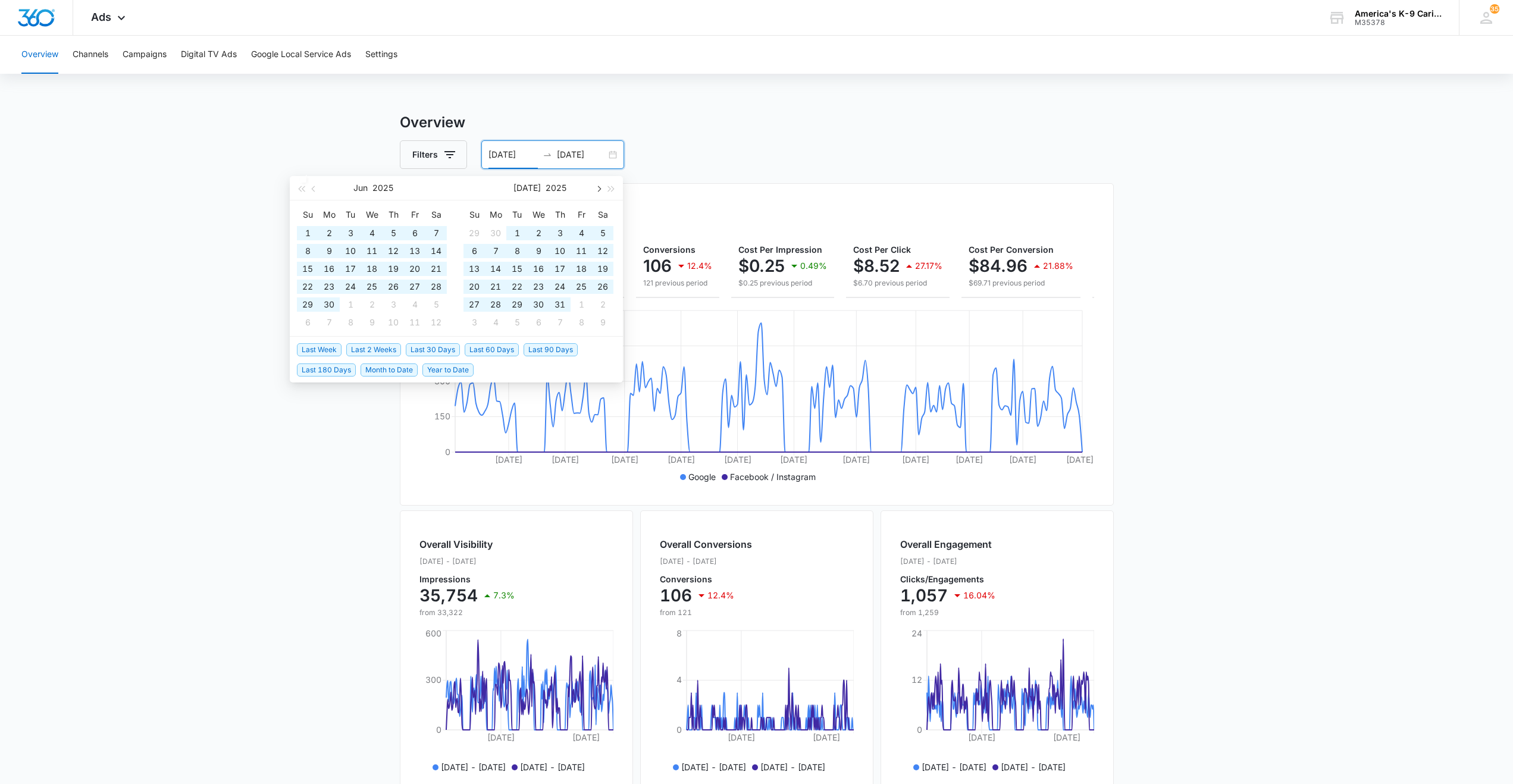
click at [599, 186] on span "button" at bounding box center [597, 188] width 6 height 6
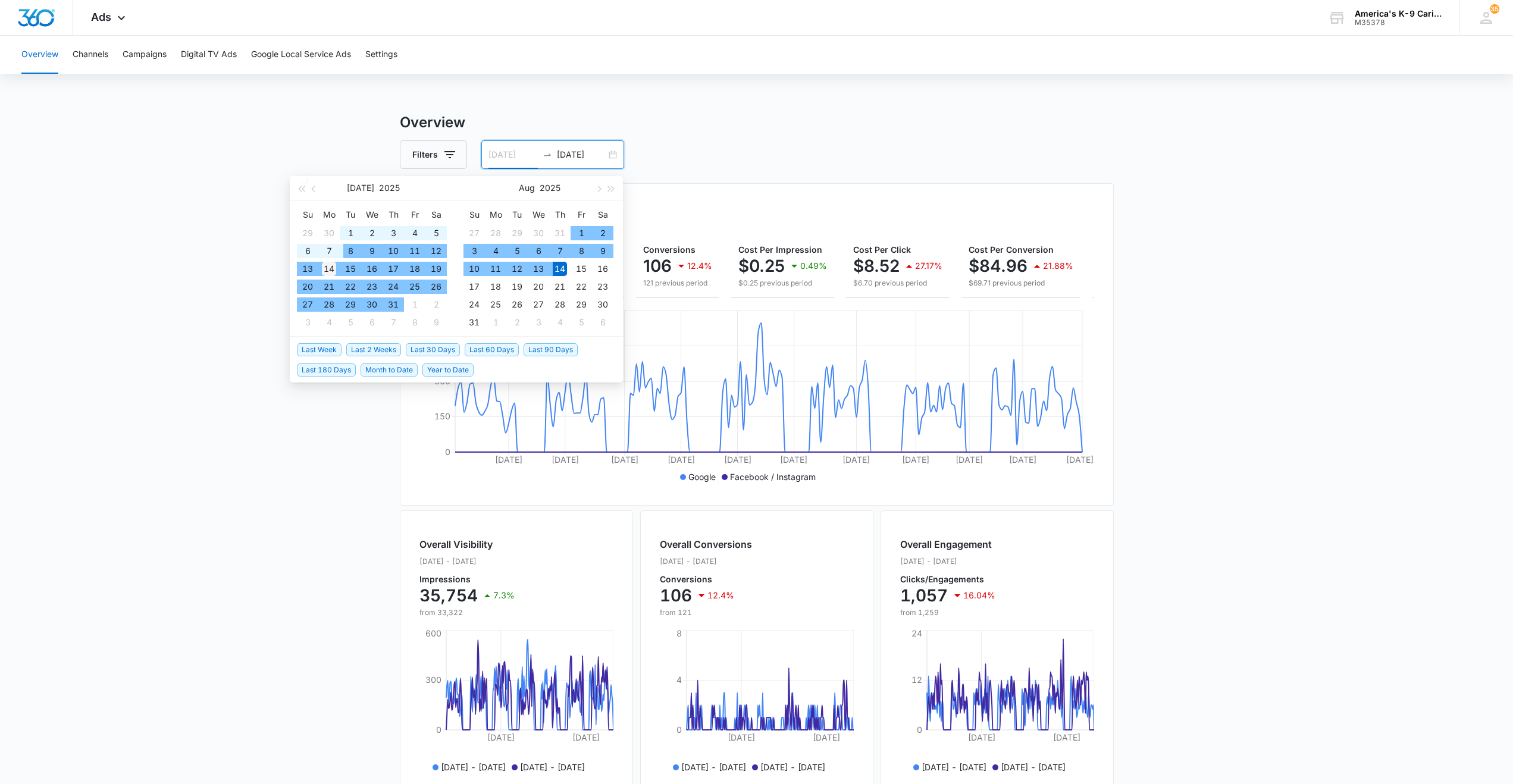
type input "[DATE]"
click at [330, 268] on div "14" at bounding box center [329, 269] width 14 height 14
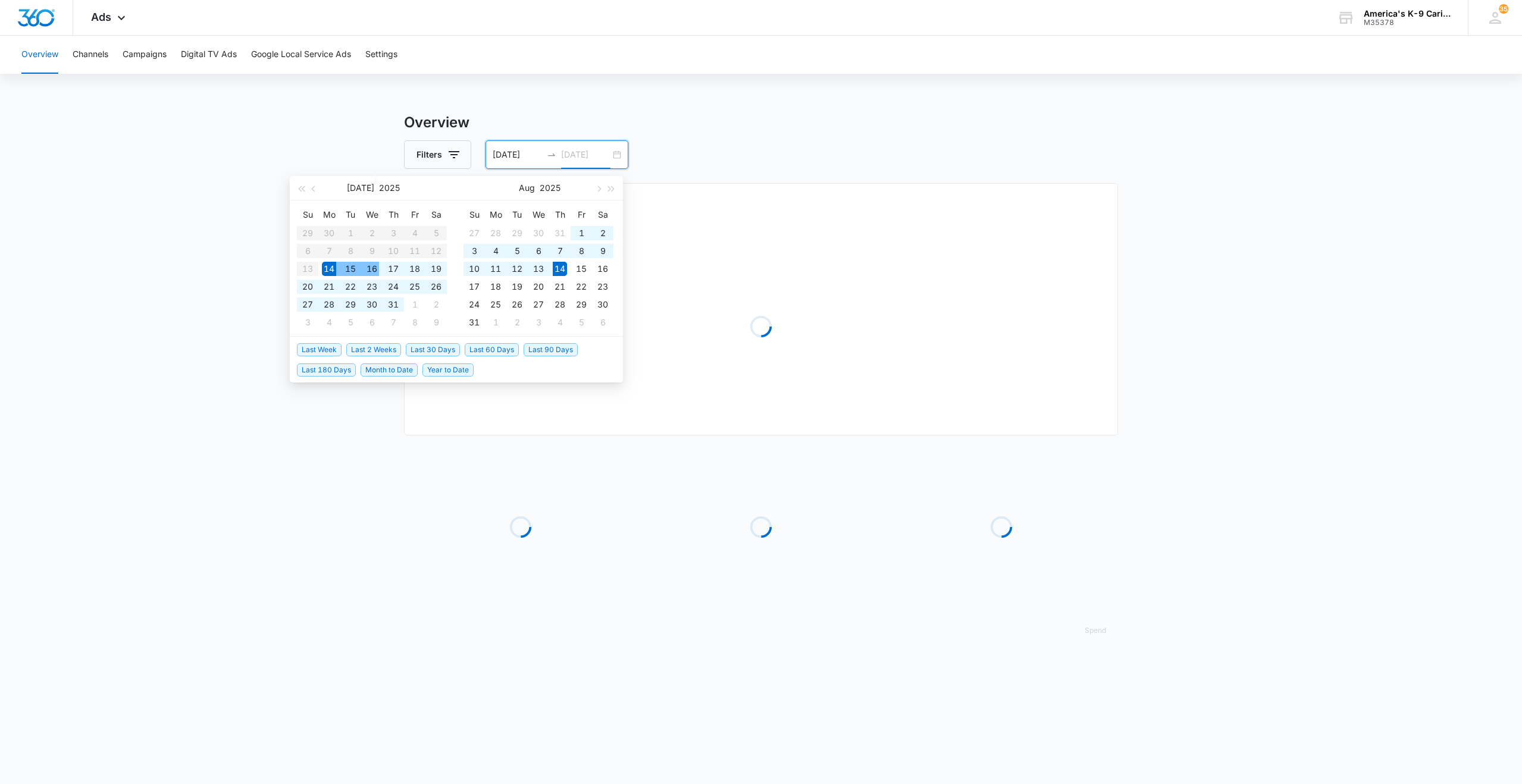
type input "[DATE]"
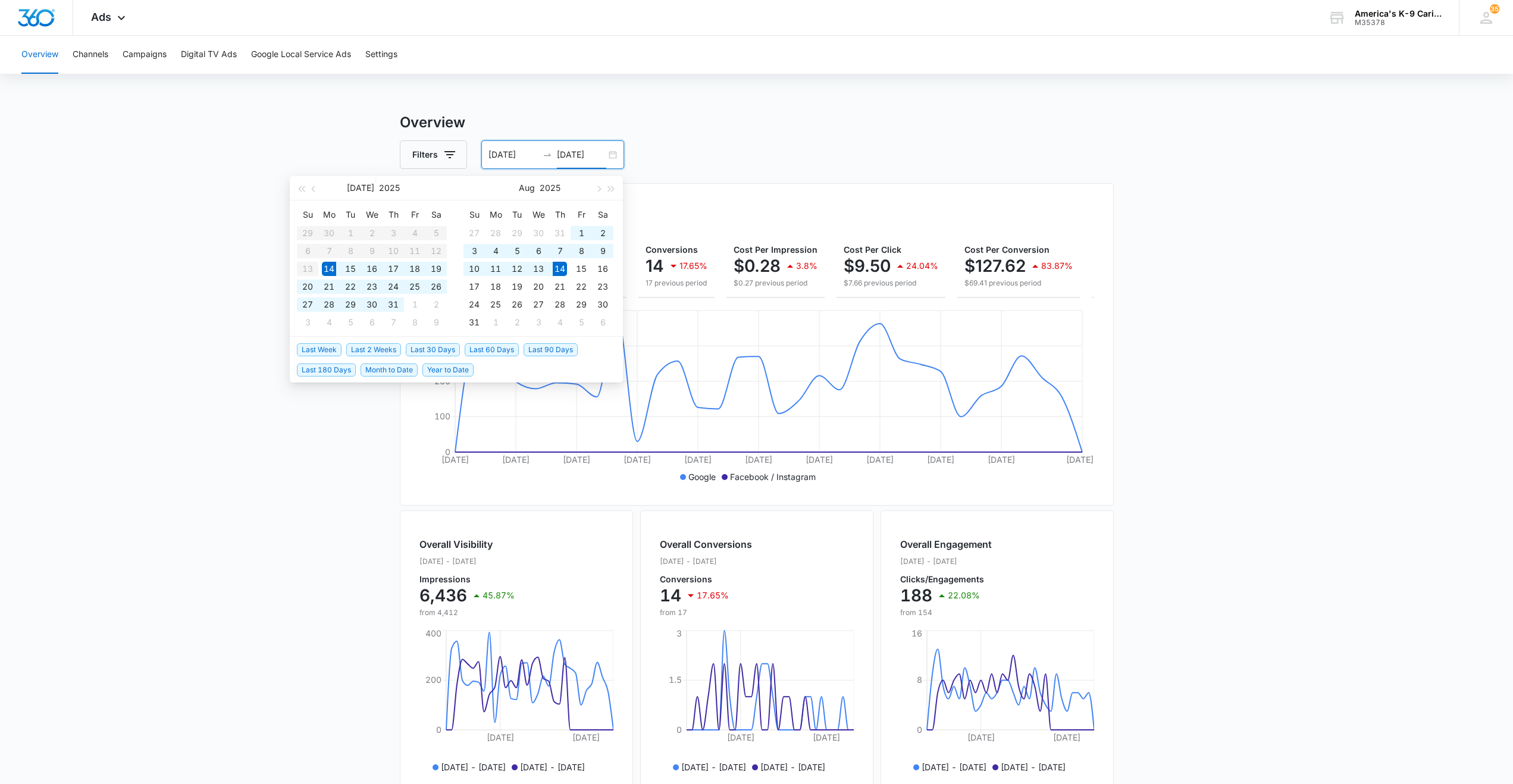
click at [1491, 315] on main "Overview Filters 07/14/2025 08/14/2025 Overall Results Impressions 6.4k 45.87% …" at bounding box center [756, 539] width 1513 height 854
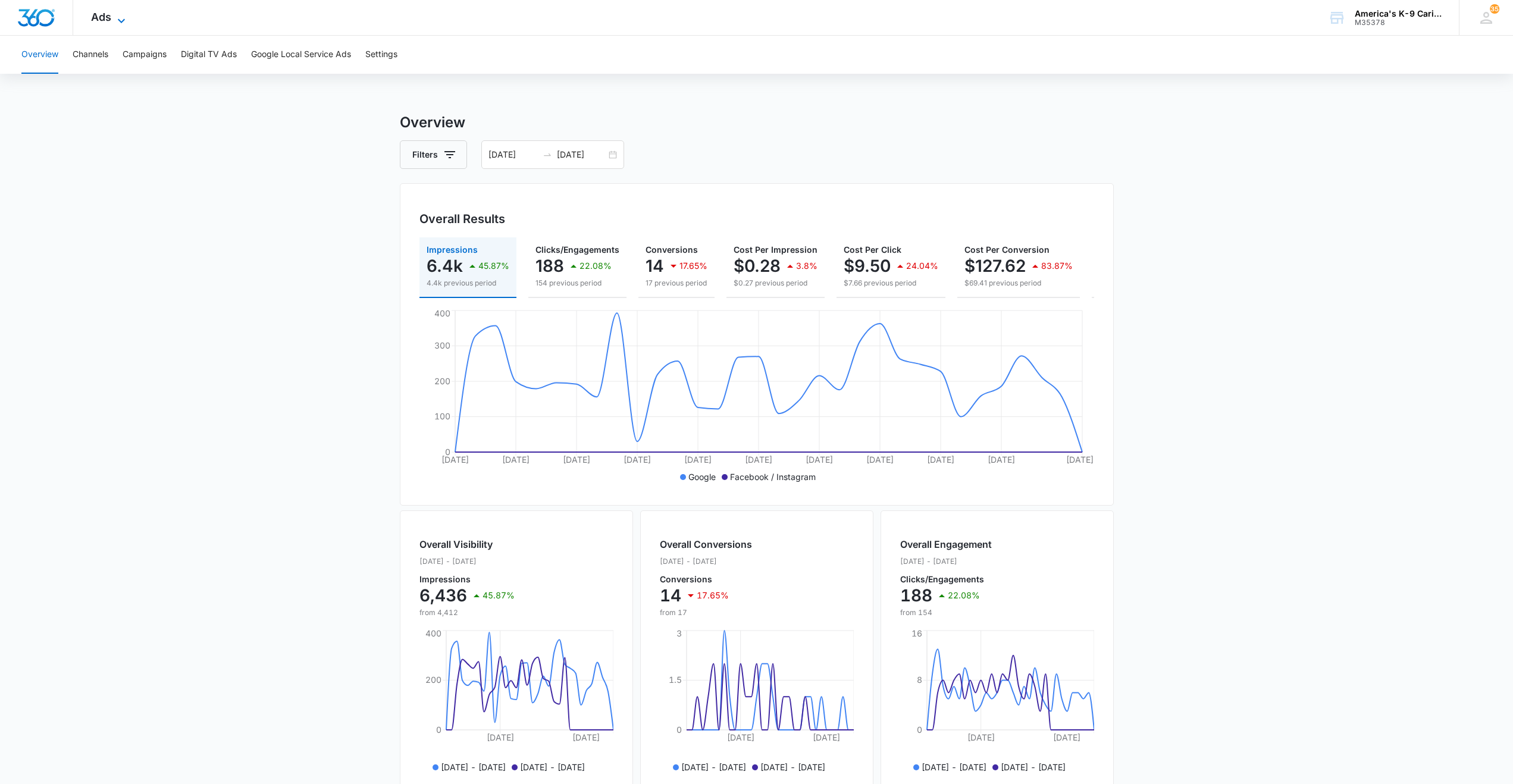
click at [92, 14] on span "Ads" at bounding box center [101, 17] width 20 height 13
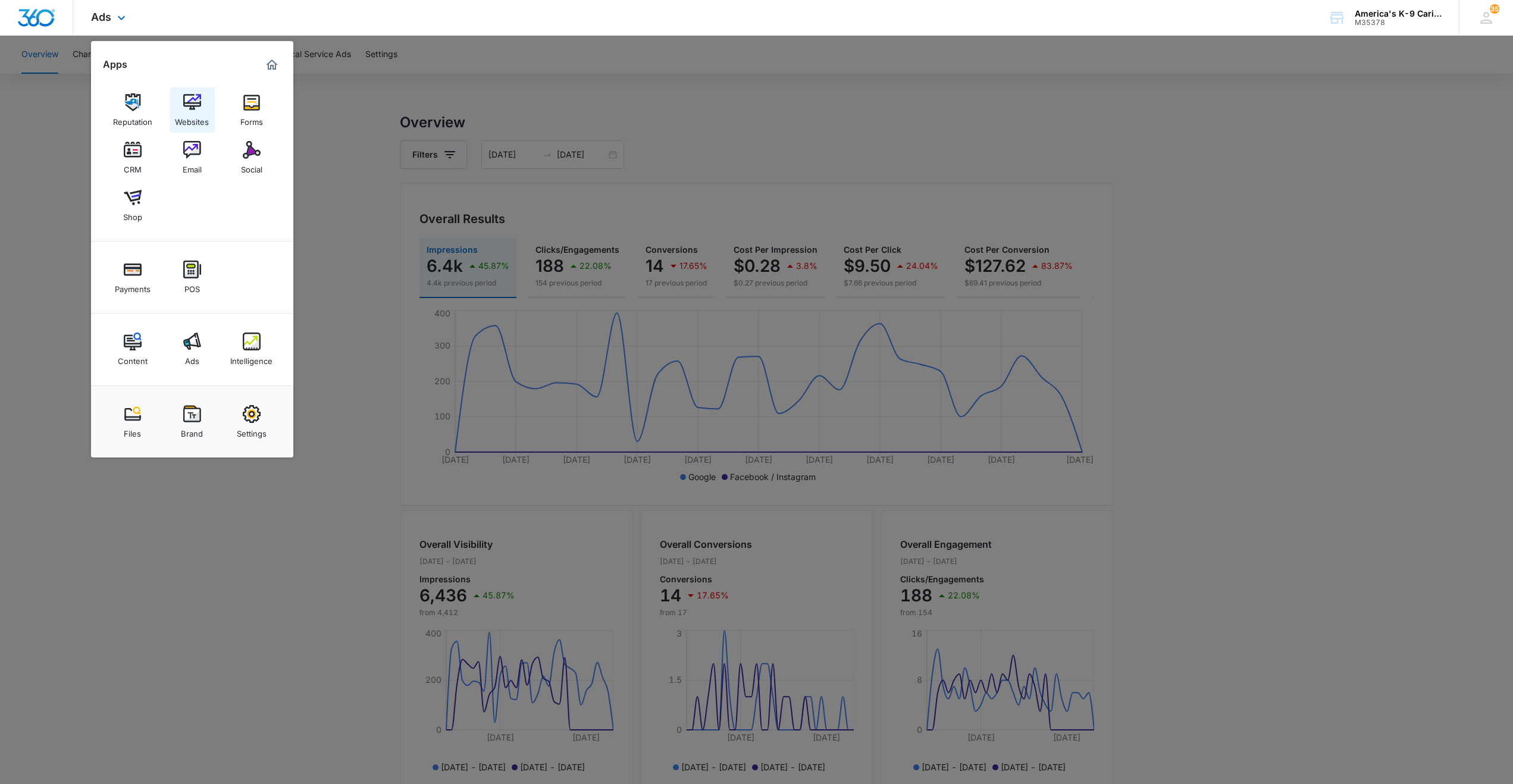
click at [187, 108] on img at bounding box center [192, 102] width 18 height 18
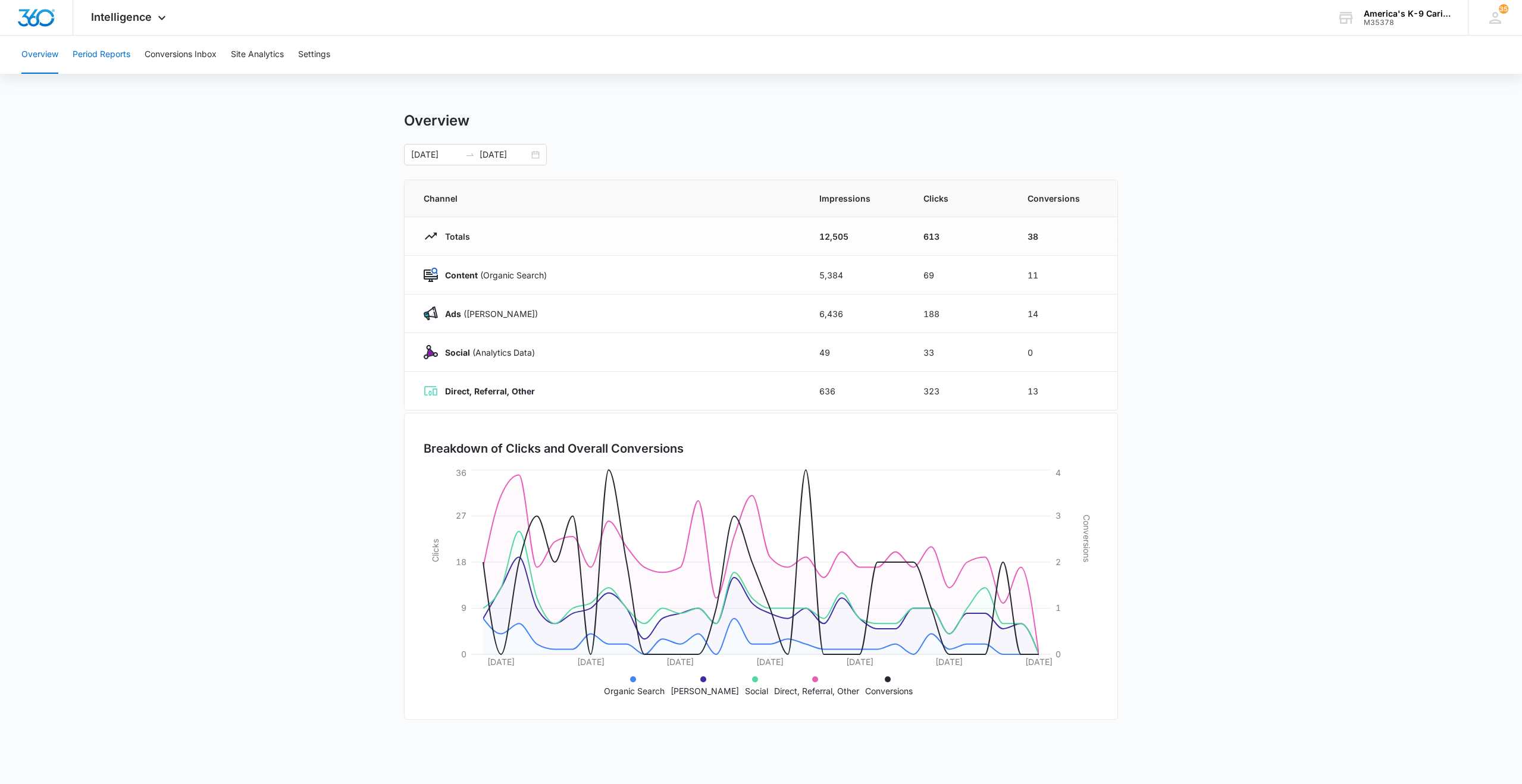
click at [97, 58] on button "Period Reports" at bounding box center [101, 54] width 58 height 38
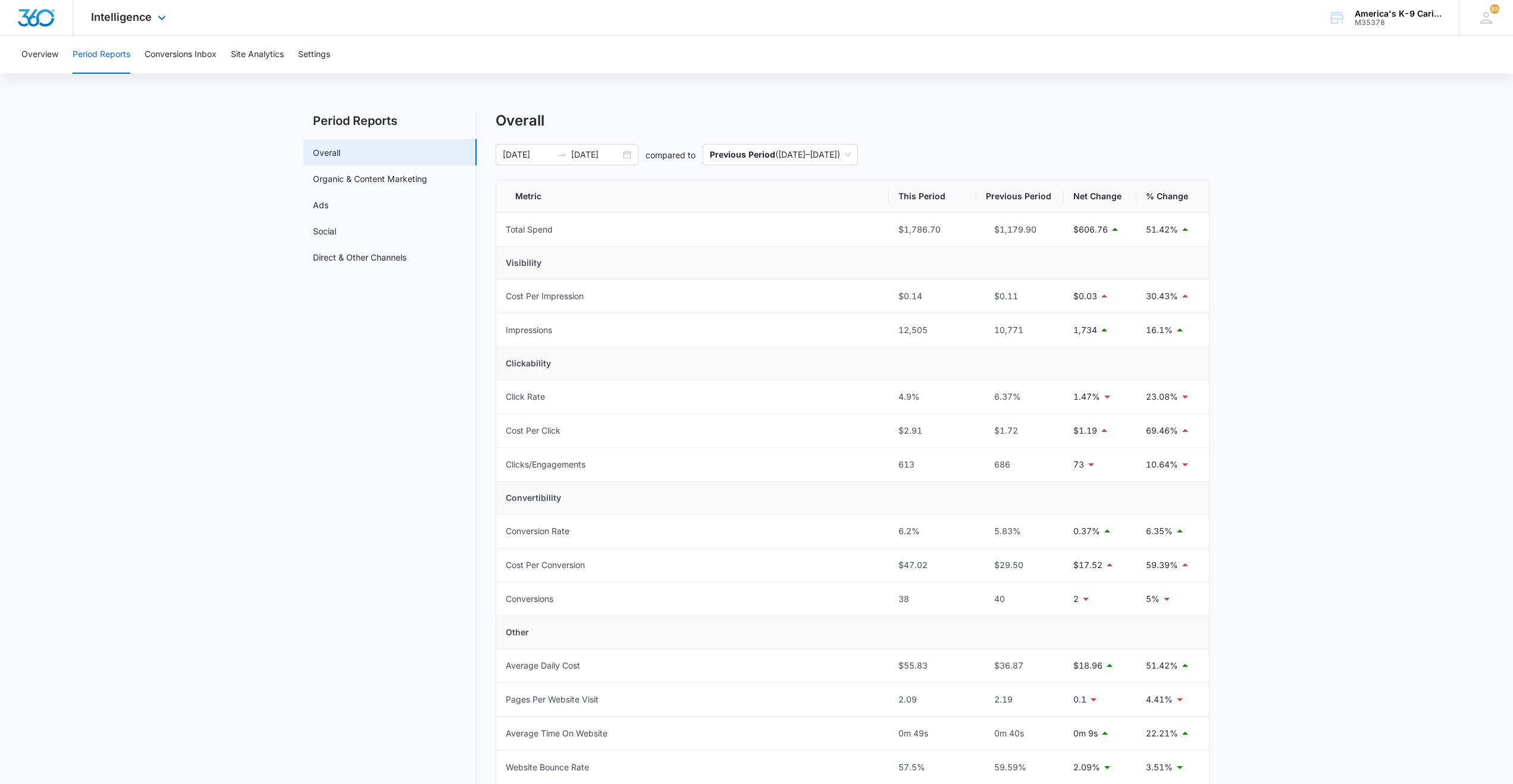
click at [152, 20] on div "Intelligence Apps Reputation Websites Forms CRM Email Social Shop Payments POS …" at bounding box center [129, 17] width 113 height 35
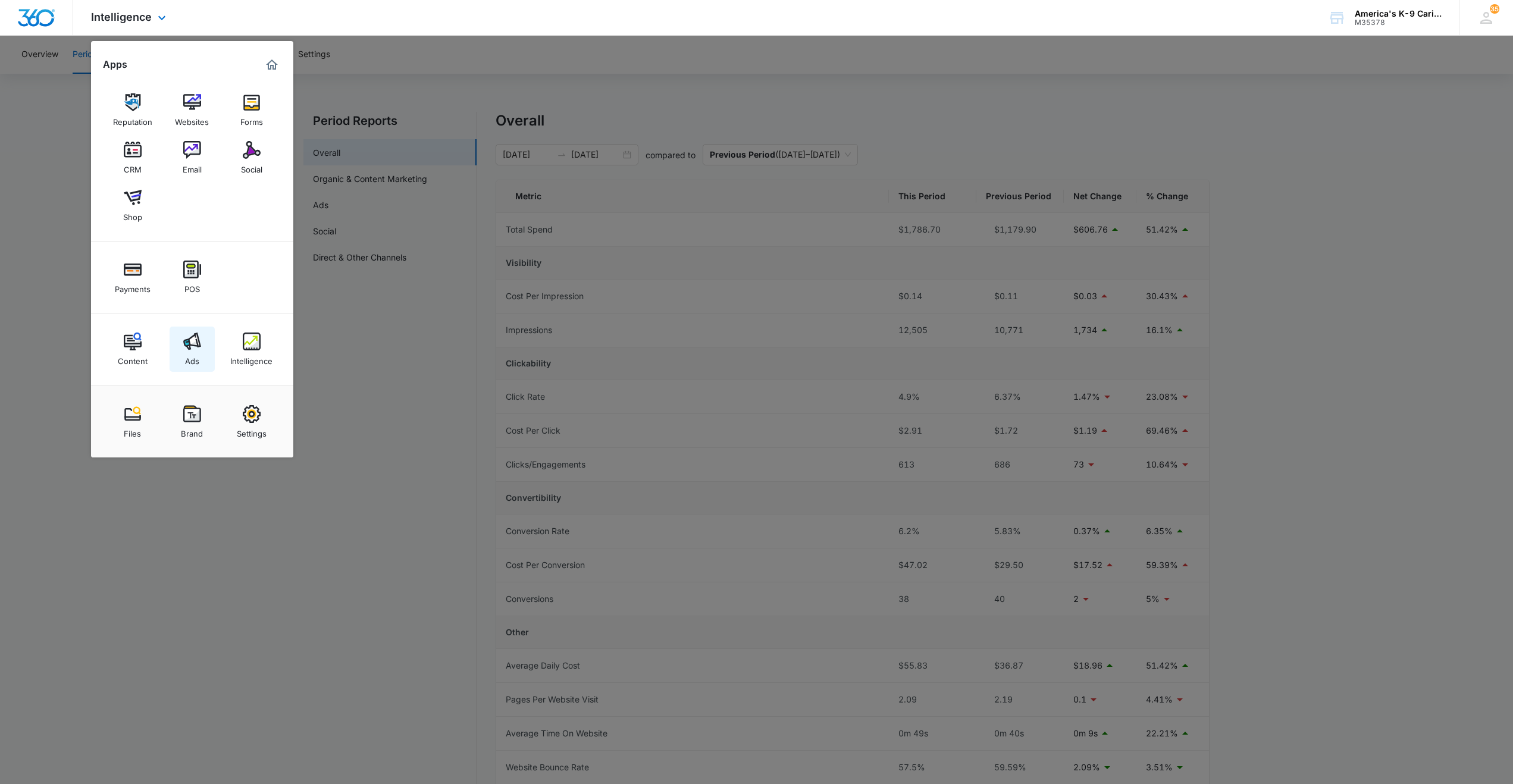
click at [192, 347] on img at bounding box center [192, 341] width 18 height 18
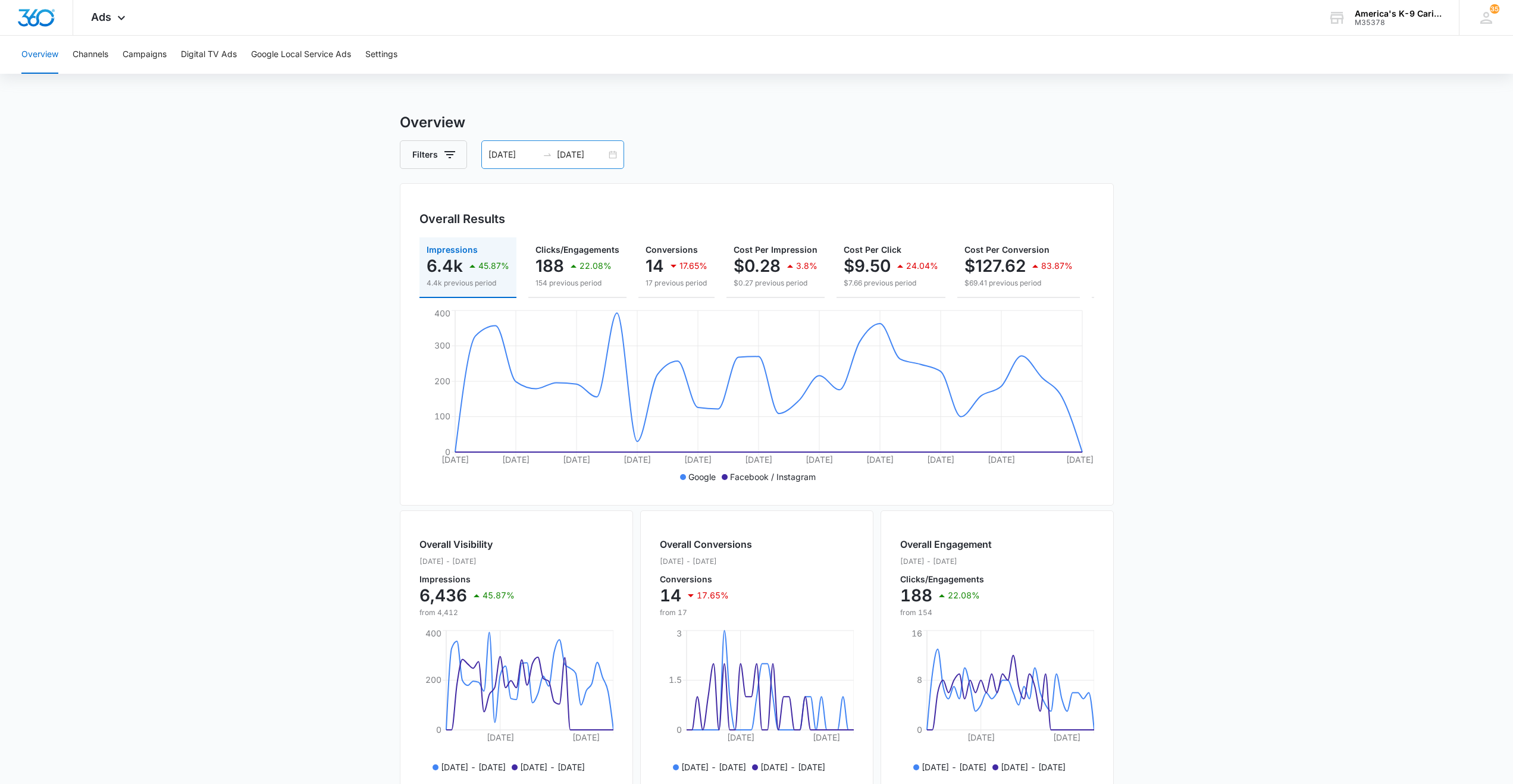
click at [612, 156] on div "[DATE] [DATE]" at bounding box center [553, 154] width 143 height 29
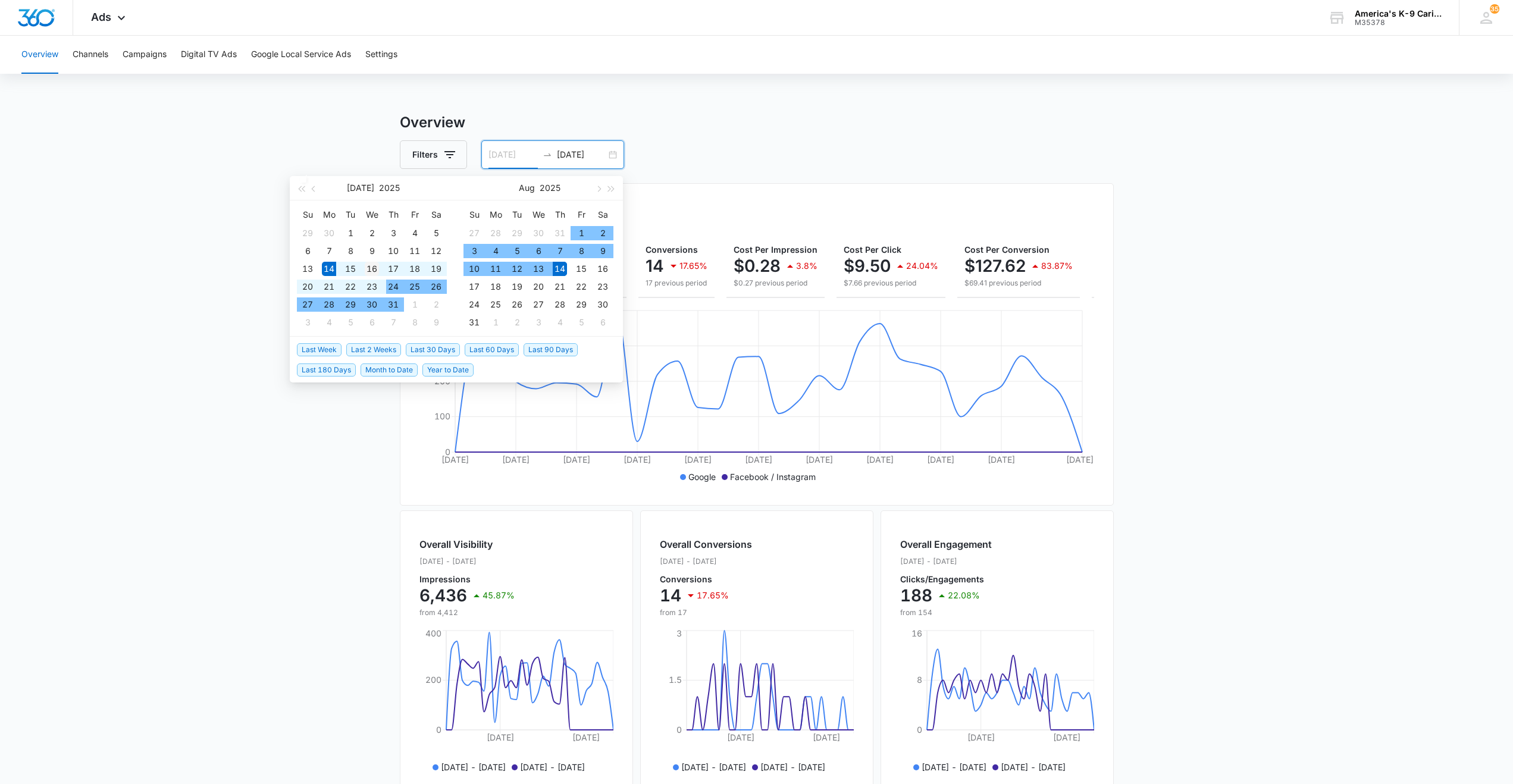
type input "[DATE]"
click at [374, 270] on div "16" at bounding box center [372, 269] width 14 height 14
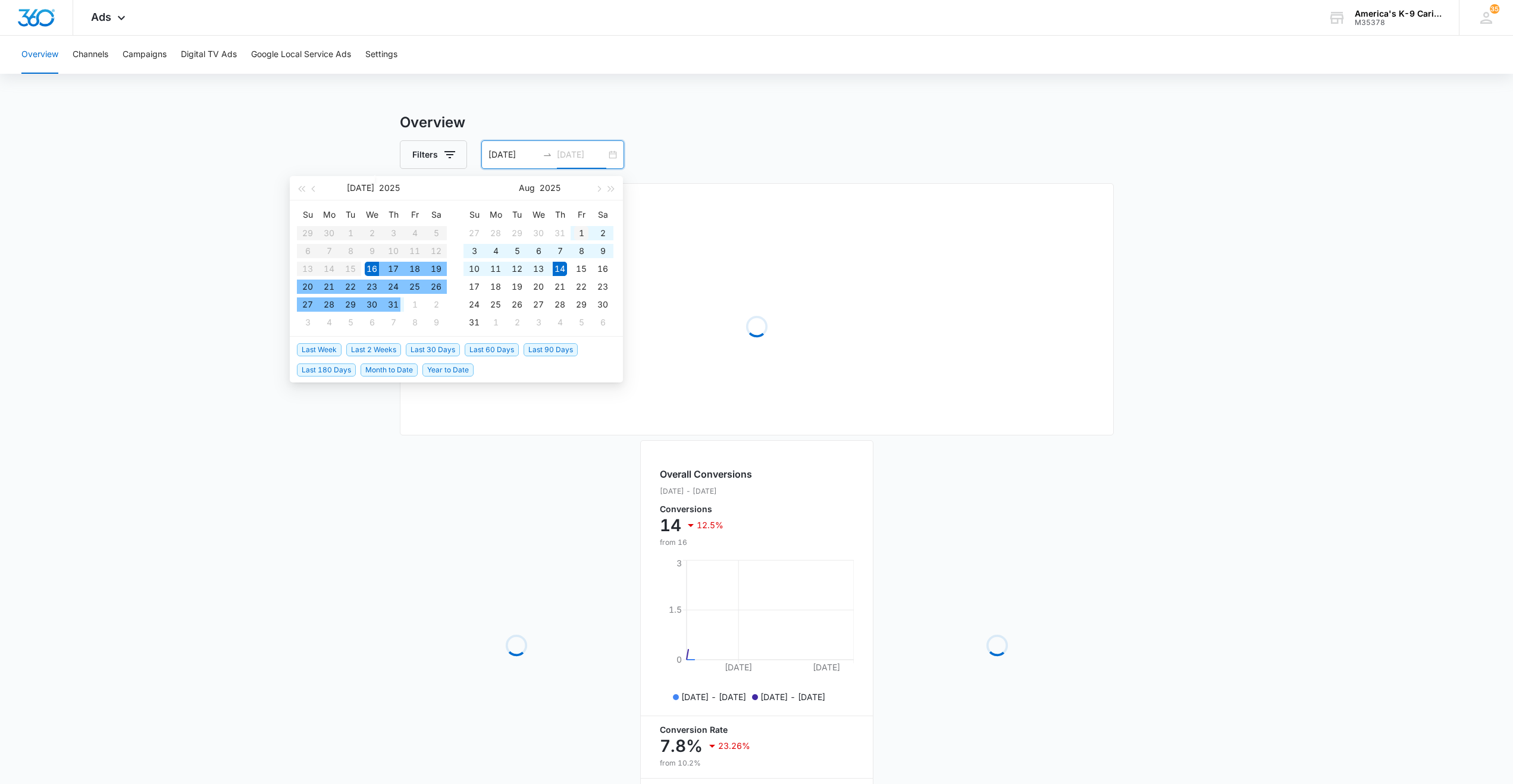
type input "[DATE]"
click at [578, 231] on div "1" at bounding box center [581, 233] width 14 height 14
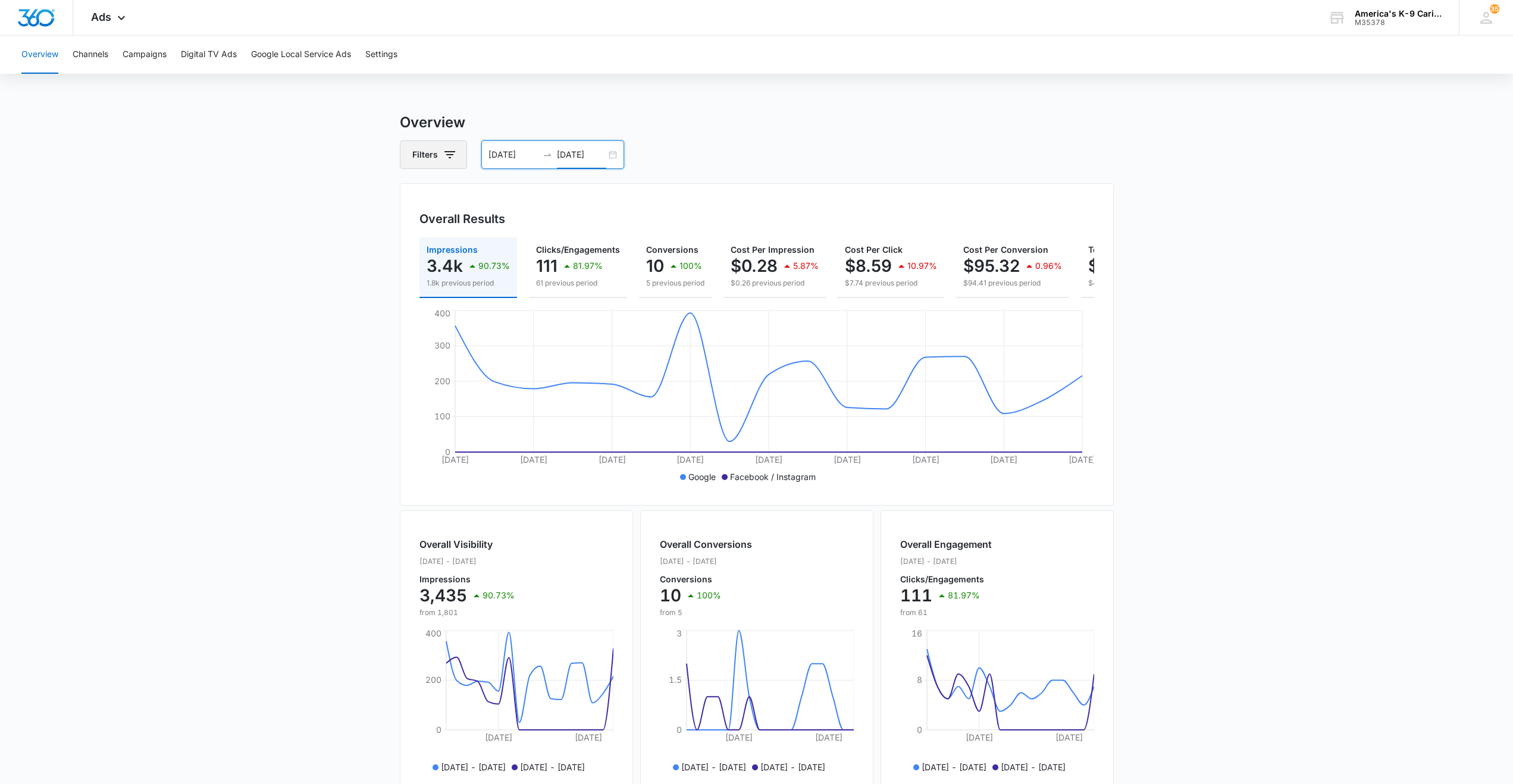
click at [448, 154] on icon "button" at bounding box center [449, 154] width 14 height 14
click at [452, 195] on div "Channel" at bounding box center [483, 198] width 137 height 19
click at [540, 198] on icon "Show Channel filters" at bounding box center [542, 198] width 14 height 14
click at [425, 257] on icon at bounding box center [421, 257] width 11 height 11
click at [416, 257] on input "Facebook / Instagram" at bounding box center [415, 257] width 1 height 1
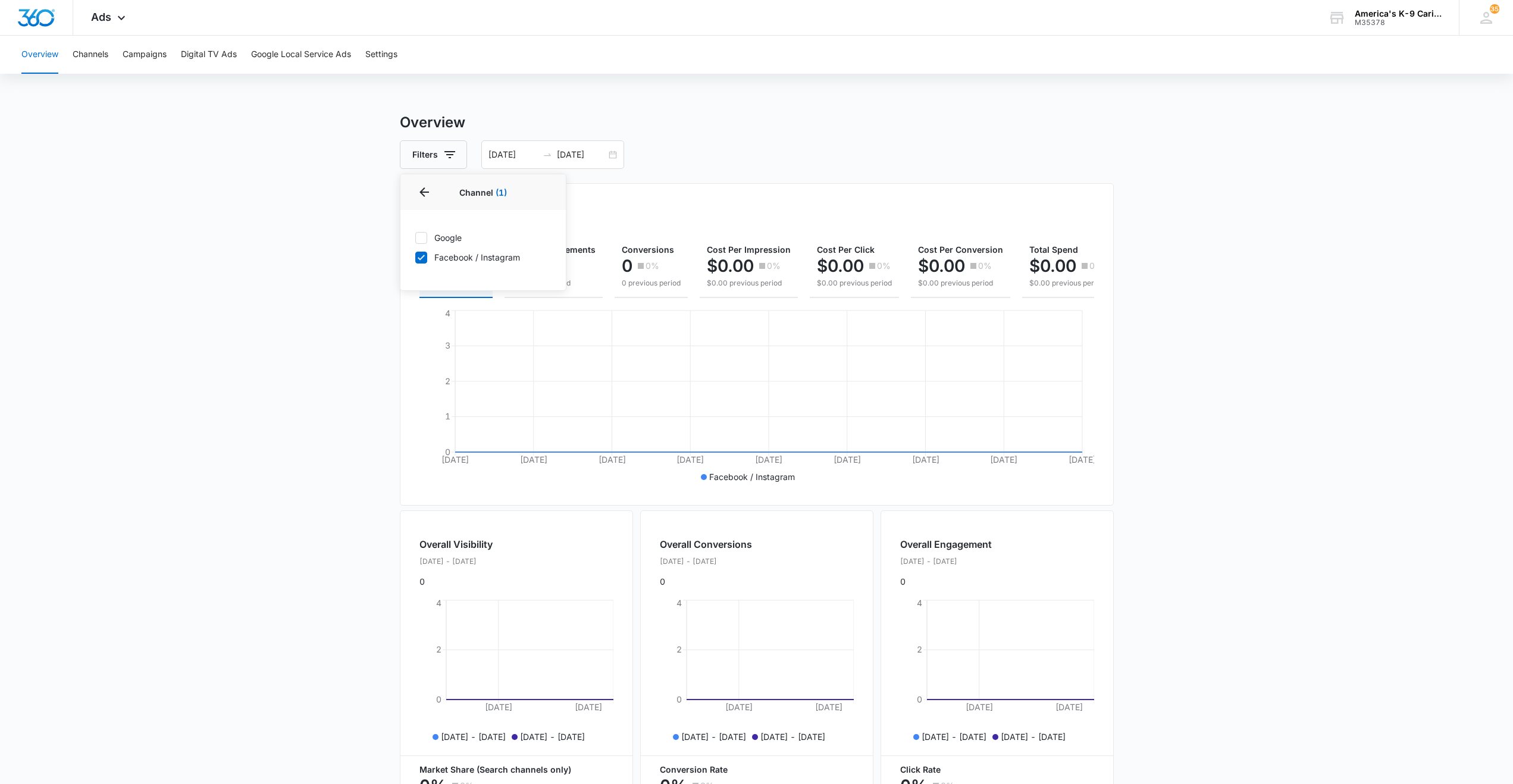
click at [423, 259] on icon at bounding box center [421, 257] width 11 height 11
click at [416, 257] on input "Facebook / Instagram" at bounding box center [415, 257] width 1 height 1
checkbox input "false"
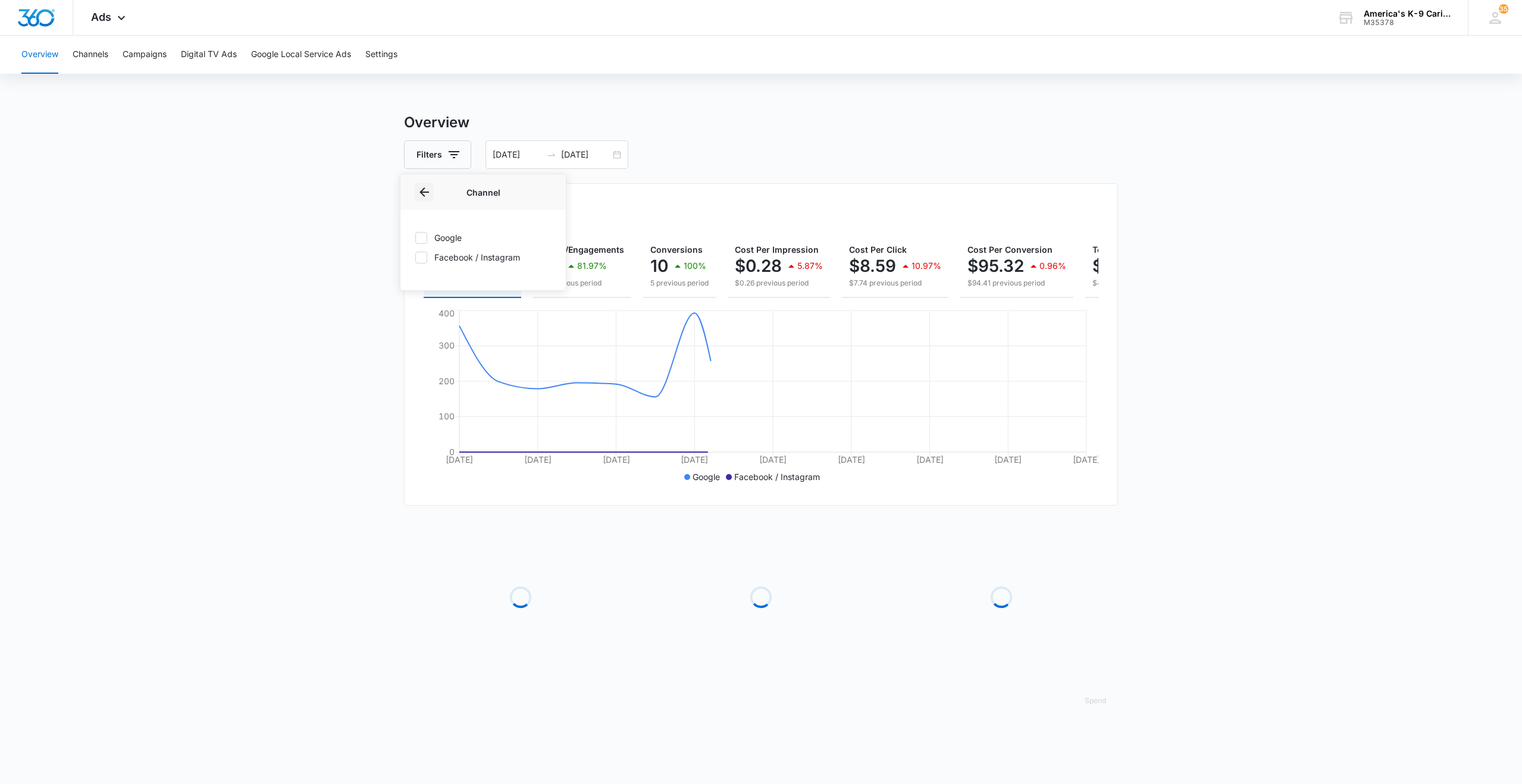
click at [425, 189] on icon "Back" at bounding box center [424, 192] width 14 height 14
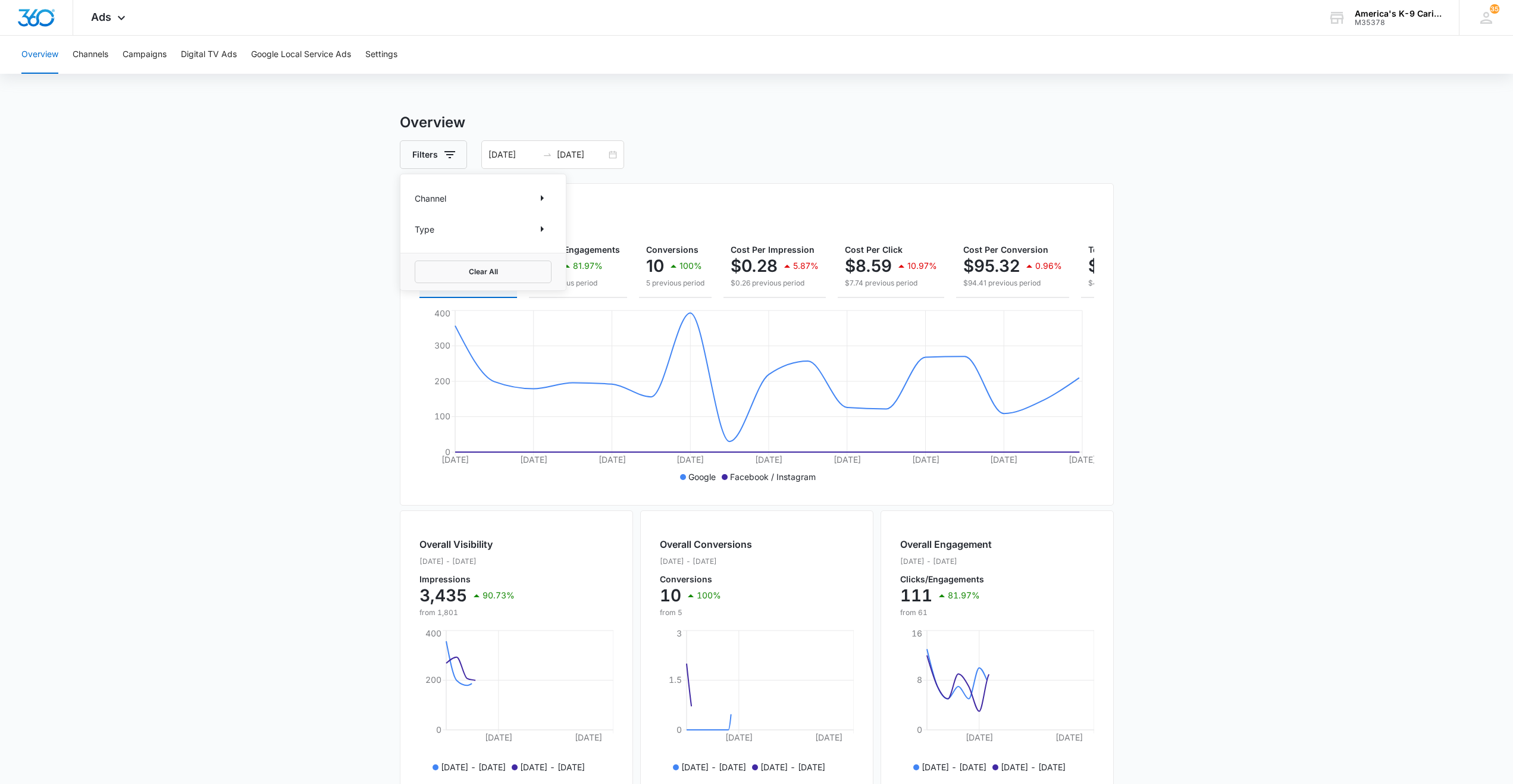
click at [725, 136] on div "Overview Filters Channel Type Clear All [DATE] [DATE] Overall Results Impressio…" at bounding box center [756, 539] width 714 height 854
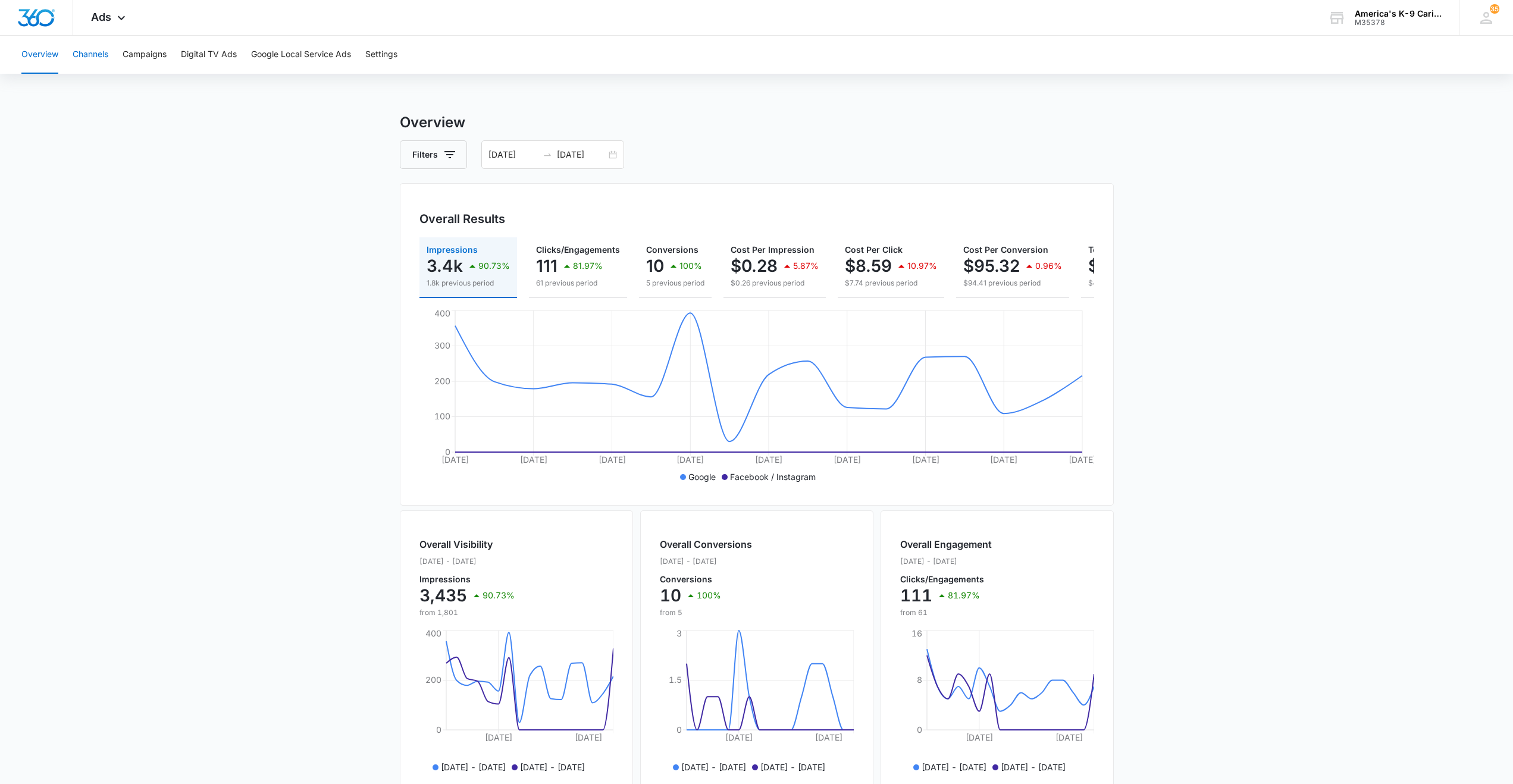
click at [92, 56] on button "Channels" at bounding box center [90, 54] width 36 height 38
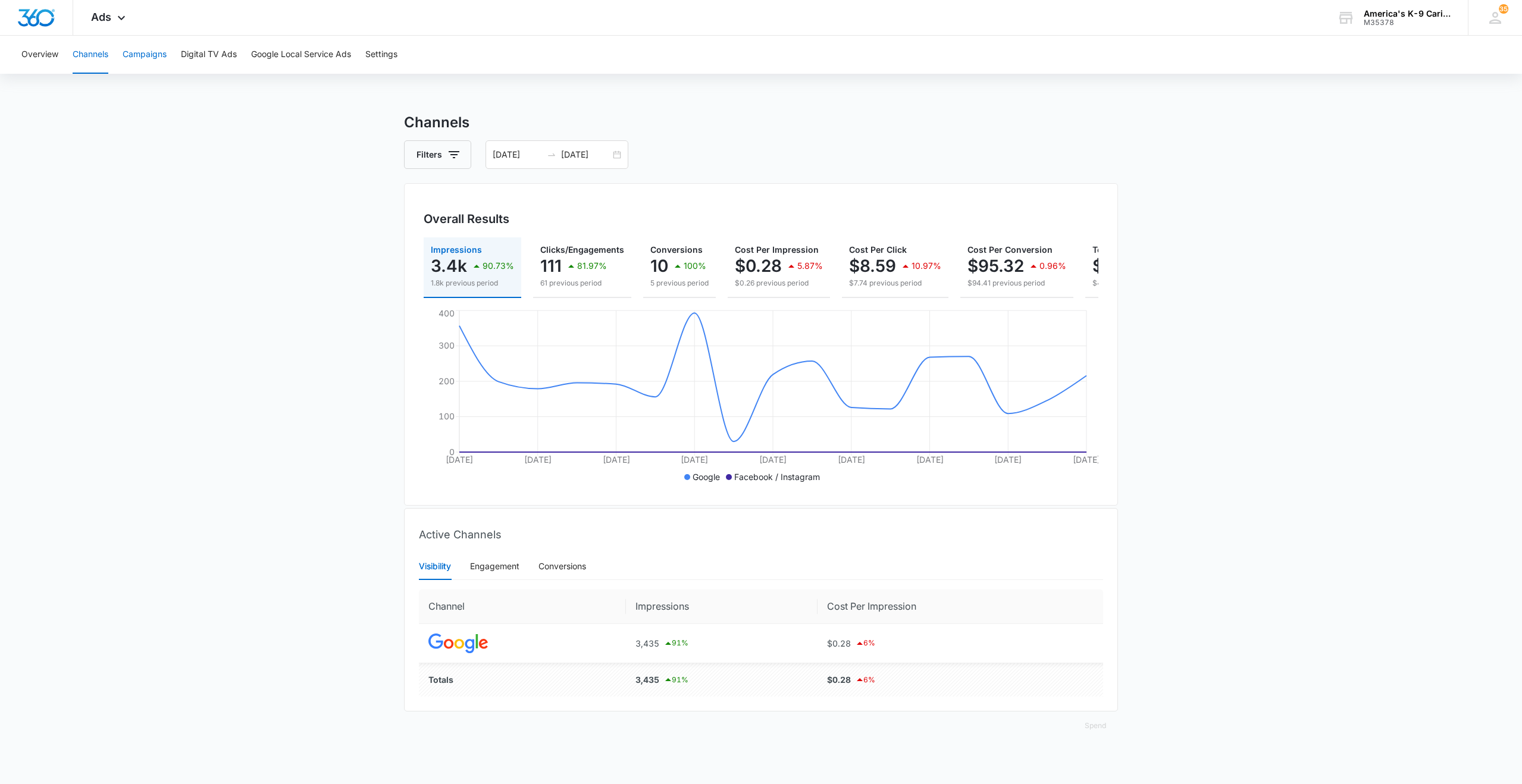
click at [140, 54] on button "Campaigns" at bounding box center [144, 54] width 44 height 38
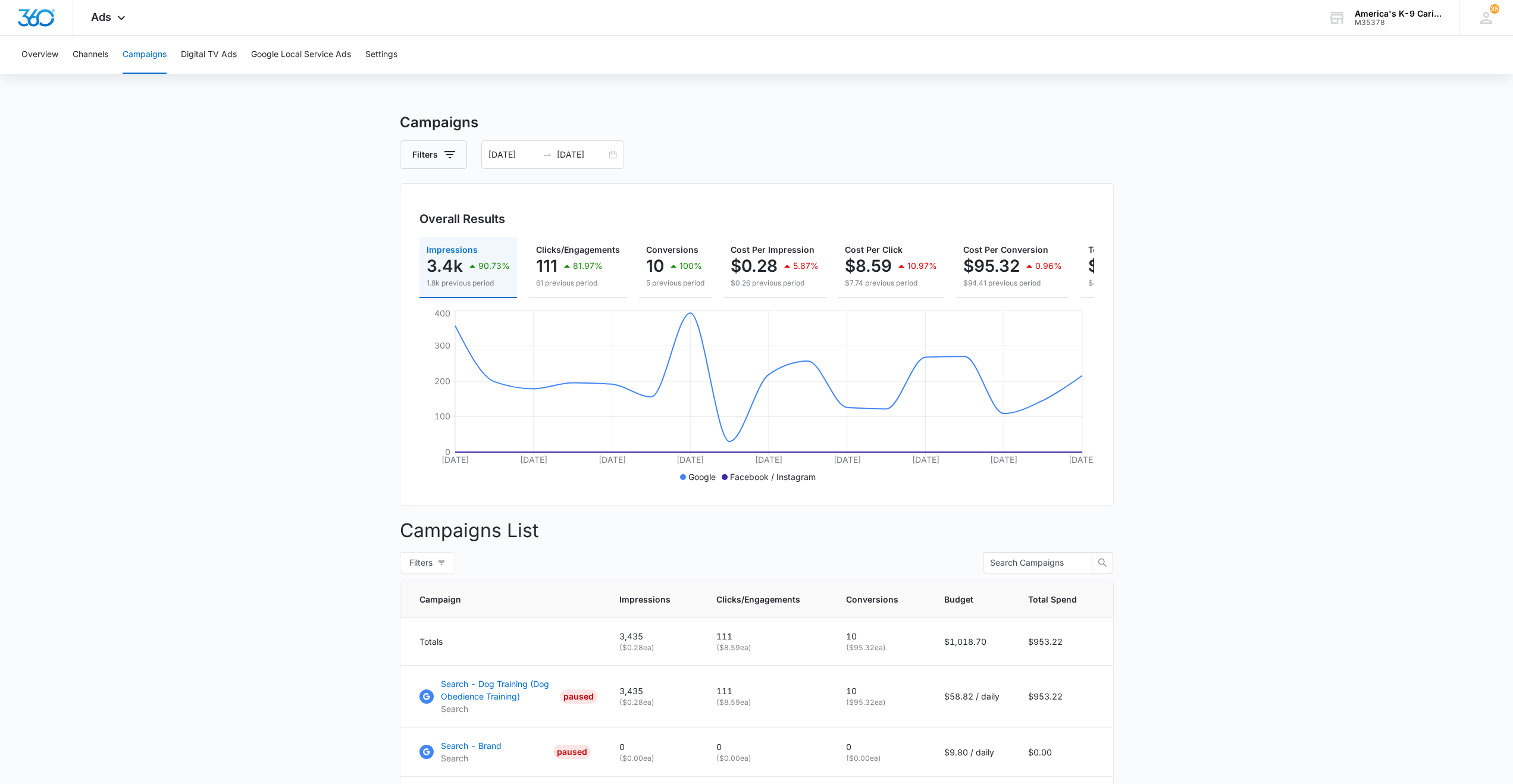
drag, startPoint x: 140, startPoint y: 54, endPoint x: 256, endPoint y: 517, distance: 477.3
click at [255, 524] on main "Campaigns Filters [DATE] [DATE] Overall Results Impressions 3.4k 90.73% 1.8k pr…" at bounding box center [756, 517] width 1513 height 810
click at [223, 54] on button "Digital TV Ads" at bounding box center [208, 54] width 56 height 38
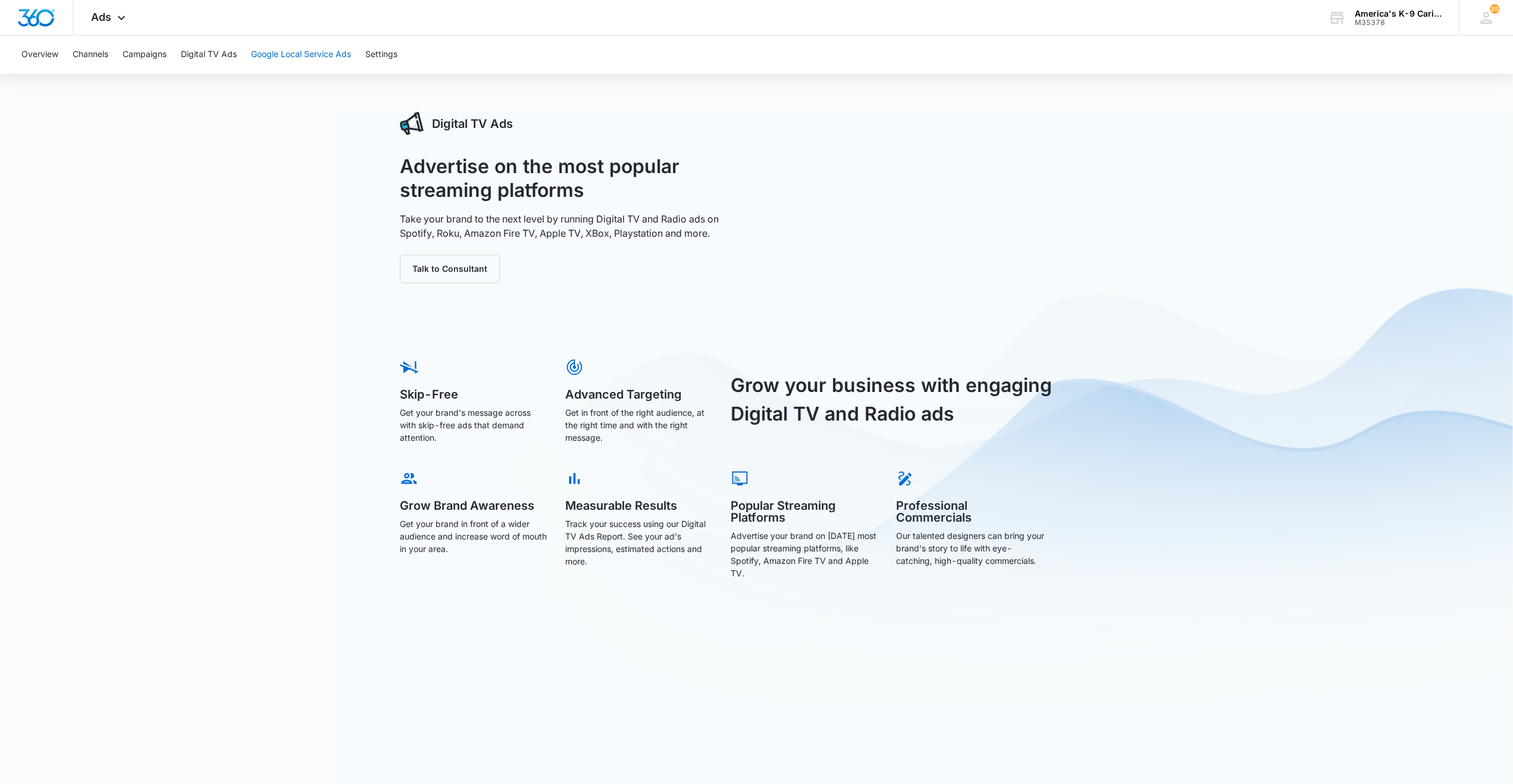
click at [289, 54] on button "Google Local Service Ads" at bounding box center [301, 54] width 100 height 38
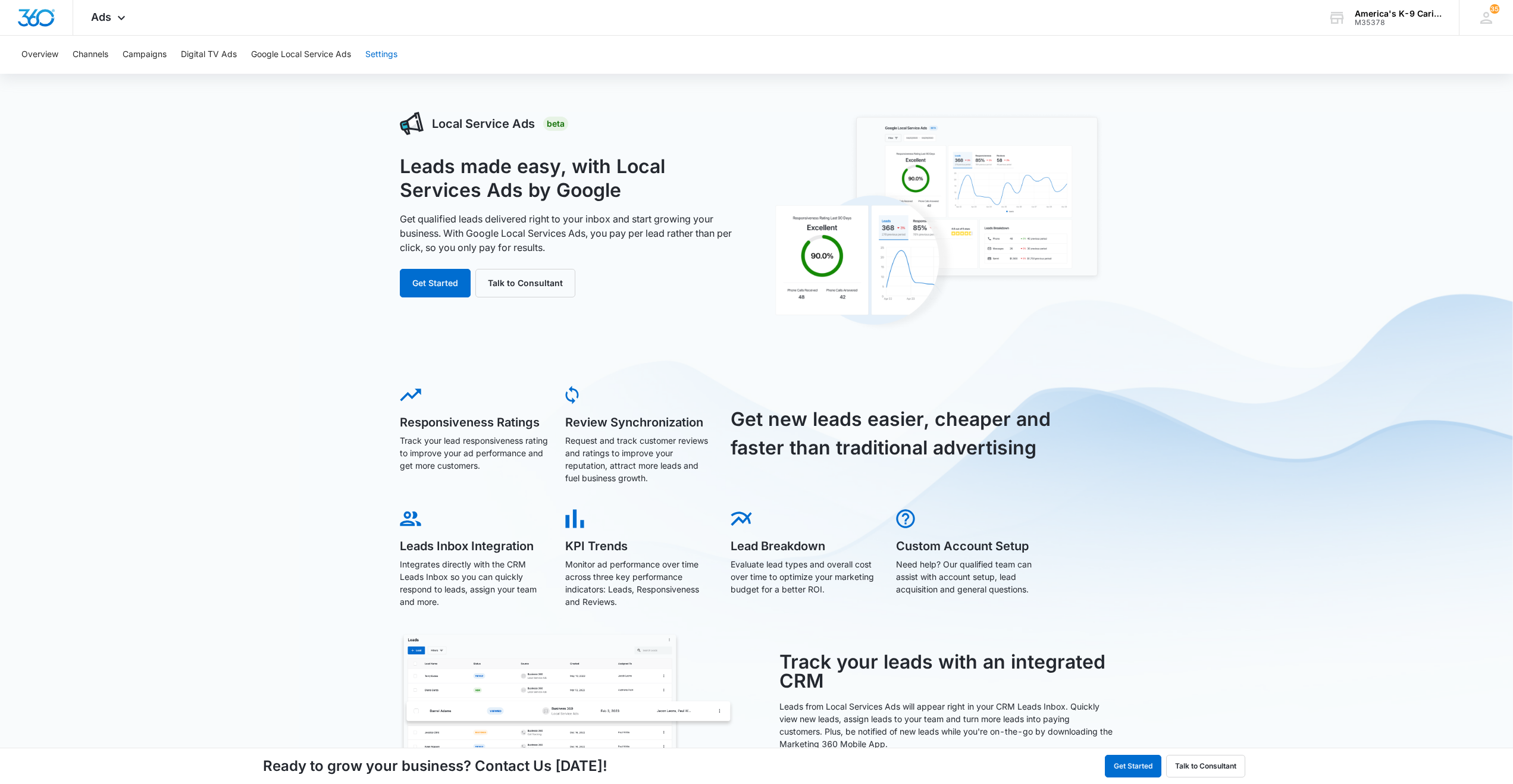
click at [380, 57] on button "Settings" at bounding box center [381, 54] width 32 height 38
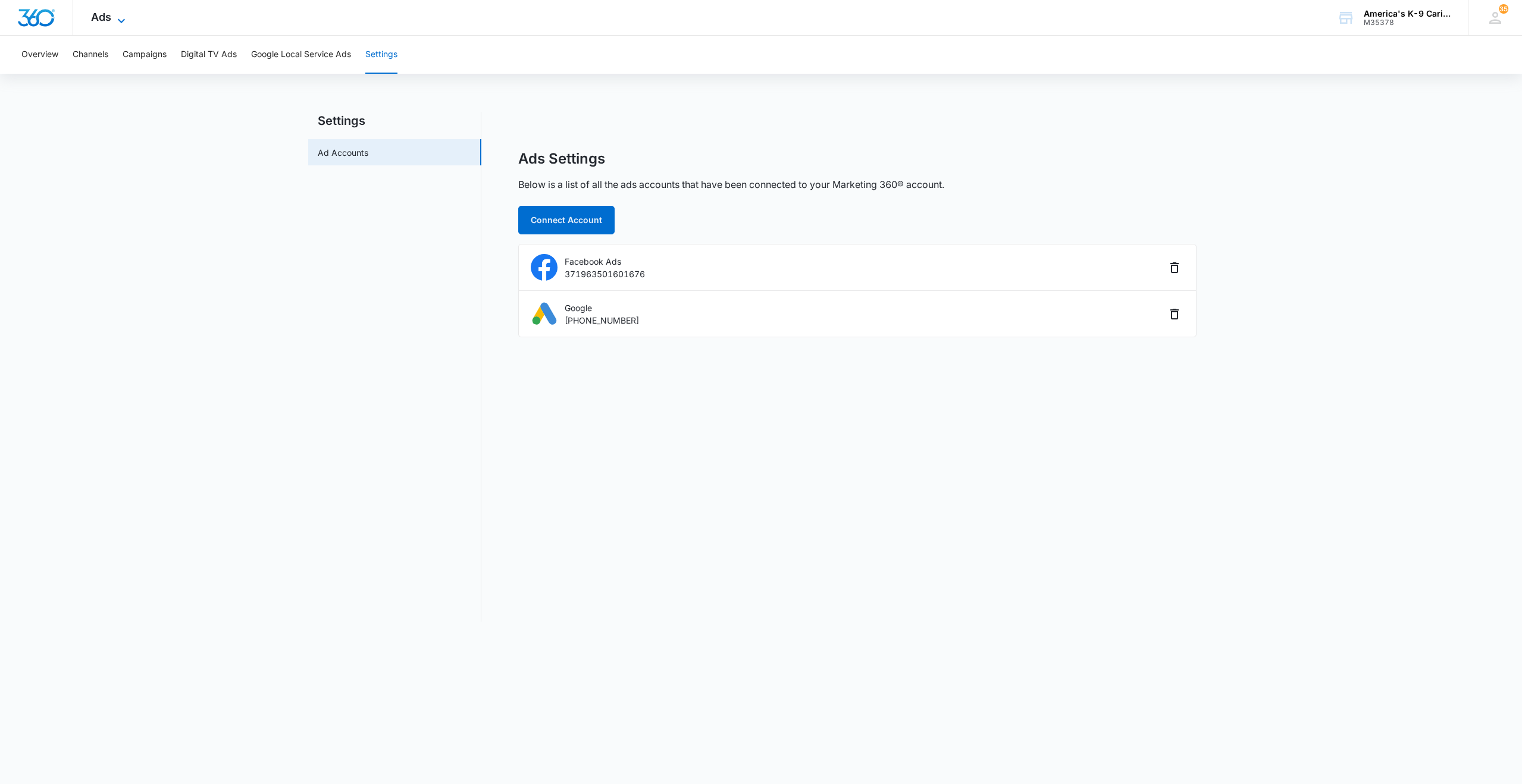
drag, startPoint x: 380, startPoint y: 57, endPoint x: 106, endPoint y: 13, distance: 277.5
click at [106, 13] on span "Ads" at bounding box center [101, 17] width 20 height 13
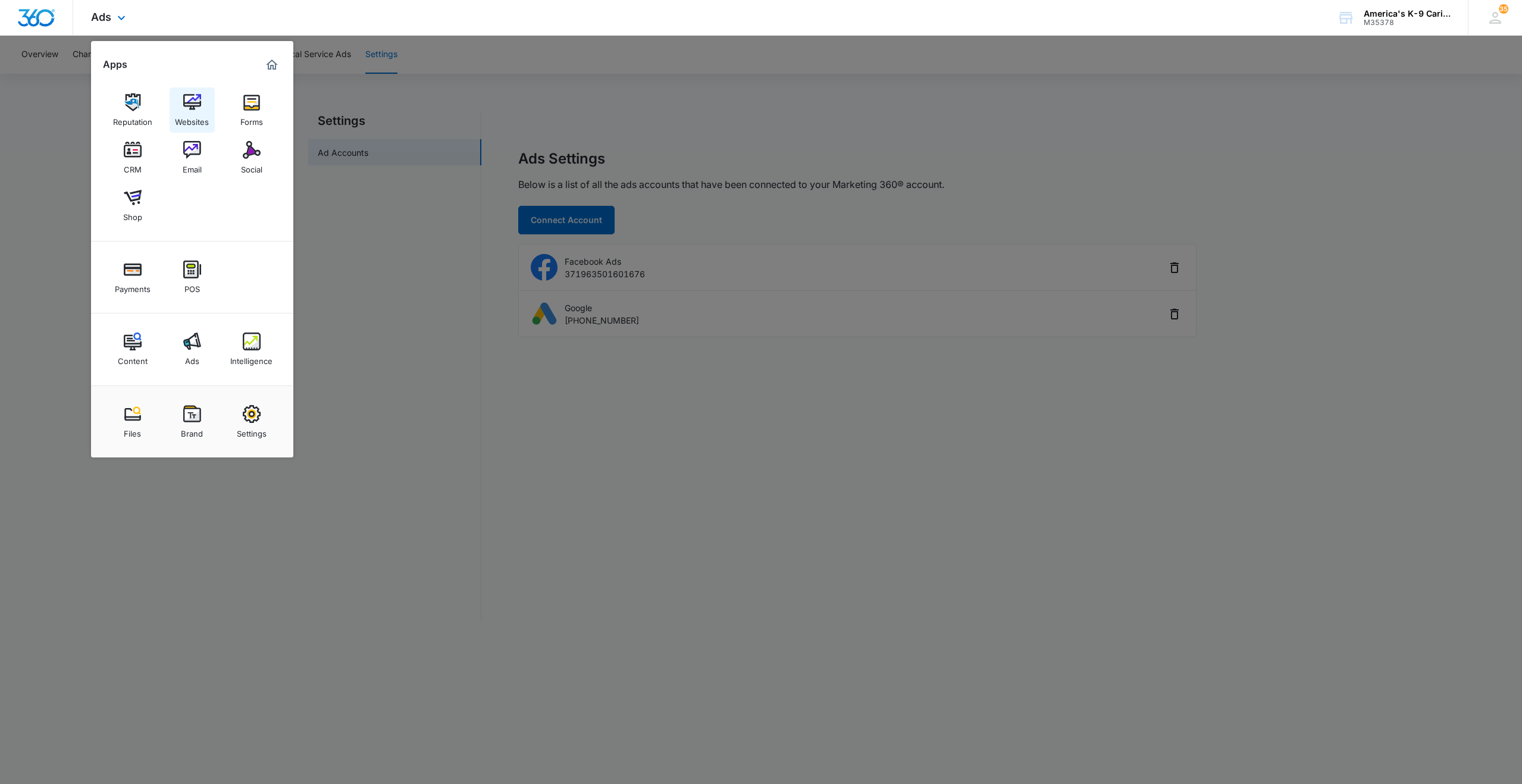
click at [195, 103] on img at bounding box center [192, 102] width 18 height 18
